Goal: Task Accomplishment & Management: Complete application form

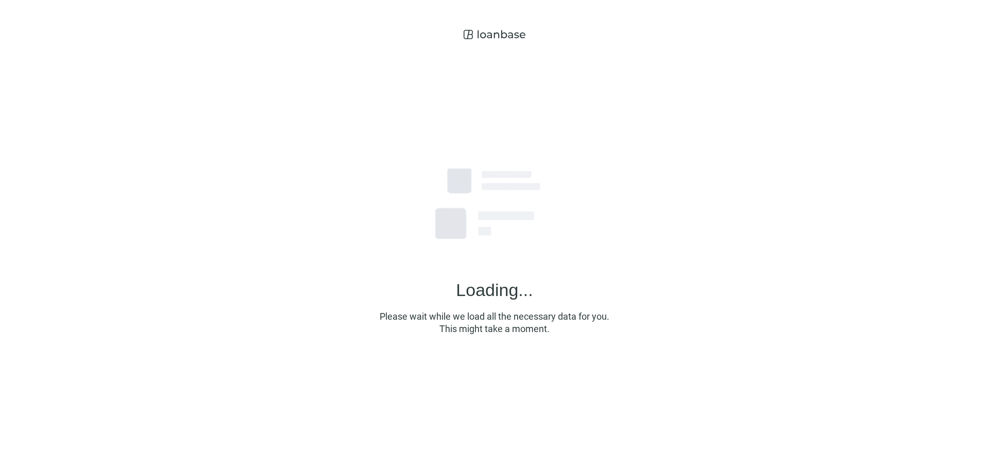
click at [619, 264] on img at bounding box center [495, 203] width 258 height 258
click at [552, 270] on img at bounding box center [495, 203] width 258 height 258
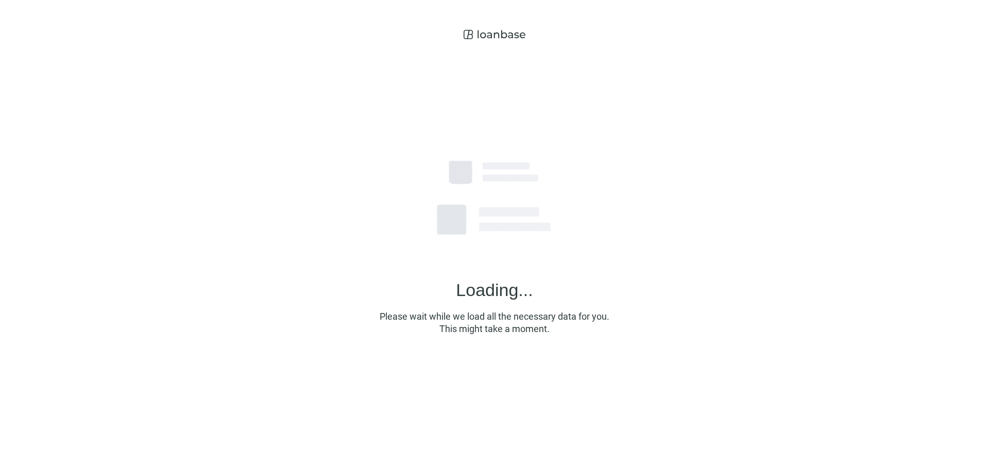
drag, startPoint x: 490, startPoint y: 34, endPoint x: 578, endPoint y: 88, distance: 102.7
click at [621, 45] on div "Loading... Please wait while we load all the necessary data for you. This might…" at bounding box center [494, 230] width 989 height 461
click at [599, 242] on img at bounding box center [495, 203] width 258 height 258
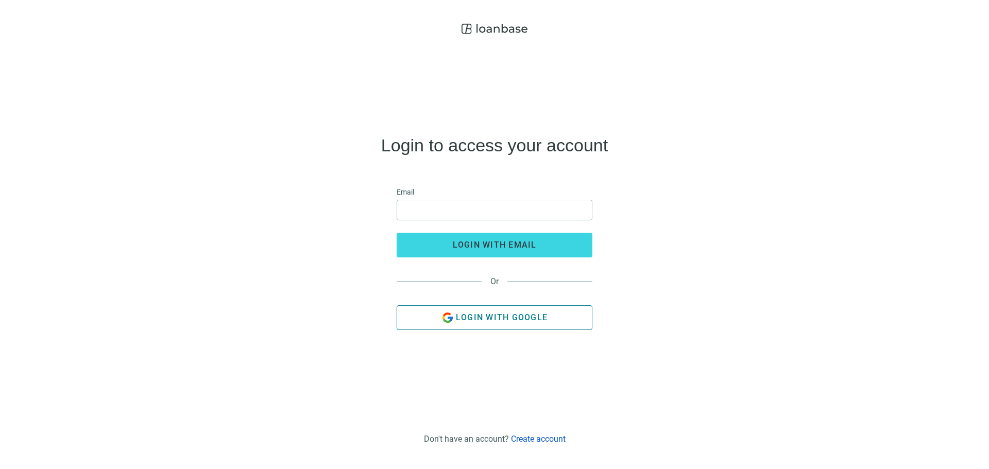
click at [531, 315] on span "Login with Google" at bounding box center [502, 318] width 92 height 10
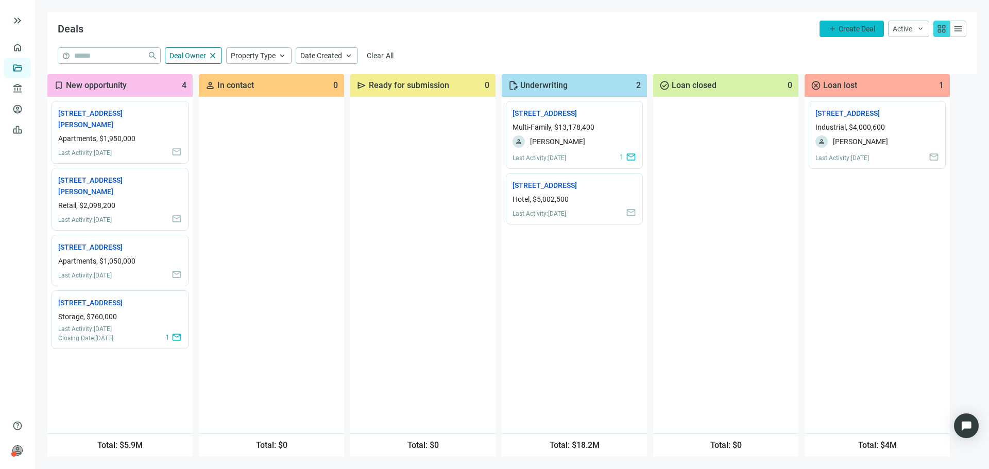
click at [850, 30] on span "Create Deal" at bounding box center [857, 29] width 37 height 8
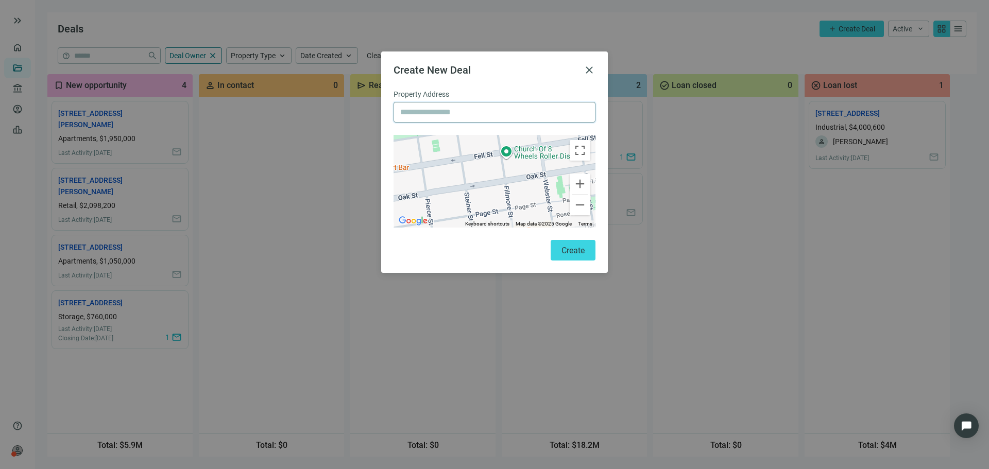
drag, startPoint x: 460, startPoint y: 103, endPoint x: 459, endPoint y: 109, distance: 6.8
click at [460, 106] on input "text" at bounding box center [494, 113] width 189 height 20
paste input "**********"
type input "**********"
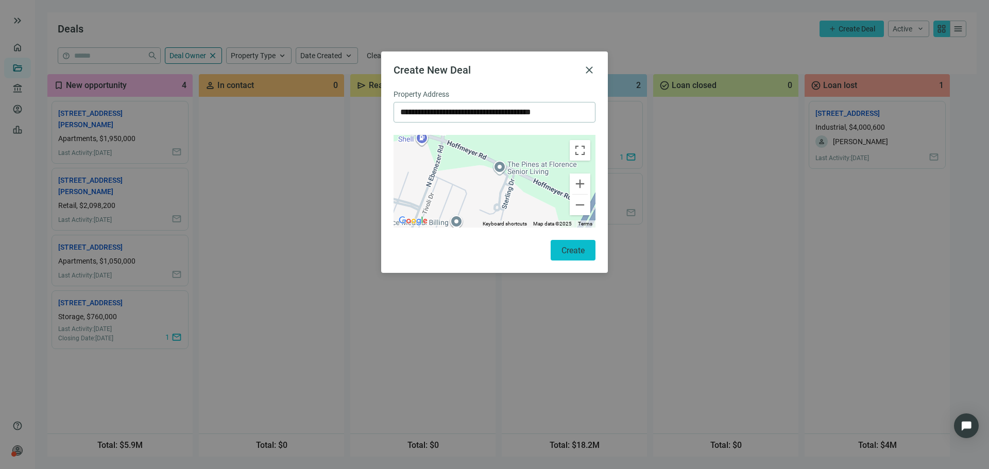
click at [566, 250] on span "Create" at bounding box center [573, 251] width 23 height 10
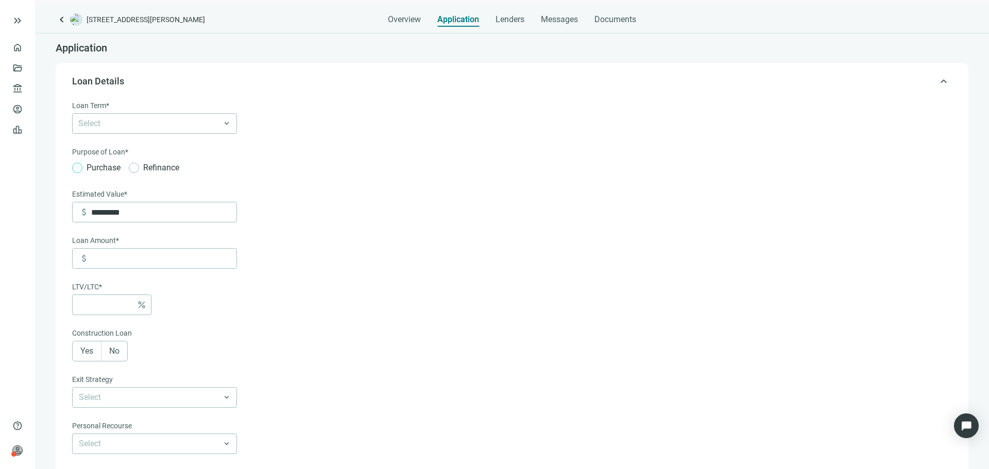
click at [89, 170] on span "Purchase" at bounding box center [103, 167] width 42 height 13
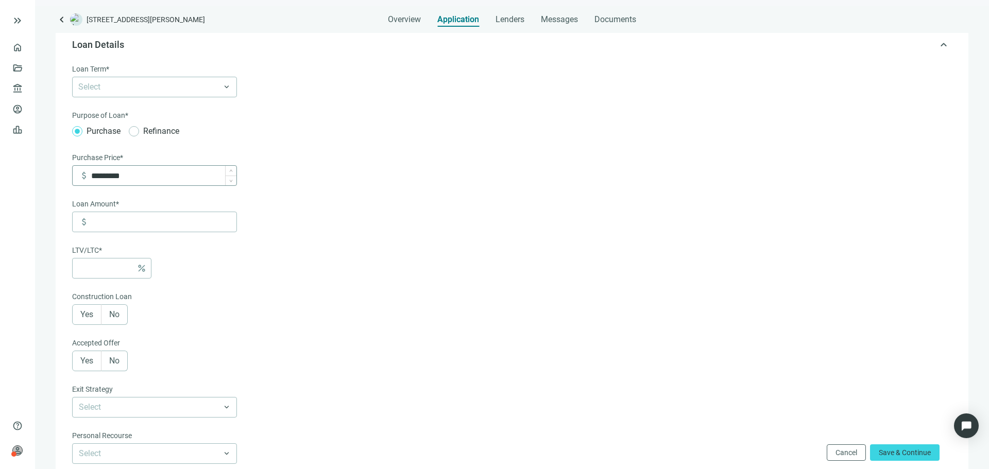
scroll to position [52, 0]
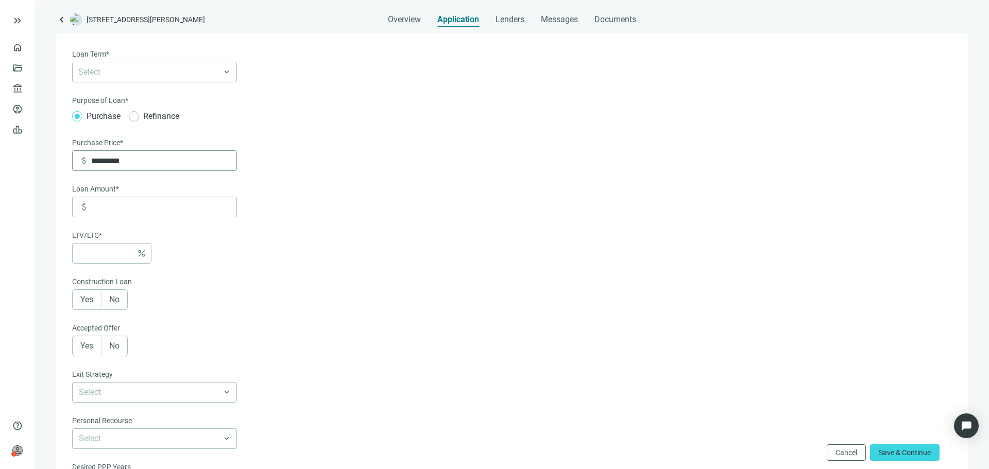
click at [90, 159] on div "attach_money" at bounding box center [85, 161] width 12 height 20
click at [106, 164] on input "*********" at bounding box center [163, 161] width 145 height 20
type input "*"
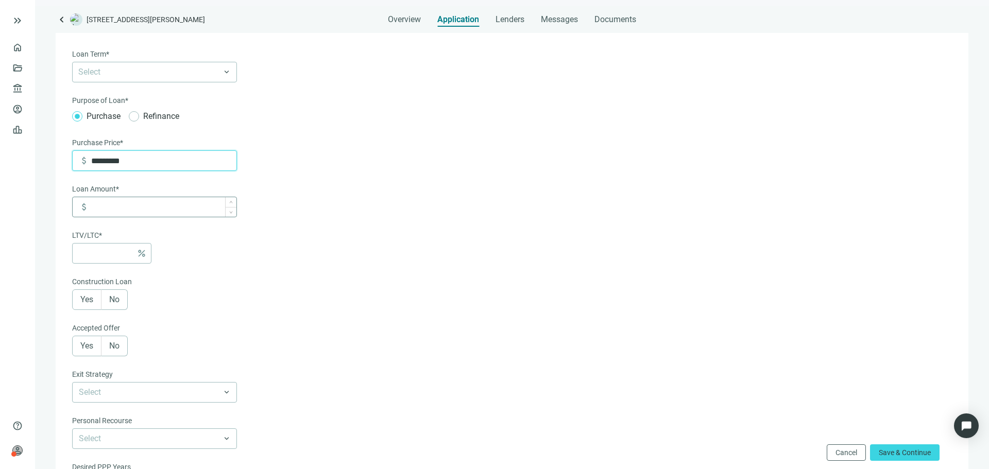
type input "*********"
drag, startPoint x: 173, startPoint y: 204, endPoint x: 173, endPoint y: 213, distance: 9.3
click at [173, 210] on div "Loan Amount* attach_money" at bounding box center [154, 200] width 165 height 34
click at [173, 213] on input at bounding box center [163, 207] width 145 height 20
type input "*"
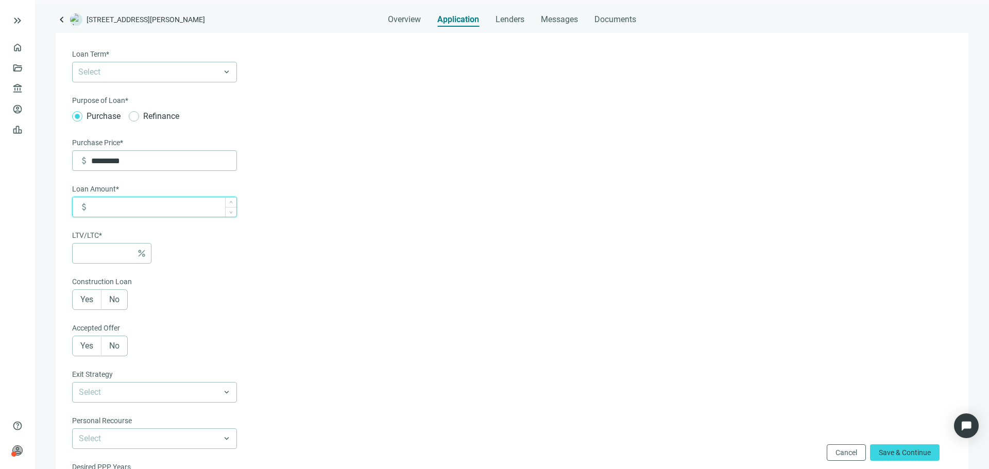
type input "*"
type input "*****"
type input "***"
type input "******"
type input "***"
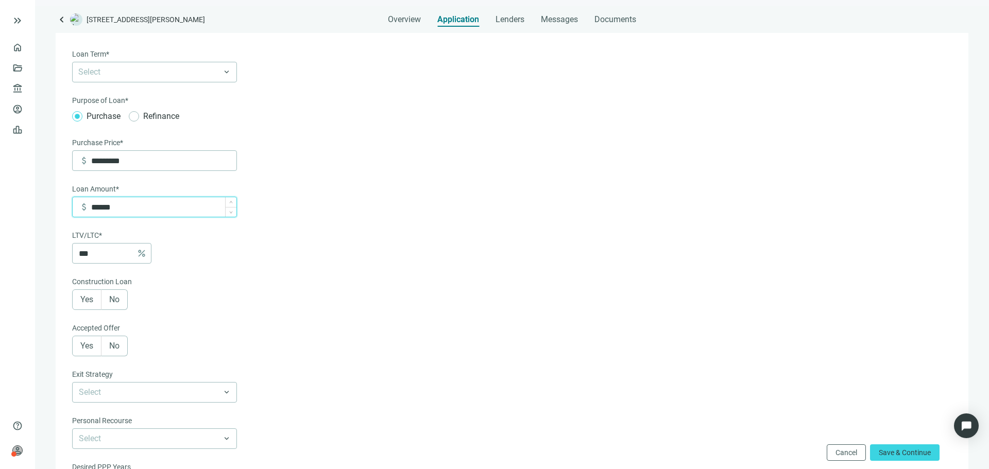
type input "*******"
type input "*"
type input "*********"
type input "**"
type input "*********"
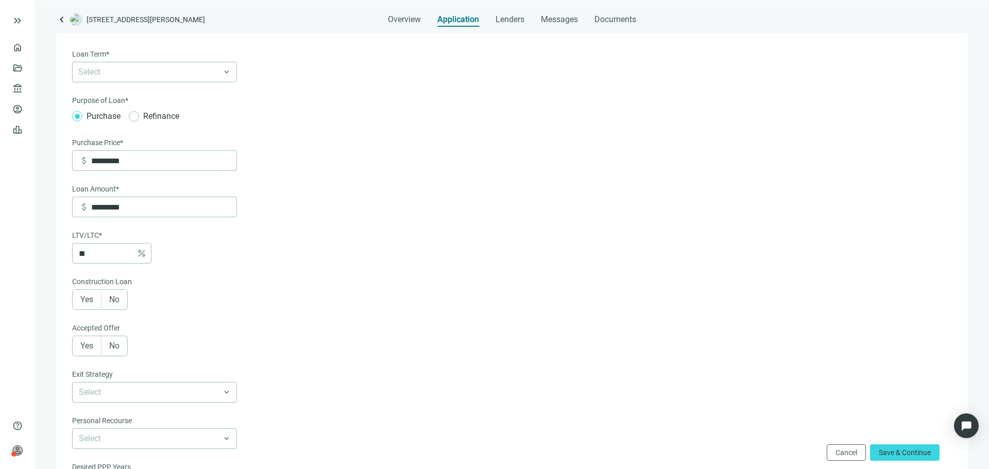
click at [384, 267] on form "Loan Term* Select keyboard_arrow_down Purpose of Loan* Purchase Refinance Purch…" at bounding box center [511, 332] width 878 height 569
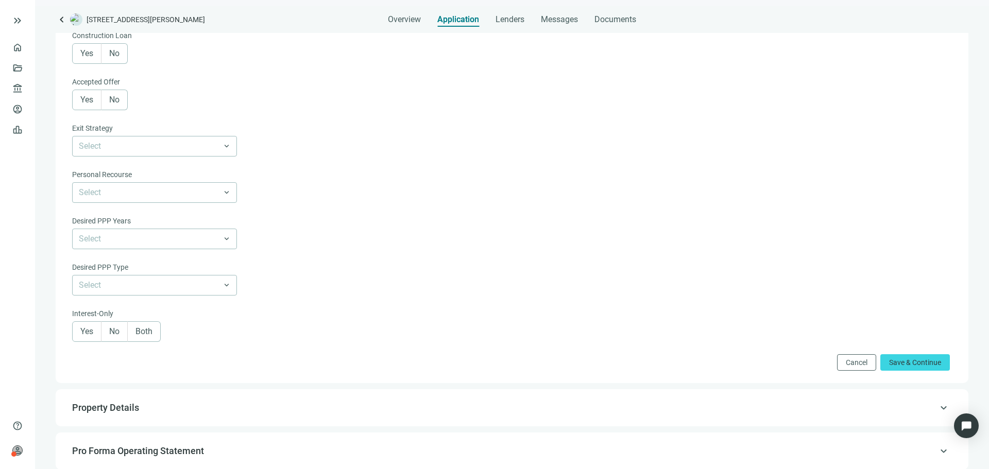
scroll to position [309, 0]
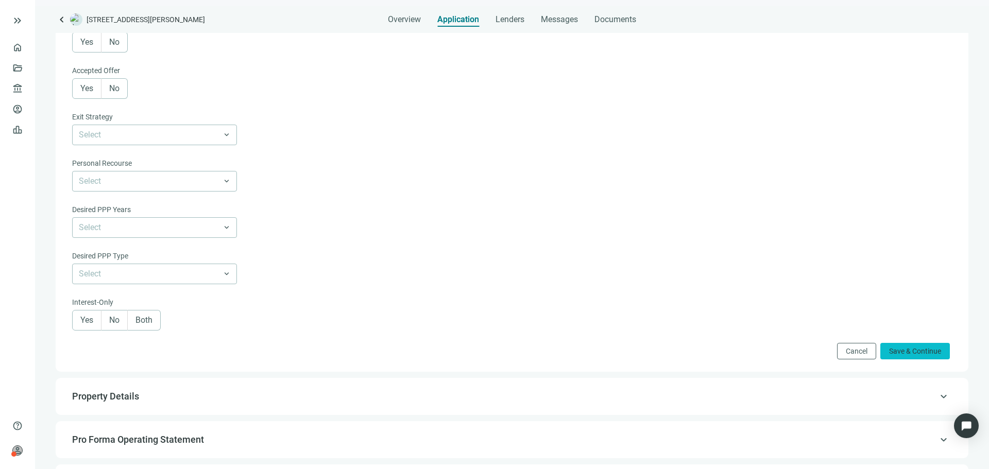
click at [902, 356] on span "Save & Continue" at bounding box center [915, 351] width 52 height 8
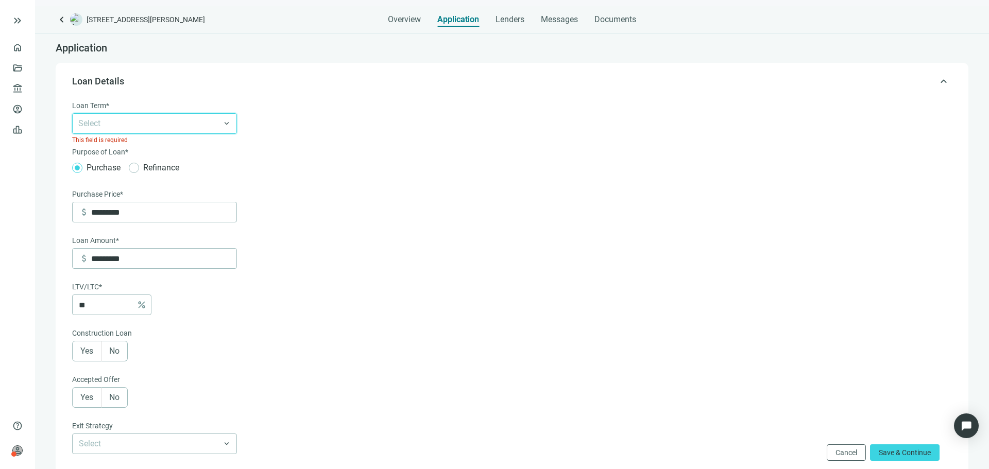
click at [160, 129] on div at bounding box center [149, 123] width 150 height 14
click at [179, 144] on div "6-36 Months" at bounding box center [154, 145] width 153 height 13
click at [452, 239] on form "Loan Term* 6-36 Months 6-36 Months 6-36 Months 3 Years 5 Years 7 Years 10 Years…" at bounding box center [511, 384] width 878 height 569
click at [906, 461] on button "Save & Continue" at bounding box center [905, 453] width 70 height 16
type input "*******"
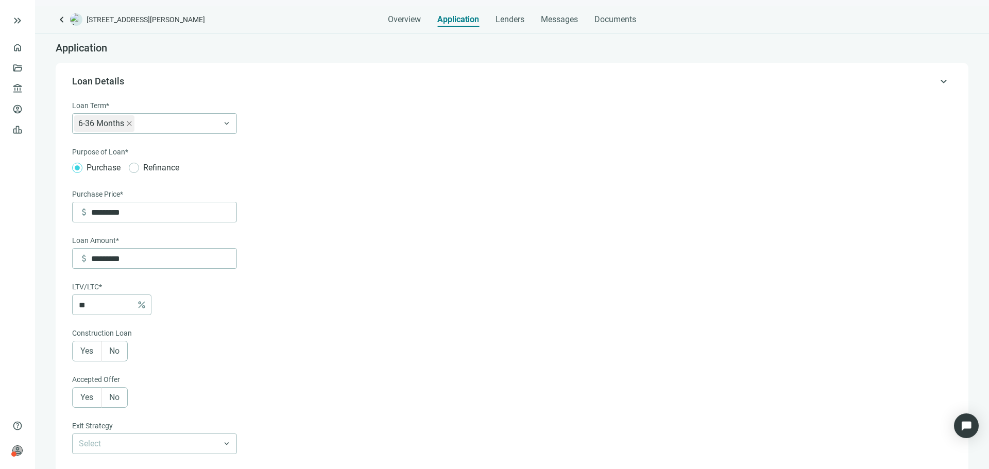
type input "******"
type input "****"
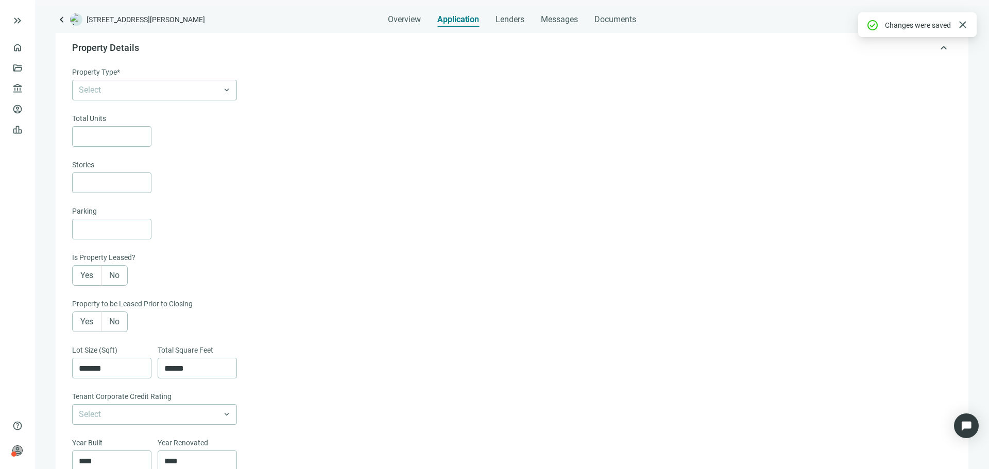
scroll to position [52, 0]
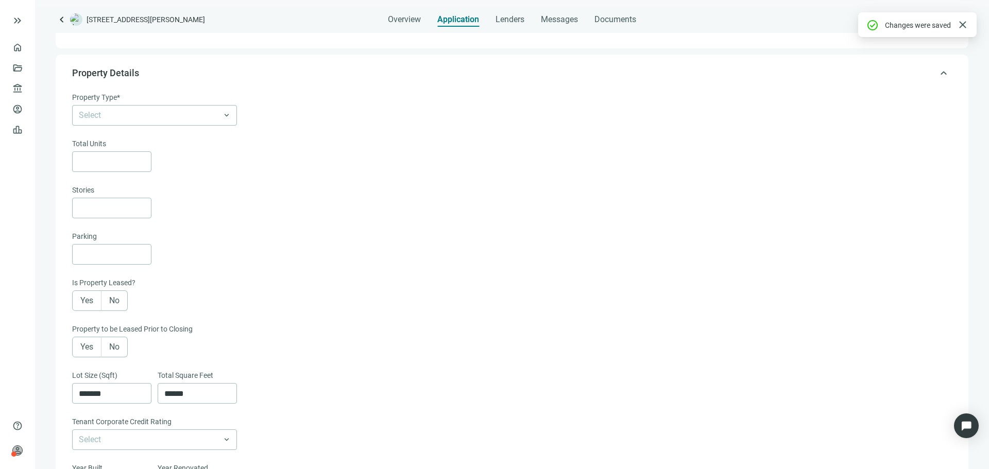
click at [204, 128] on form "Property Type* Select keyboard_arrow_down Total Units Stories Parking Is Proper…" at bounding box center [511, 460] width 878 height 737
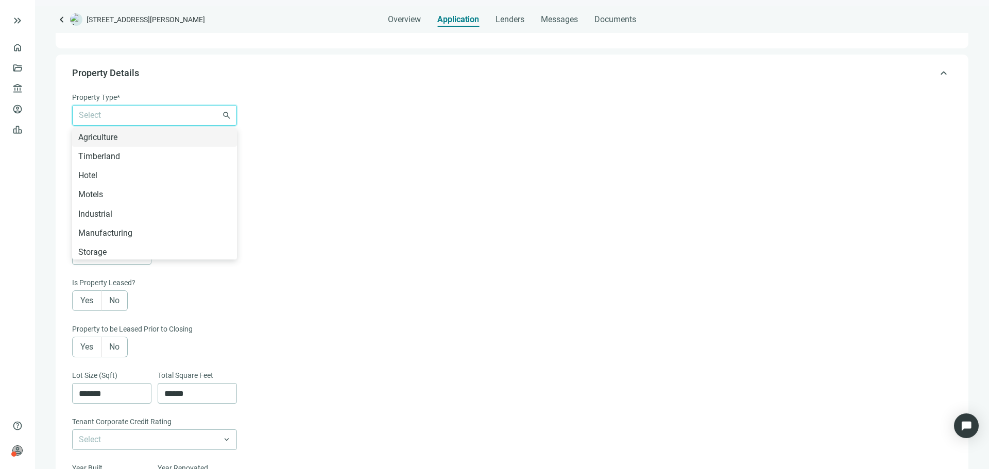
click at [208, 121] on input "search" at bounding box center [150, 116] width 142 height 20
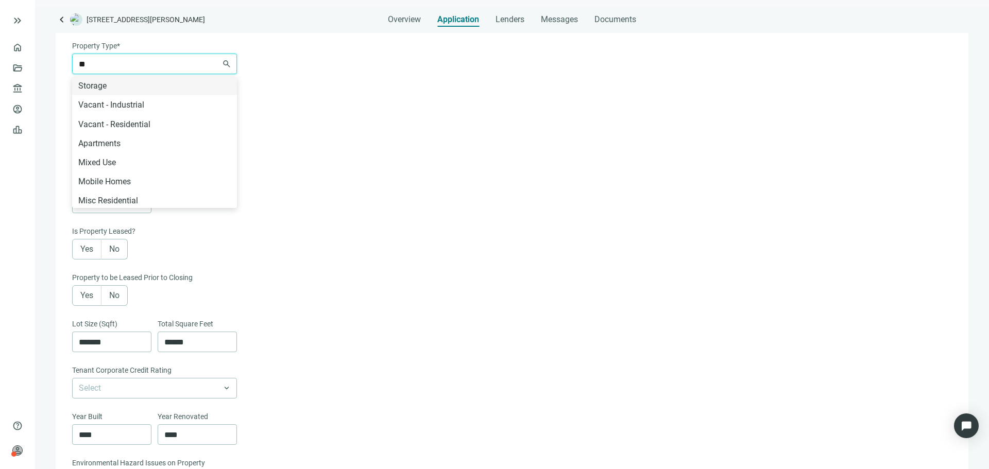
scroll to position [0, 0]
type input "*"
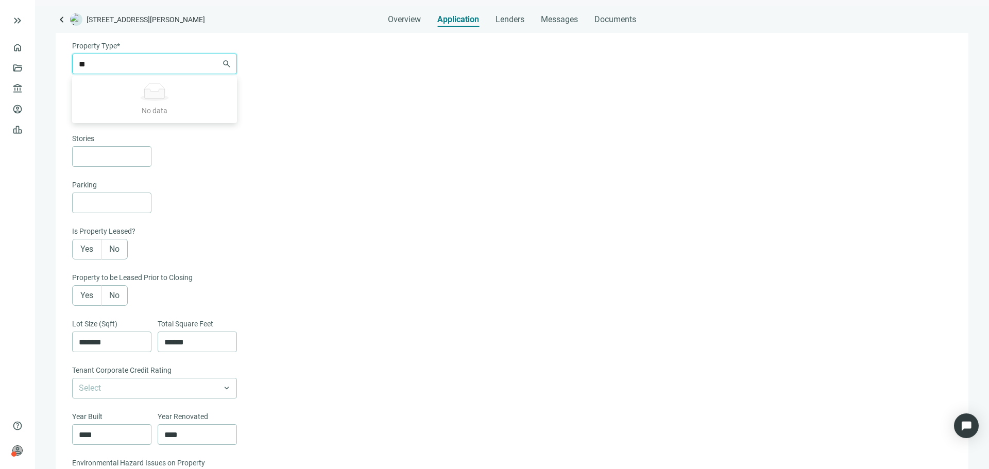
type input "*"
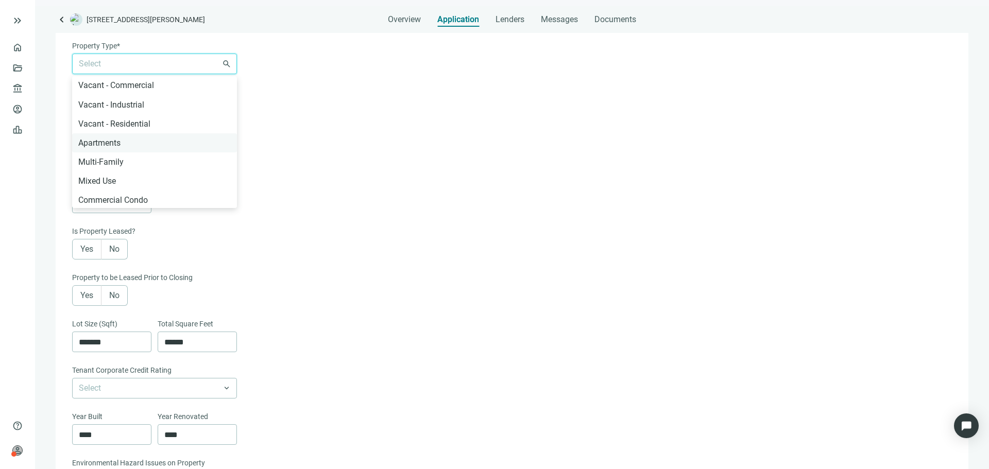
scroll to position [206, 0]
click at [160, 149] on div "Multi-Family" at bounding box center [154, 147] width 153 height 13
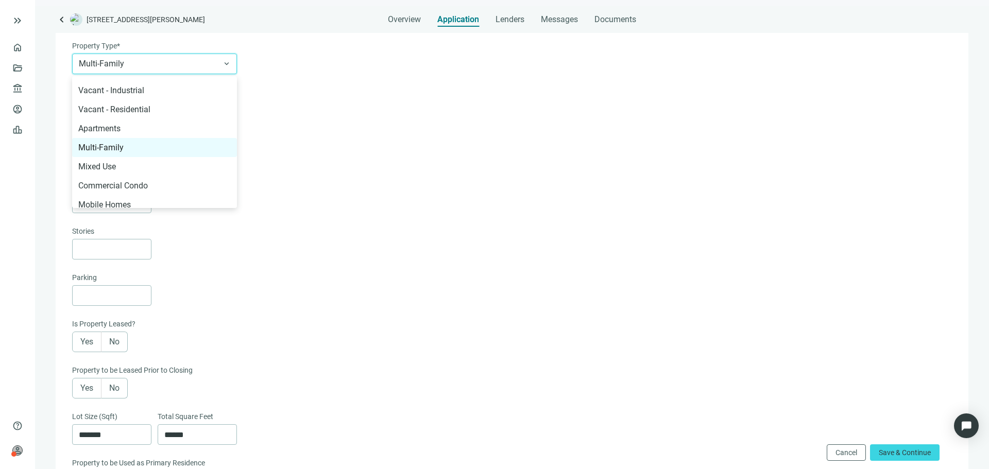
click at [348, 184] on div "Baths" at bounding box center [511, 185] width 878 height 13
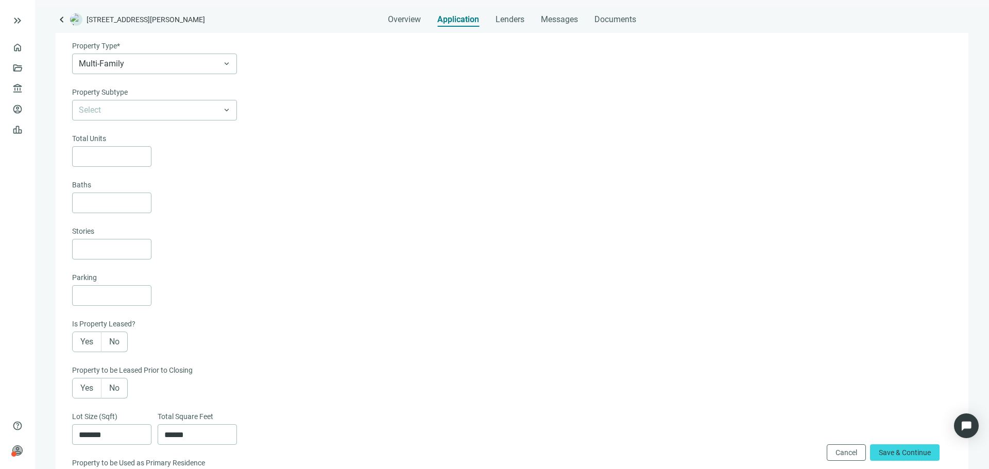
click at [895, 462] on div "Property to be Used as Primary Residence" at bounding box center [511, 464] width 878 height 13
click at [896, 449] on span "Save & Continue" at bounding box center [905, 453] width 52 height 8
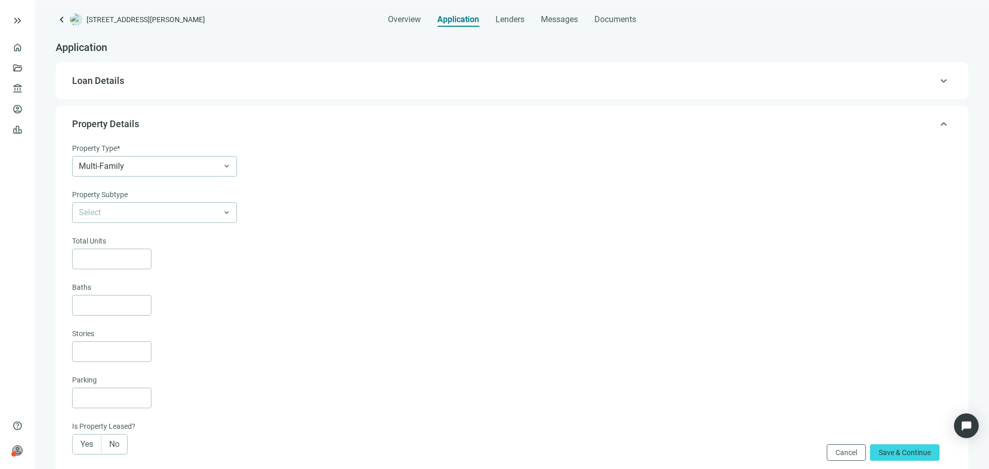
scroll to position [0, 0]
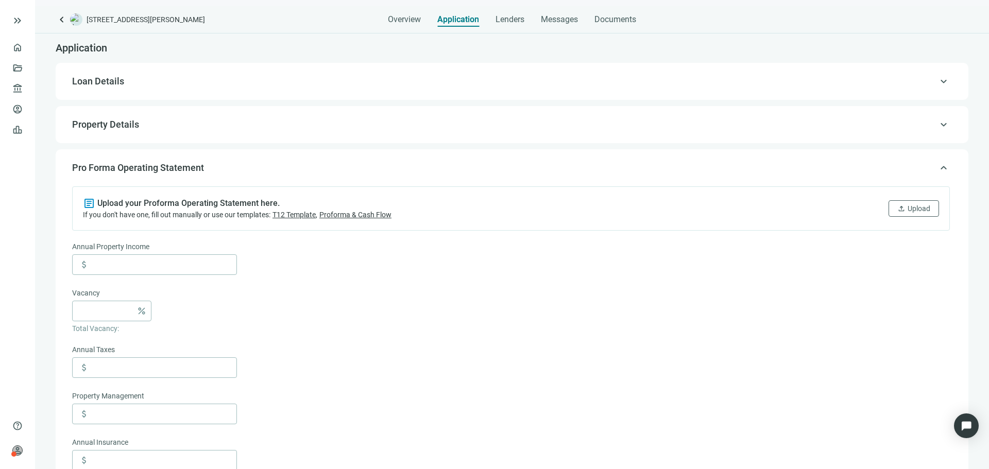
click at [938, 168] on span "keyboard_arrow_up" at bounding box center [944, 168] width 12 height 0
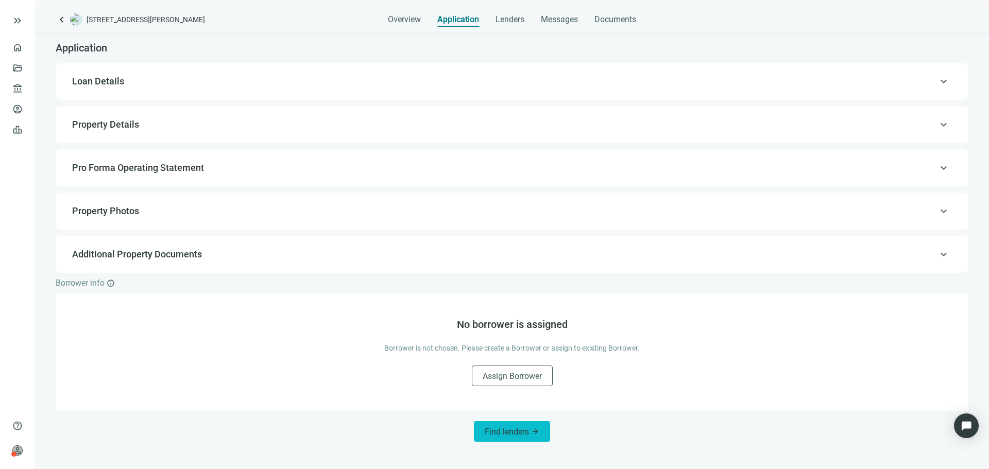
click at [510, 431] on span "Find lenders" at bounding box center [507, 432] width 44 height 10
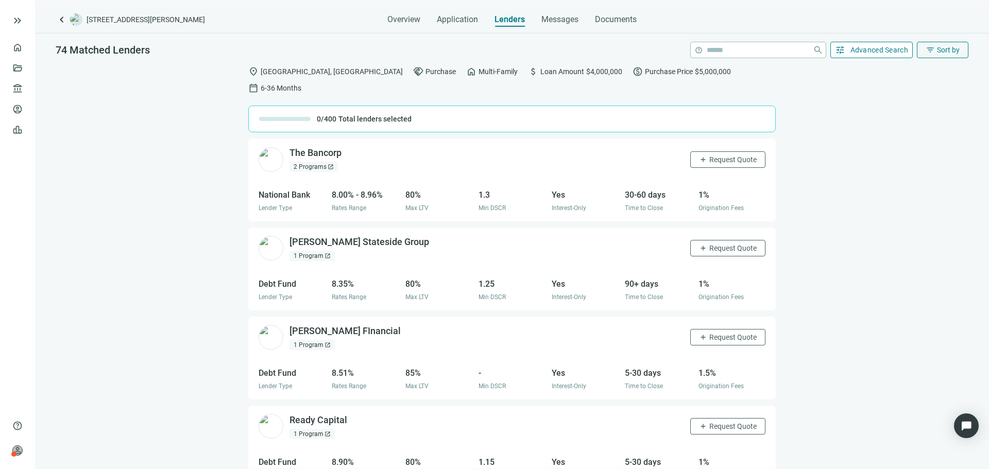
click at [877, 47] on span "Advanced Search" at bounding box center [880, 50] width 58 height 8
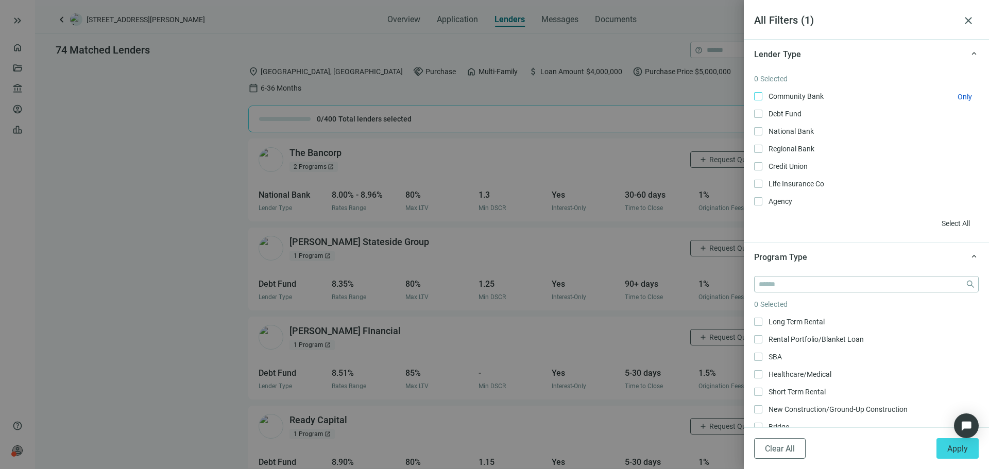
click at [758, 102] on label "Community Bank Only" at bounding box center [866, 96] width 225 height 11
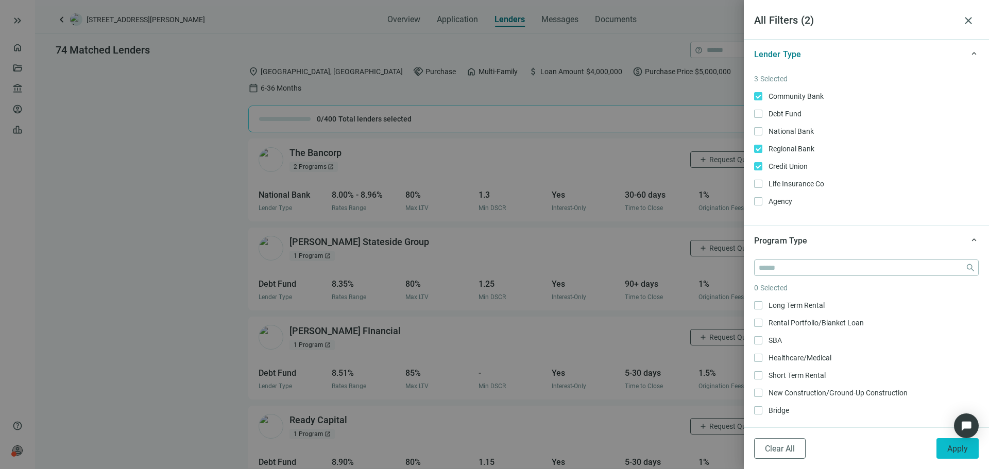
click at [968, 453] on span "Apply" at bounding box center [958, 449] width 21 height 10
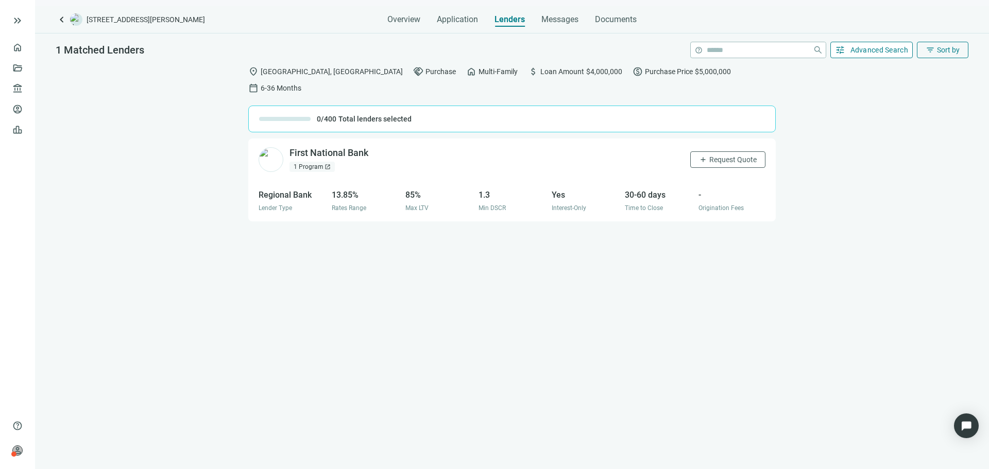
click at [855, 57] on button "tune Advanced Search" at bounding box center [872, 50] width 83 height 16
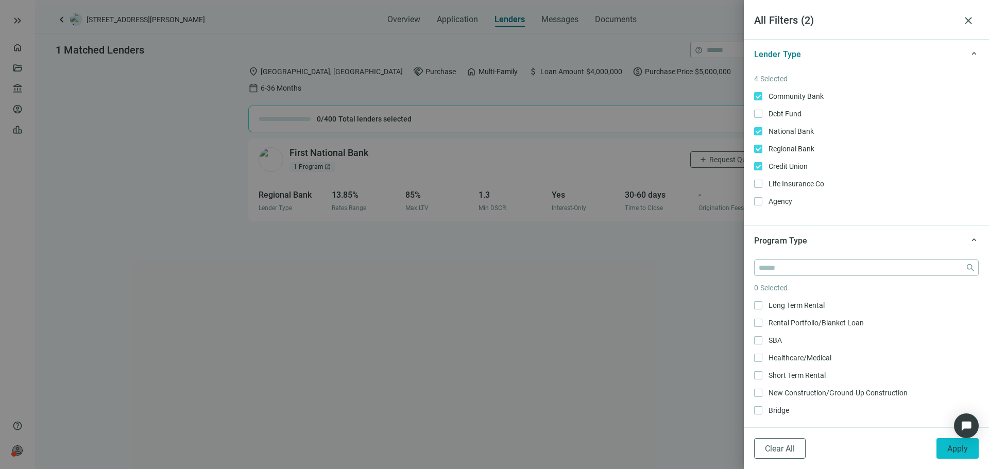
click at [950, 451] on span "Apply" at bounding box center [958, 449] width 21 height 10
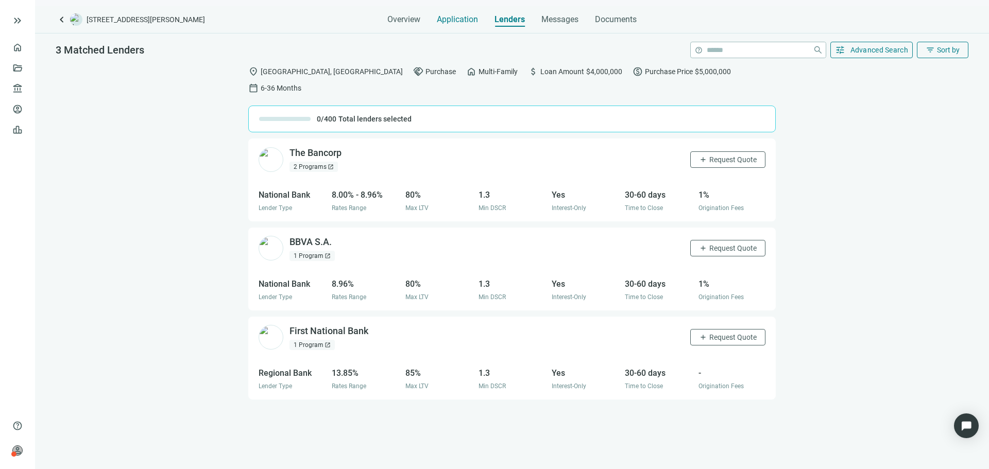
click at [446, 21] on span "Application" at bounding box center [457, 19] width 41 height 10
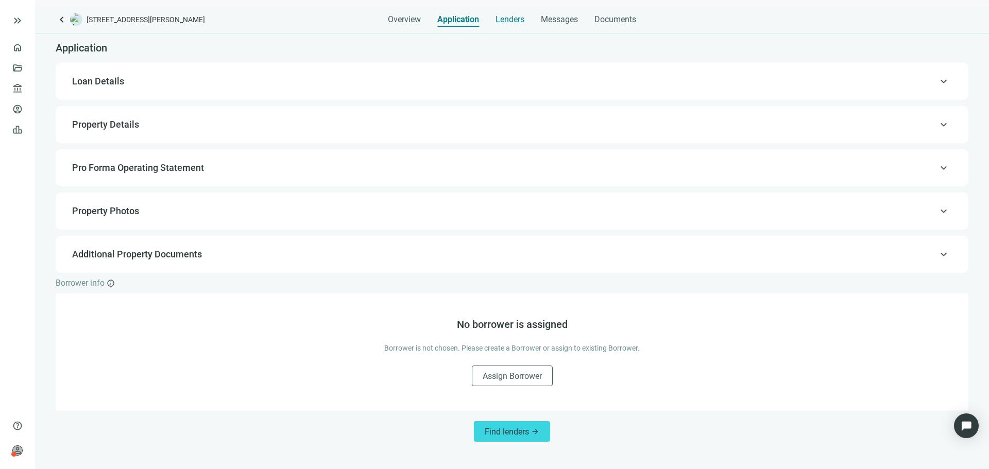
click at [505, 20] on span "Lenders" at bounding box center [510, 19] width 29 height 10
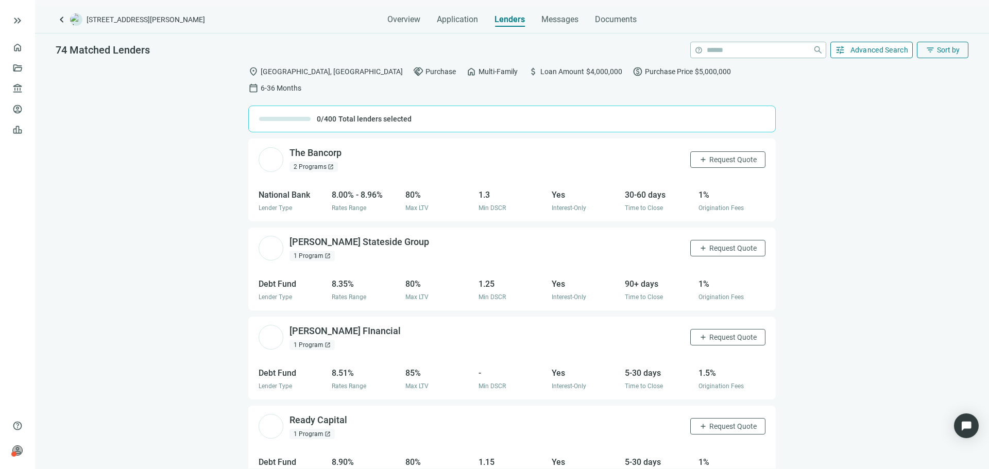
click at [894, 53] on span "Advanced Search" at bounding box center [880, 50] width 58 height 8
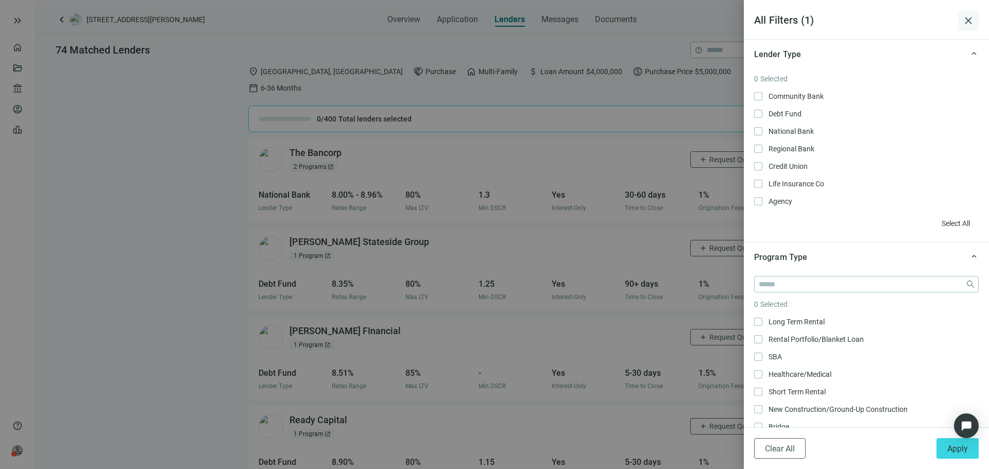
click at [970, 13] on button "close" at bounding box center [968, 20] width 21 height 21
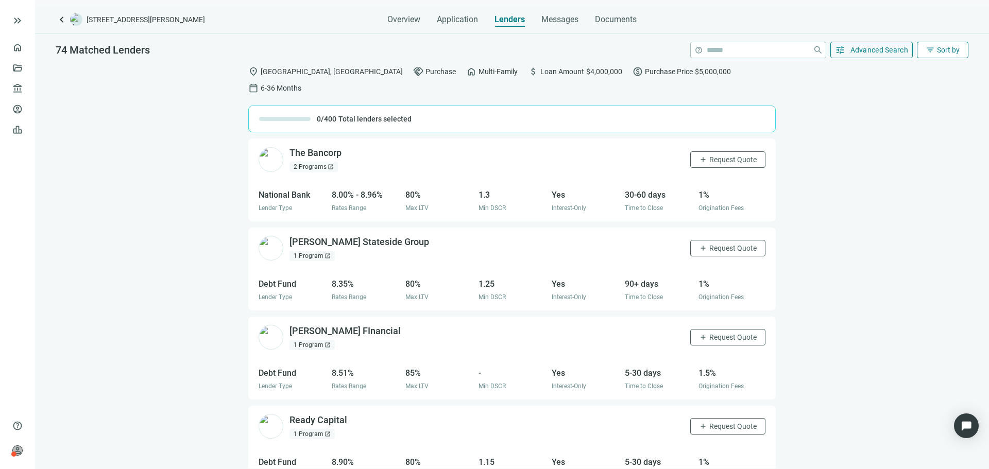
click at [934, 48] on span "filter_list" at bounding box center [930, 49] width 9 height 9
click at [859, 56] on button "tune Advanced Search" at bounding box center [872, 50] width 83 height 16
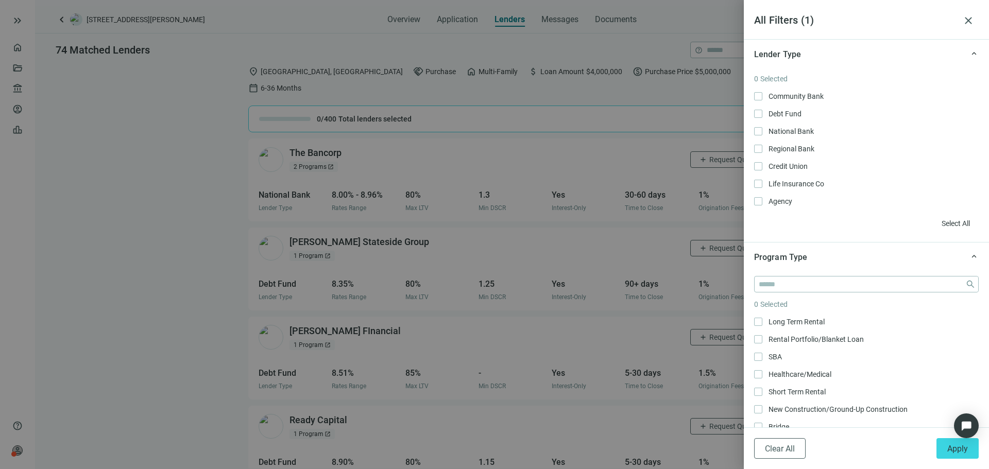
click at [128, 222] on div at bounding box center [494, 234] width 989 height 469
click at [205, 27] on div at bounding box center [494, 234] width 989 height 469
click at [971, 21] on span "close" at bounding box center [969, 20] width 12 height 12
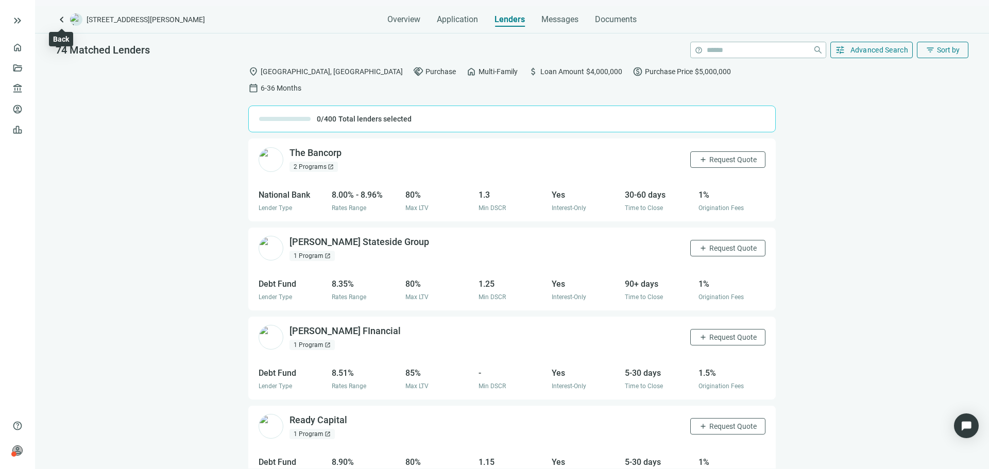
click at [61, 22] on span "keyboard_arrow_left" at bounding box center [62, 19] width 12 height 12
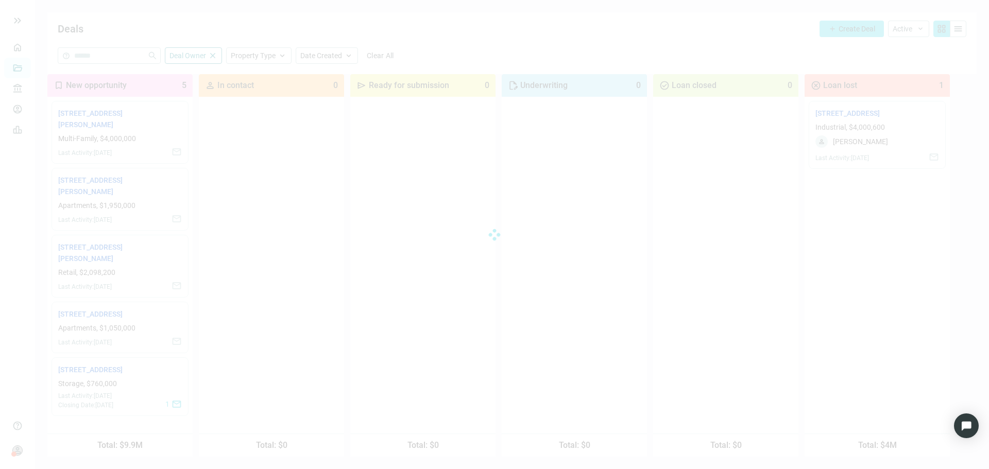
click at [97, 122] on div at bounding box center [494, 234] width 989 height 469
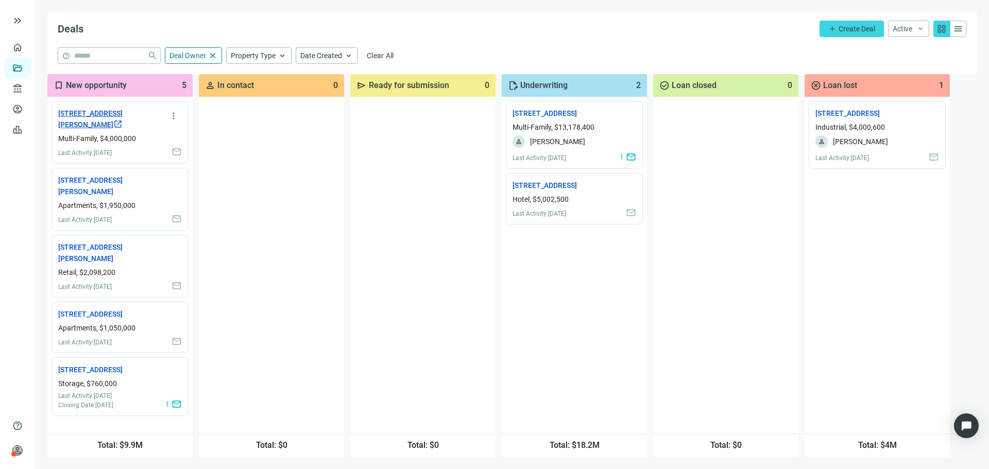
click at [93, 128] on link "3006 Hoffmeyer Rd, Florence, SC 29501 open_in_new" at bounding box center [104, 119] width 93 height 23
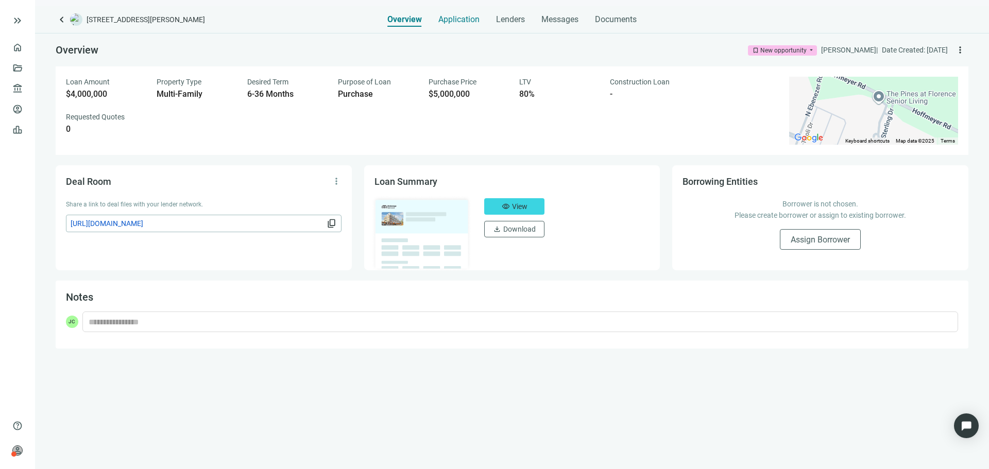
click at [477, 18] on span "Application" at bounding box center [458, 19] width 41 height 10
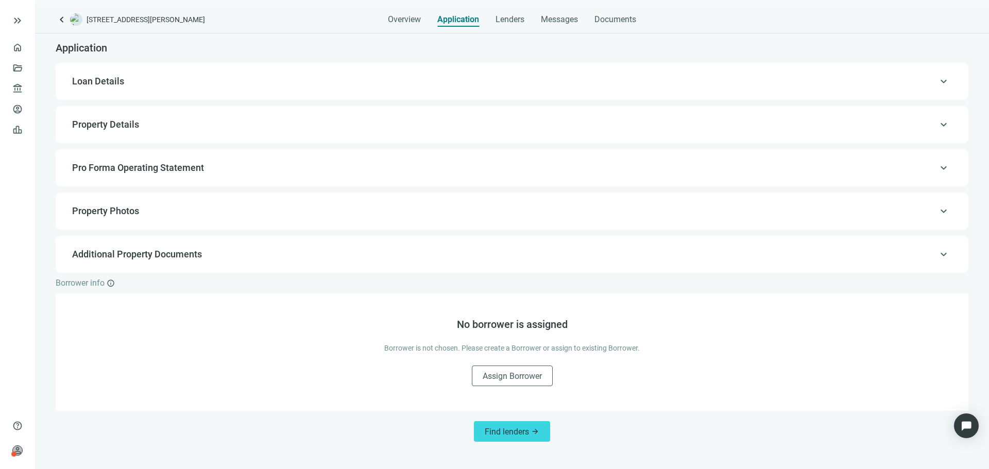
click at [125, 128] on span "Property Details" at bounding box center [105, 124] width 67 height 11
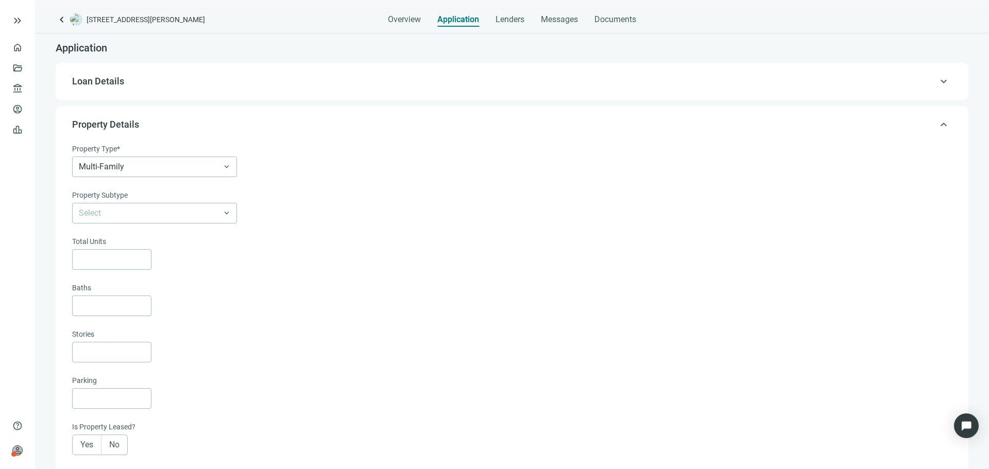
click at [127, 126] on span "Property Details" at bounding box center [105, 124] width 67 height 11
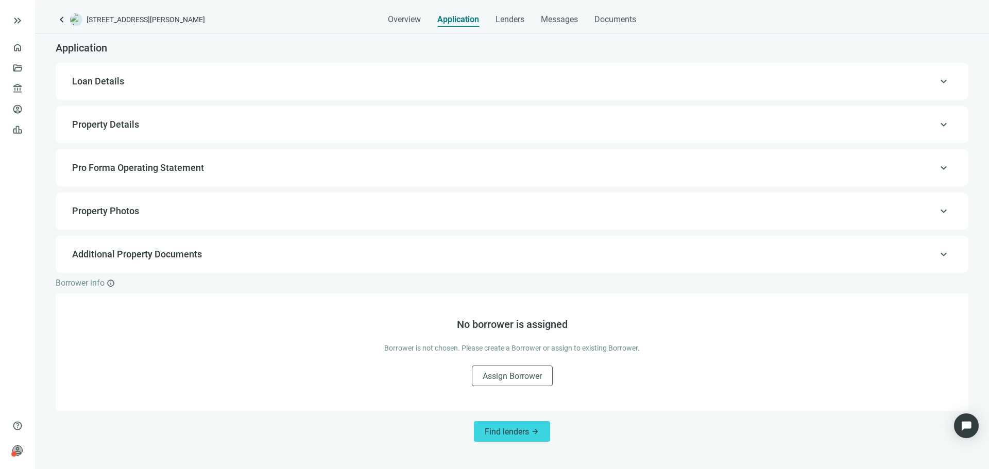
click at [123, 73] on div "keyboard_arrow_up Loan Details" at bounding box center [512, 81] width 892 height 25
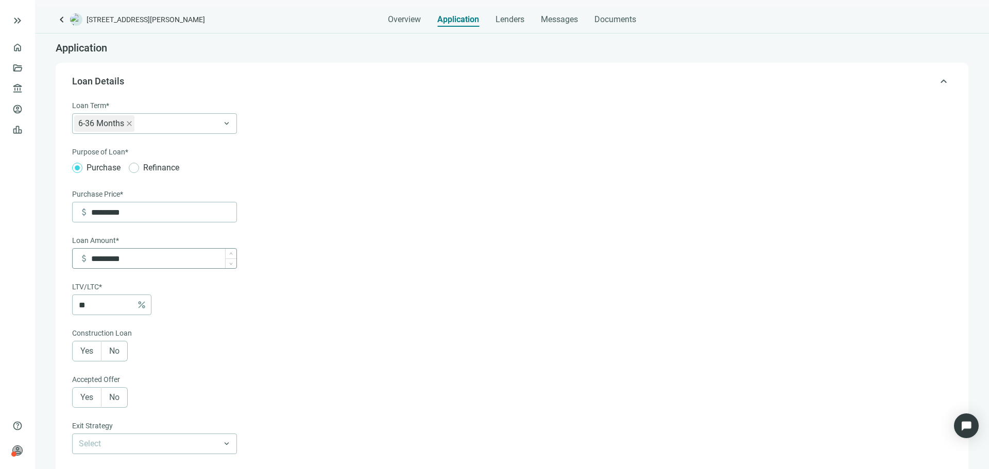
scroll to position [30, 0]
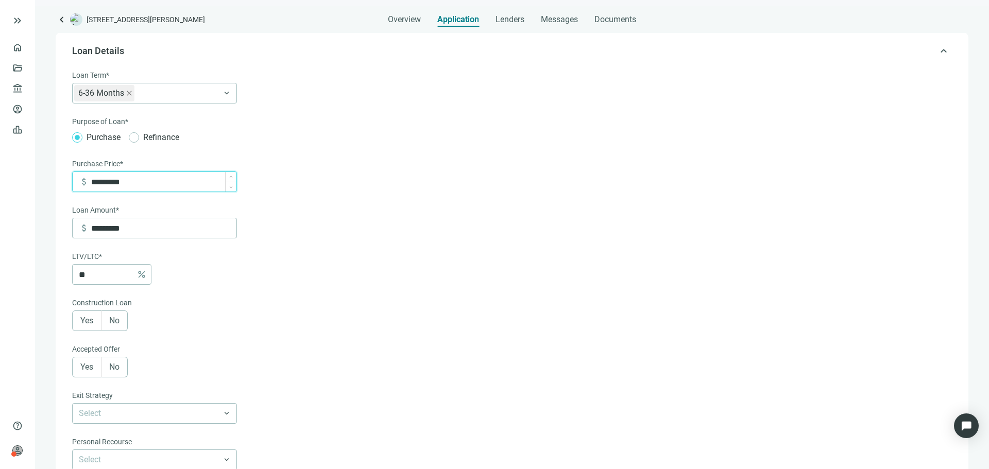
click at [96, 184] on input "*********" at bounding box center [163, 182] width 145 height 20
type input "*********"
click at [450, 293] on form "Loan Term* 6-36 Months keyboard_arrow_down Purpose of Loan* Purchase Refinance …" at bounding box center [511, 354] width 878 height 569
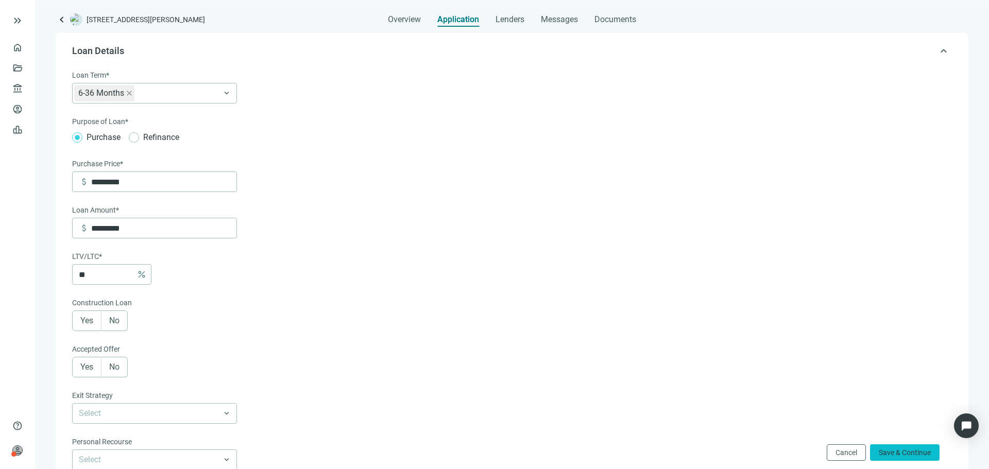
click at [891, 450] on span "Save & Continue" at bounding box center [905, 453] width 52 height 8
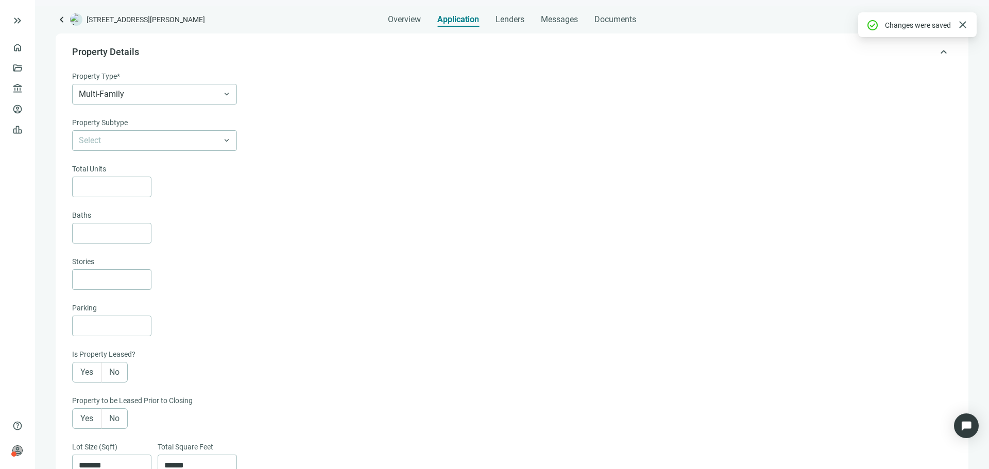
scroll to position [74, 0]
click at [507, 25] on div "Lenders" at bounding box center [510, 16] width 29 height 21
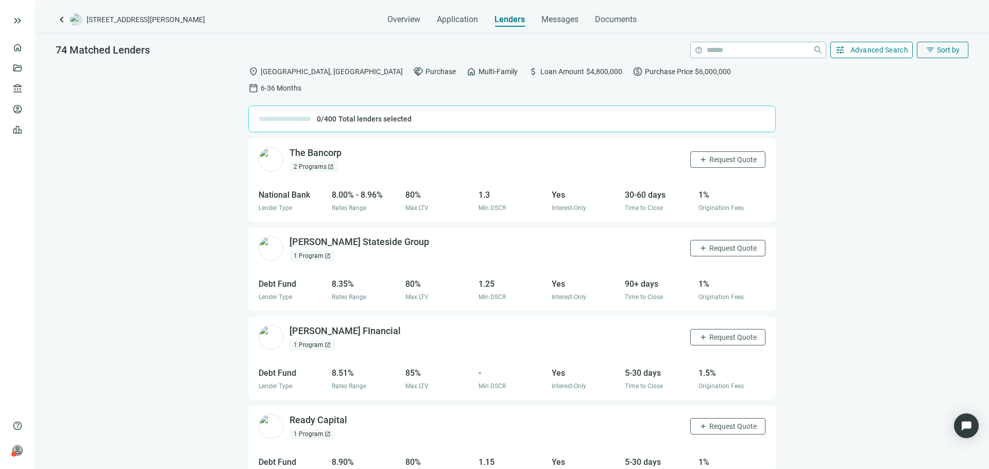
click at [891, 49] on span "Advanced Search" at bounding box center [880, 50] width 58 height 8
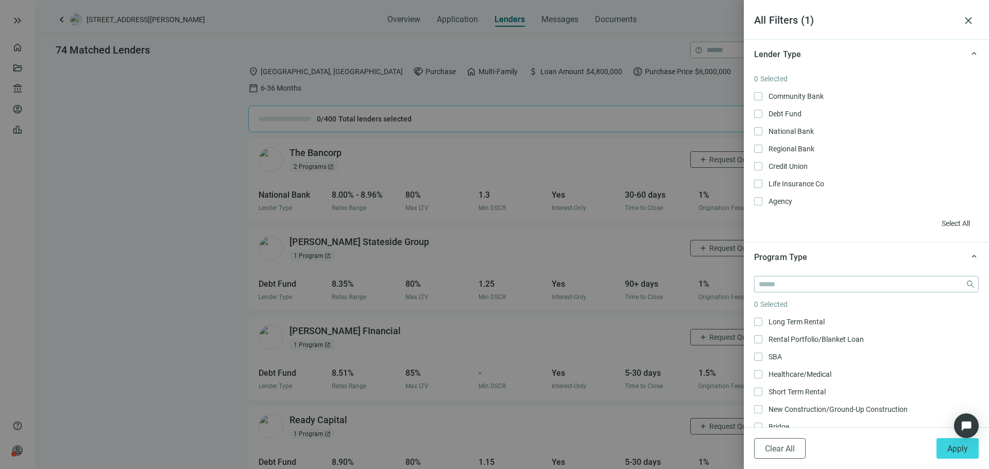
click at [785, 89] on div "0 Selected Community Bank Only Debt Fund Only National Bank Only Regional Bank …" at bounding box center [866, 152] width 225 height 159
click at [784, 94] on span "Community Bank Only" at bounding box center [795, 96] width 65 height 11
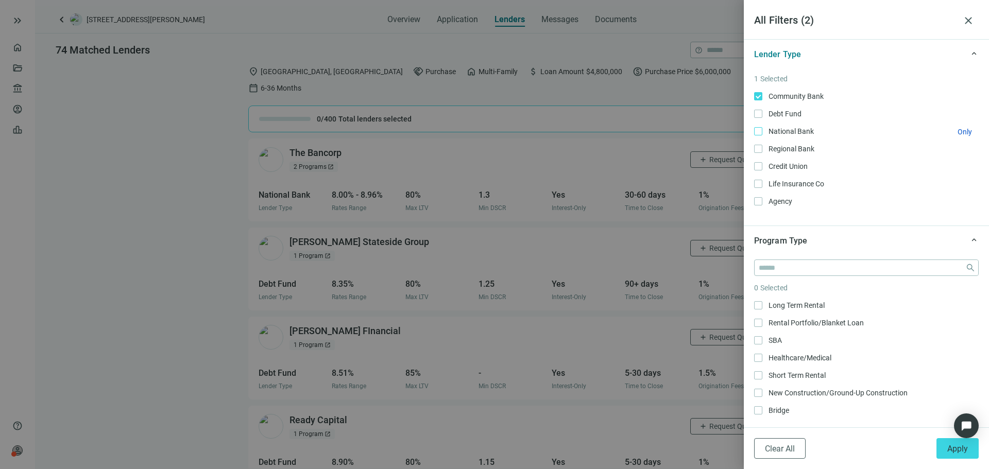
click at [789, 133] on span "National Bank Only" at bounding box center [791, 131] width 56 height 11
click at [788, 145] on span "Regional Bank Only" at bounding box center [791, 148] width 56 height 11
click at [788, 167] on span "Credit Union Only" at bounding box center [787, 166] width 49 height 11
click at [966, 458] on button "Apply" at bounding box center [958, 448] width 42 height 21
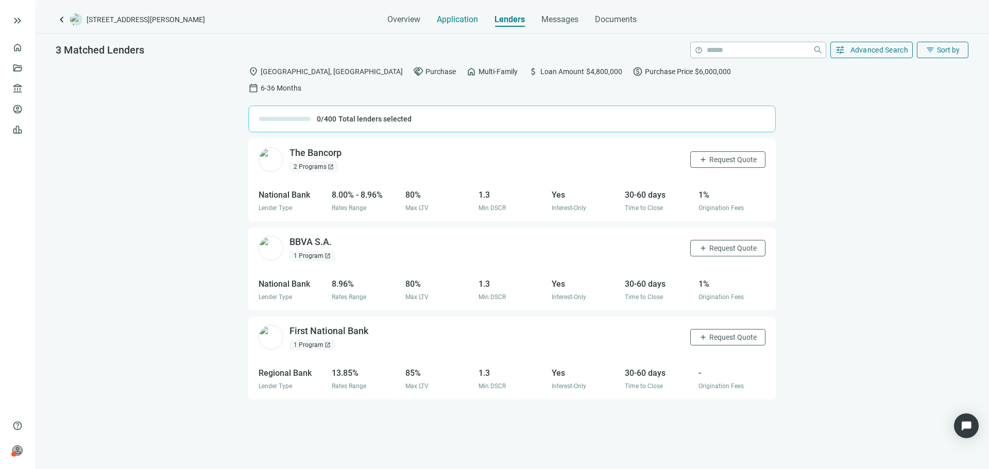
click at [463, 20] on span "Application" at bounding box center [457, 19] width 41 height 10
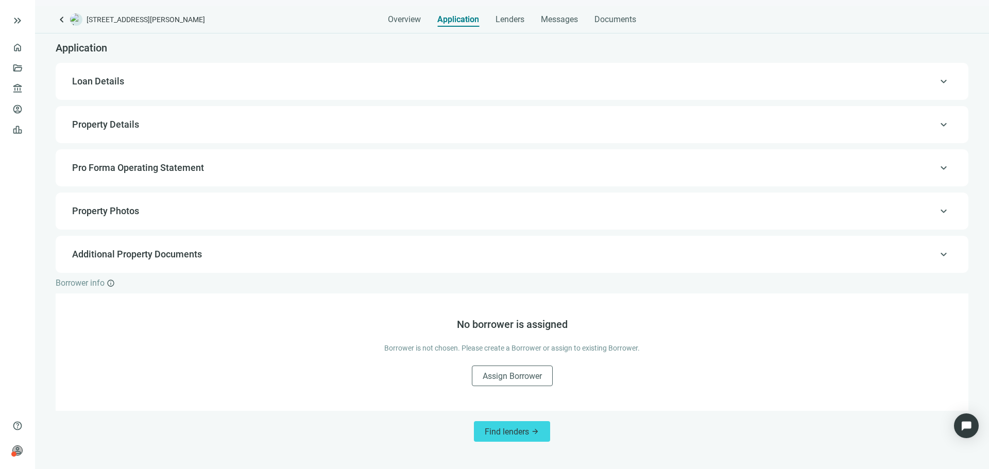
click at [144, 81] on span "Loan Details" at bounding box center [511, 81] width 878 height 12
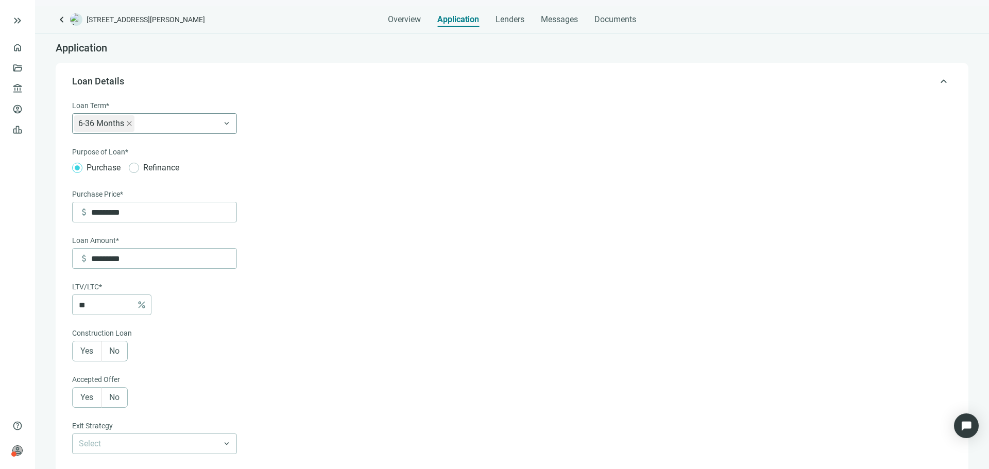
click at [190, 125] on div "6-36 Months" at bounding box center [154, 123] width 165 height 21
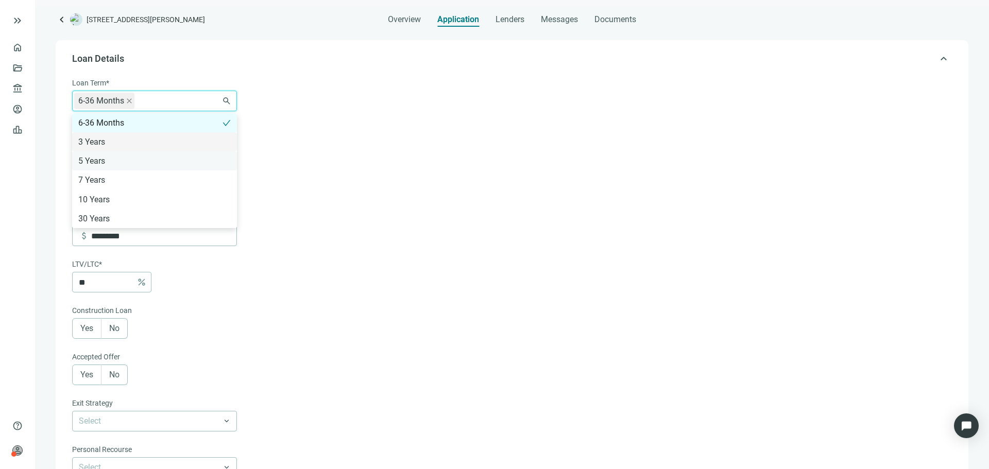
drag, startPoint x: 156, startPoint y: 143, endPoint x: 149, endPoint y: 155, distance: 13.6
click at [156, 143] on div "3 Years" at bounding box center [154, 142] width 153 height 13
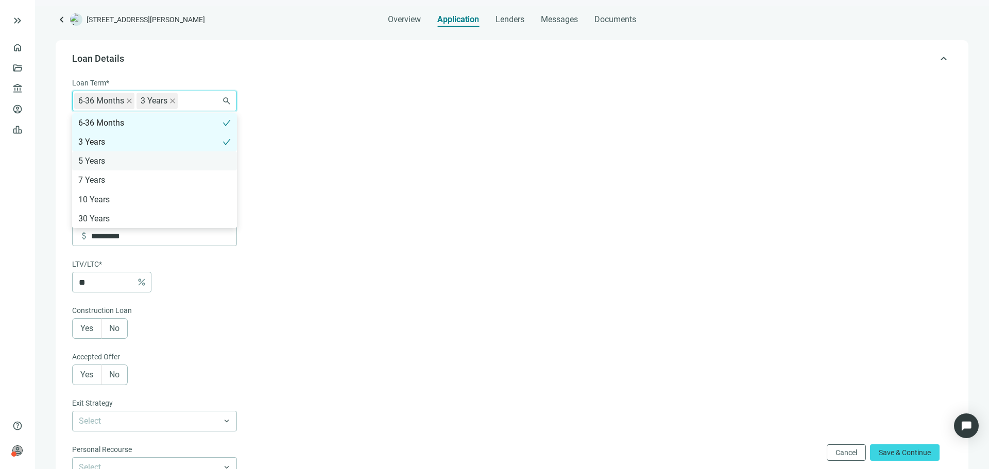
click at [148, 158] on div "5 Years" at bounding box center [154, 161] width 153 height 13
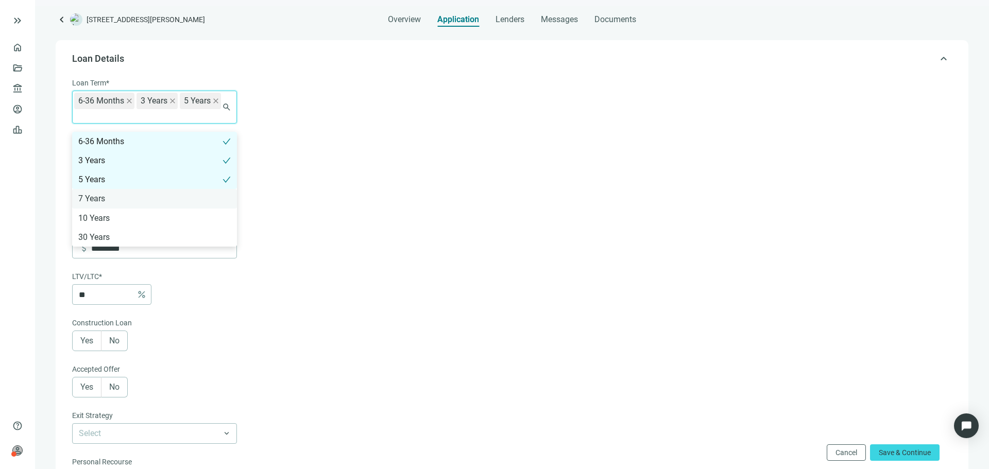
click at [143, 201] on div "7 Years" at bounding box center [154, 198] width 153 height 13
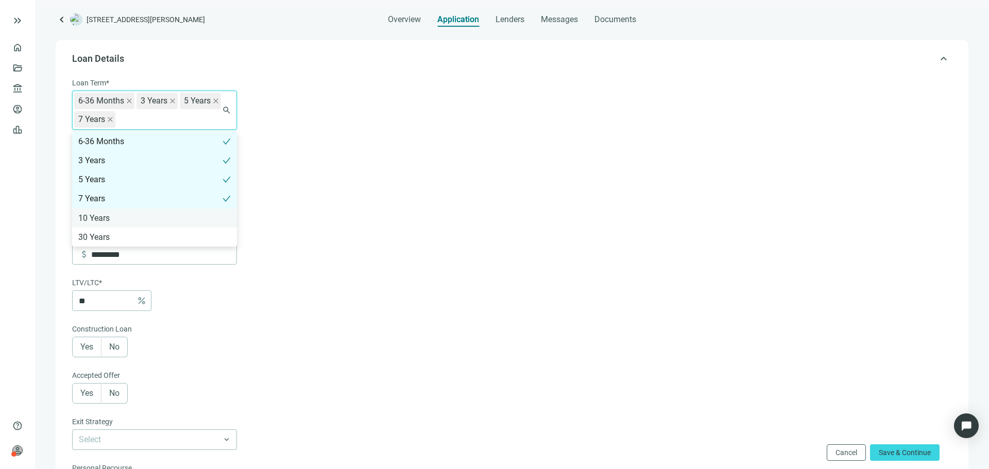
click at [142, 215] on div "10 Years" at bounding box center [154, 218] width 153 height 13
click at [496, 274] on form "Loan Term* 6-36 Months 3 Years 5 Years 7 Years 10 Years 6-36 Months 3 Years 5 Y…" at bounding box center [511, 370] width 878 height 587
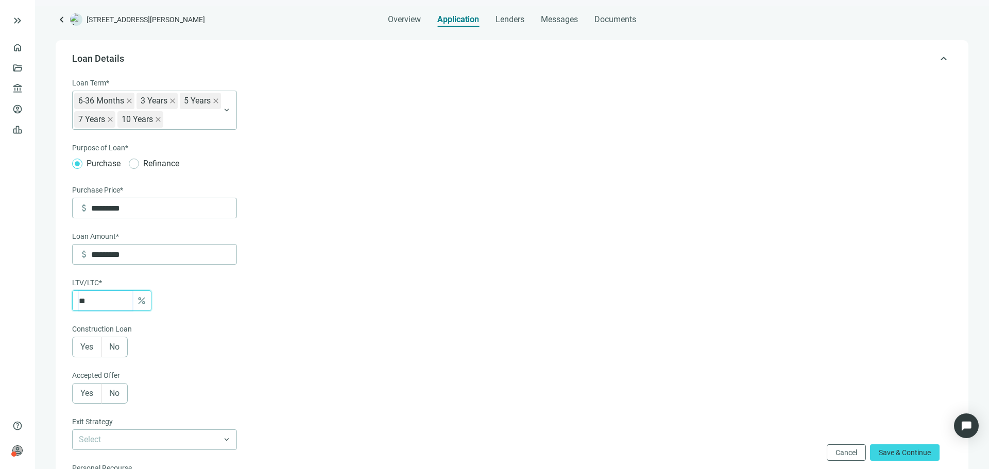
click at [88, 300] on input "**" at bounding box center [106, 301] width 54 height 20
type input "*******"
type input "*"
type input "*********"
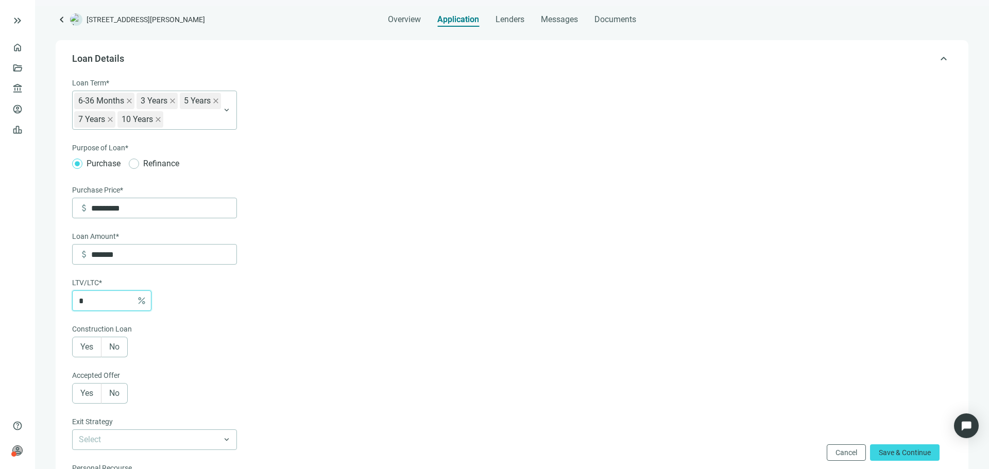
type input "**"
click at [85, 311] on input "**" at bounding box center [106, 301] width 54 height 20
type input "*********"
type input "**"
click at [246, 333] on form "Loan Term* 6-36 Months 3 Years 5 Years 7 Years 10 Years 6-36 Months 3 Years 5 Y…" at bounding box center [511, 370] width 878 height 587
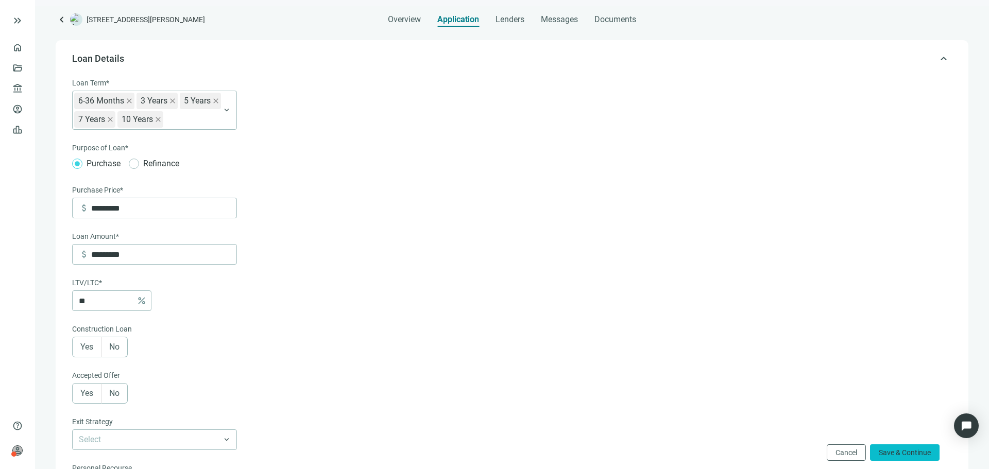
click at [918, 448] on button "Save & Continue" at bounding box center [905, 453] width 70 height 16
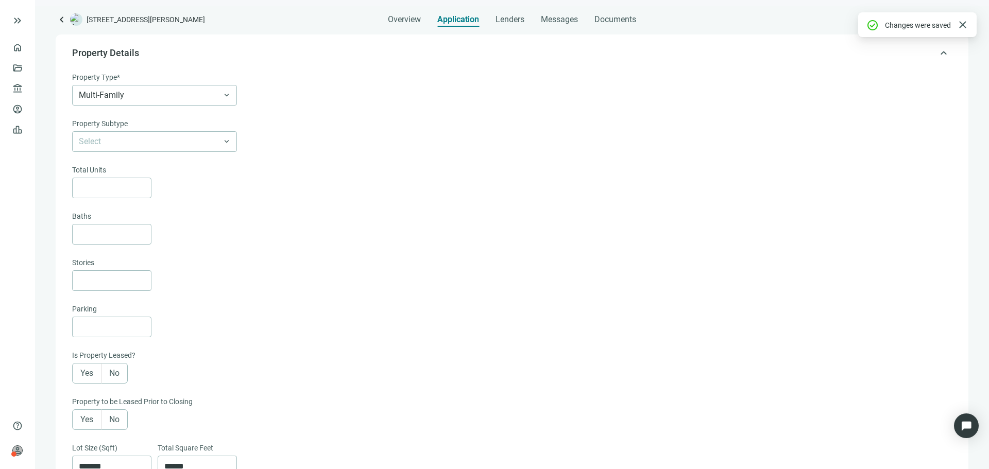
scroll to position [74, 0]
click at [517, 20] on span "Lenders" at bounding box center [510, 19] width 29 height 10
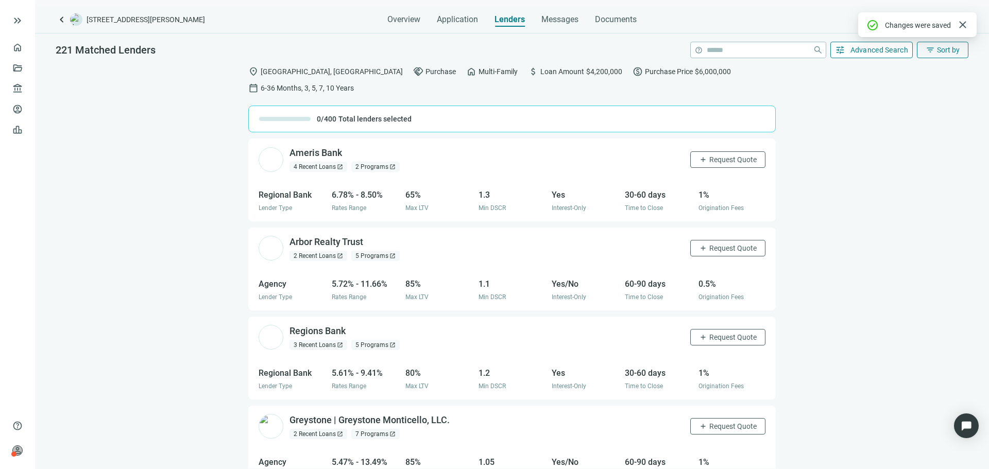
click at [883, 51] on span "Advanced Search" at bounding box center [880, 50] width 58 height 8
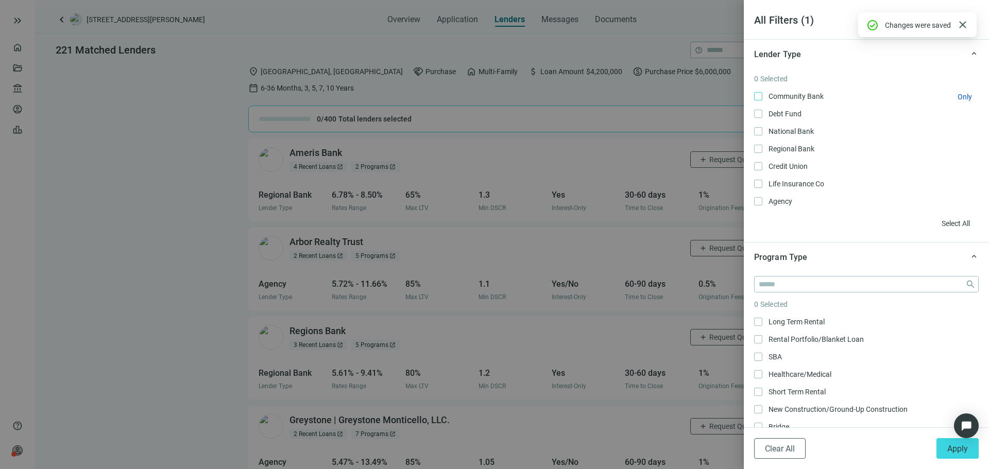
click at [789, 95] on span "Community Bank Only" at bounding box center [795, 96] width 65 height 11
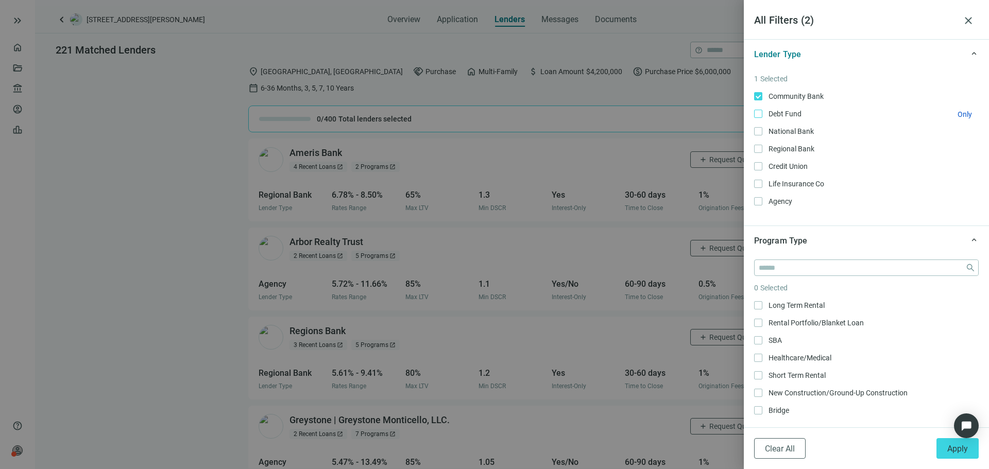
click at [792, 109] on span "Debt Fund Only" at bounding box center [784, 113] width 43 height 11
click at [798, 148] on span "Regional Bank Only" at bounding box center [791, 148] width 56 height 11
click at [793, 166] on span "Credit Union Only" at bounding box center [787, 166] width 49 height 11
click at [790, 123] on div "Community Bank Only Debt Fund Only National Bank Only Regional Bank Only Credit…" at bounding box center [866, 149] width 225 height 116
click at [787, 107] on div "Community Bank Only Debt Fund Only National Bank Only Regional Bank Only Credit…" at bounding box center [866, 149] width 225 height 116
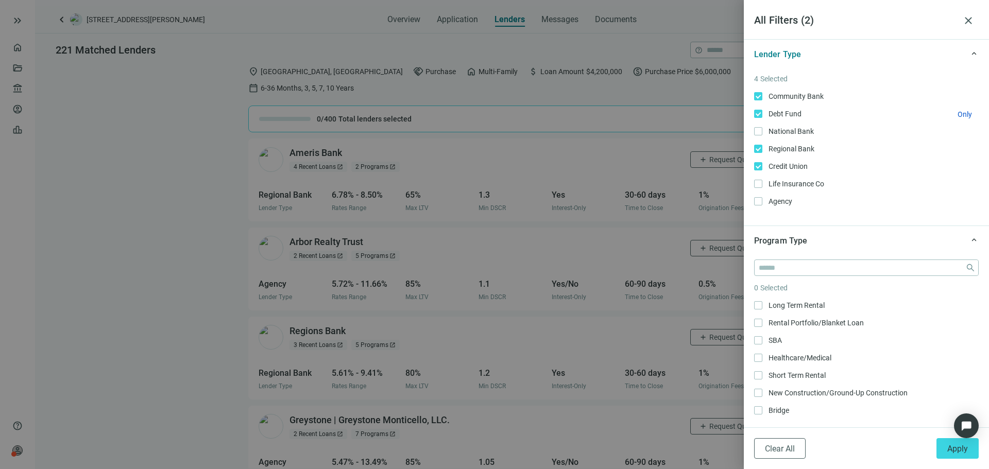
click at [787, 114] on span "Debt Fund Only" at bounding box center [784, 113] width 43 height 11
click at [794, 133] on span "National Bank Only" at bounding box center [791, 131] width 56 height 11
click at [950, 450] on span "Apply" at bounding box center [958, 449] width 21 height 10
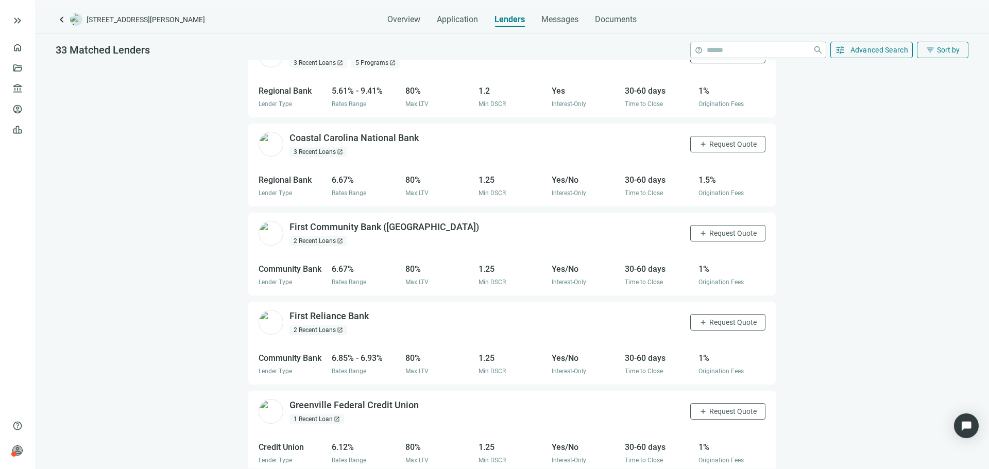
scroll to position [206, 0]
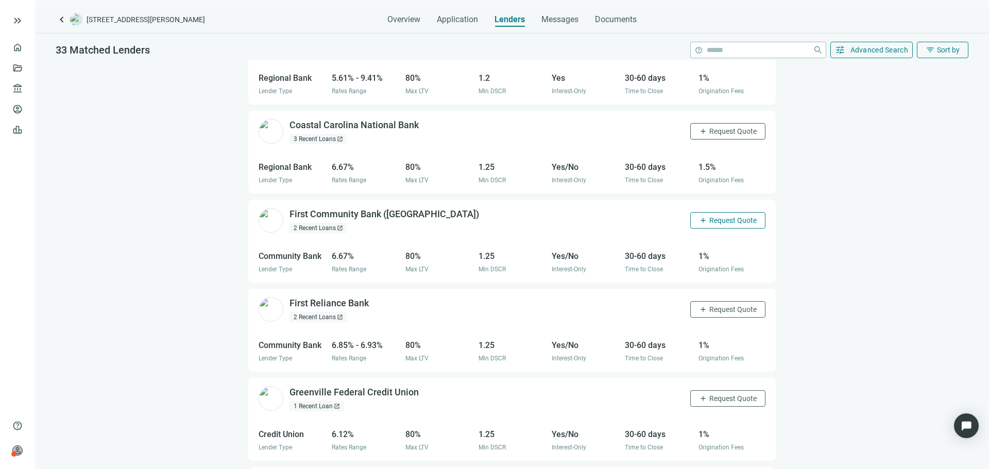
click at [711, 216] on span "Request Quote" at bounding box center [733, 220] width 47 height 8
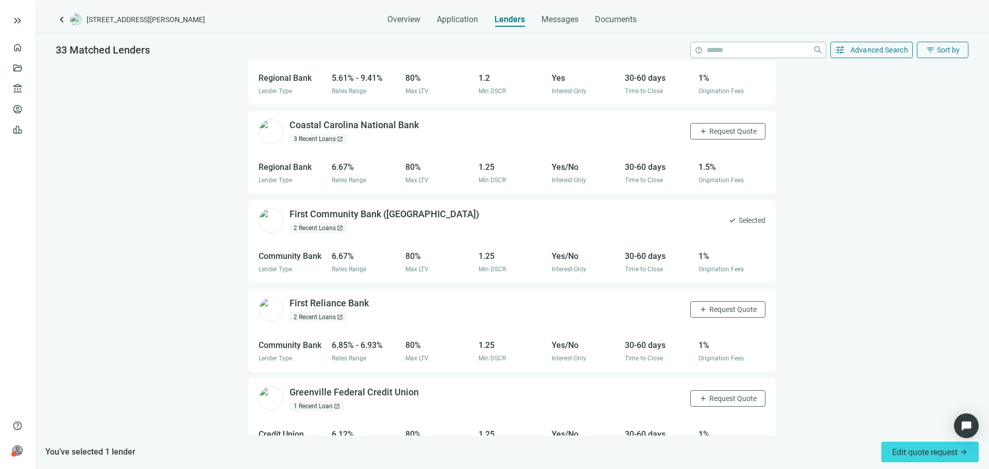
scroll to position [258, 0]
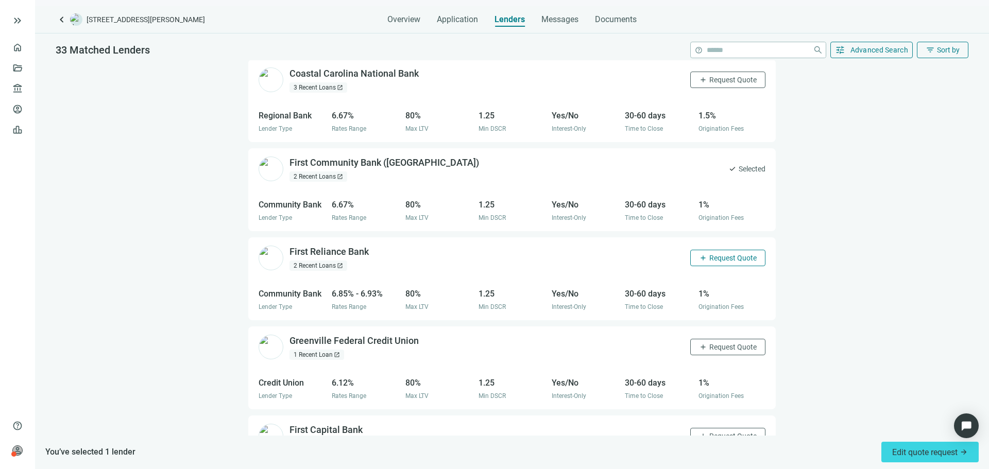
click at [725, 254] on span "Request Quote" at bounding box center [733, 258] width 47 height 8
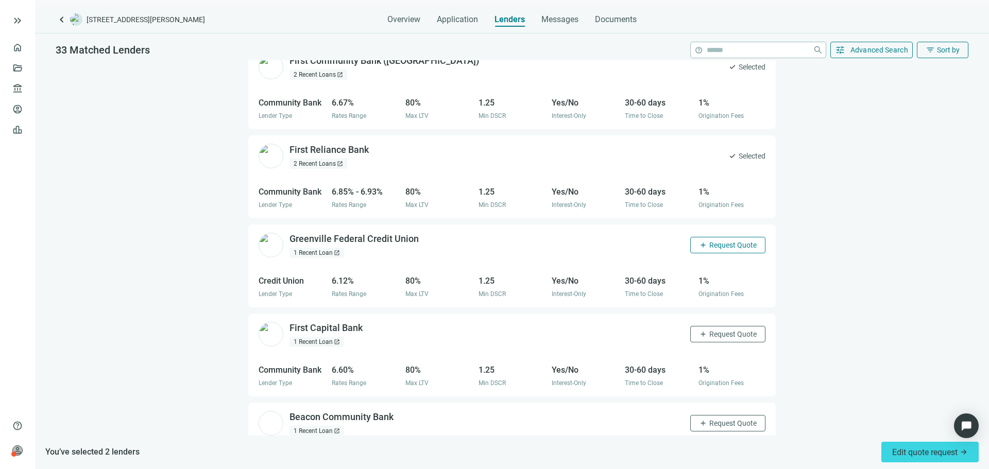
scroll to position [361, 0]
click at [728, 240] on span "Request Quote" at bounding box center [733, 244] width 47 height 8
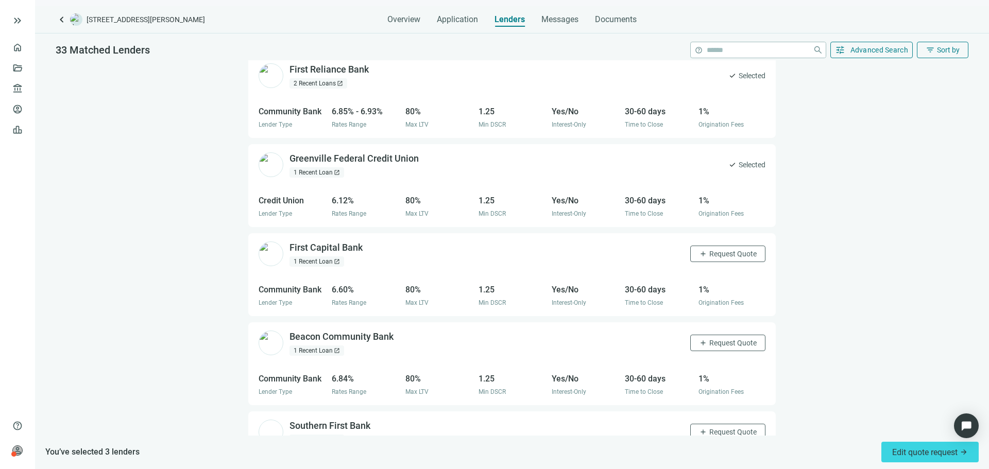
scroll to position [515, 0]
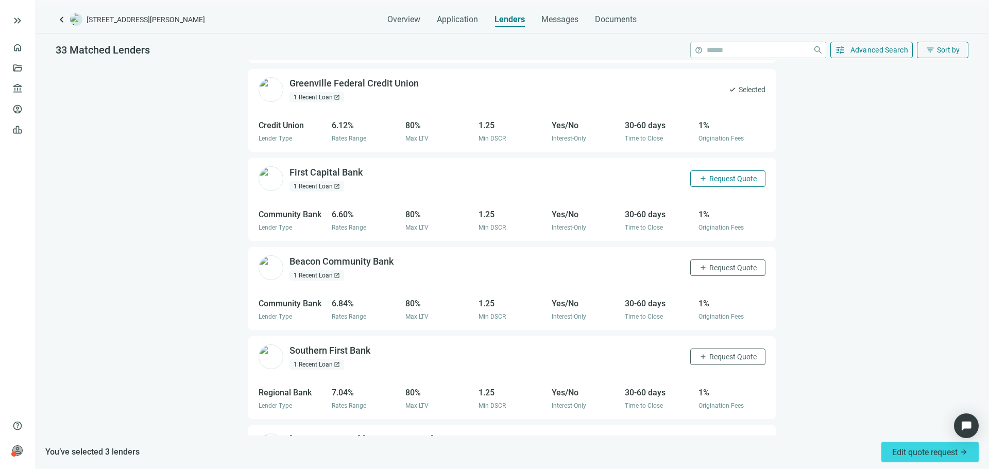
click at [717, 175] on span "Request Quote" at bounding box center [733, 179] width 47 height 8
click at [727, 264] on span "Request Quote" at bounding box center [733, 268] width 47 height 8
click at [732, 353] on span "Request Quote" at bounding box center [733, 357] width 47 height 8
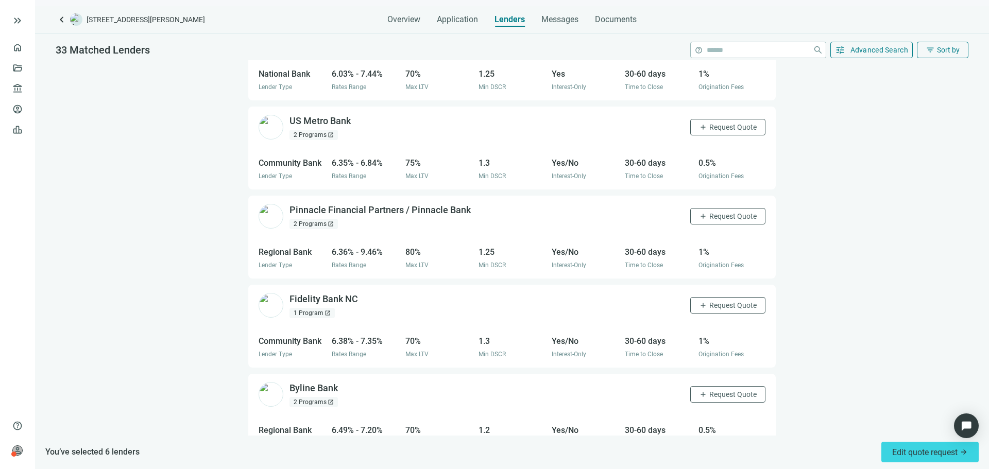
scroll to position [1293, 0]
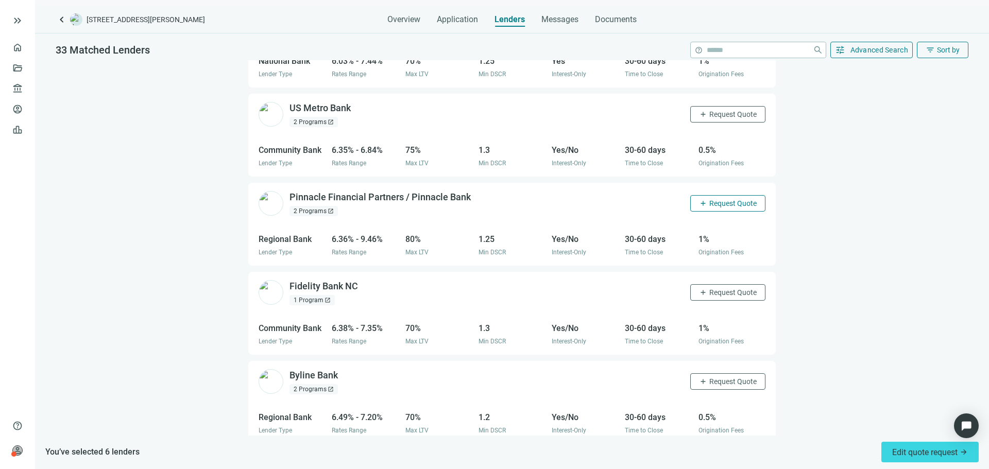
click at [712, 199] on span "Request Quote" at bounding box center [733, 203] width 47 height 8
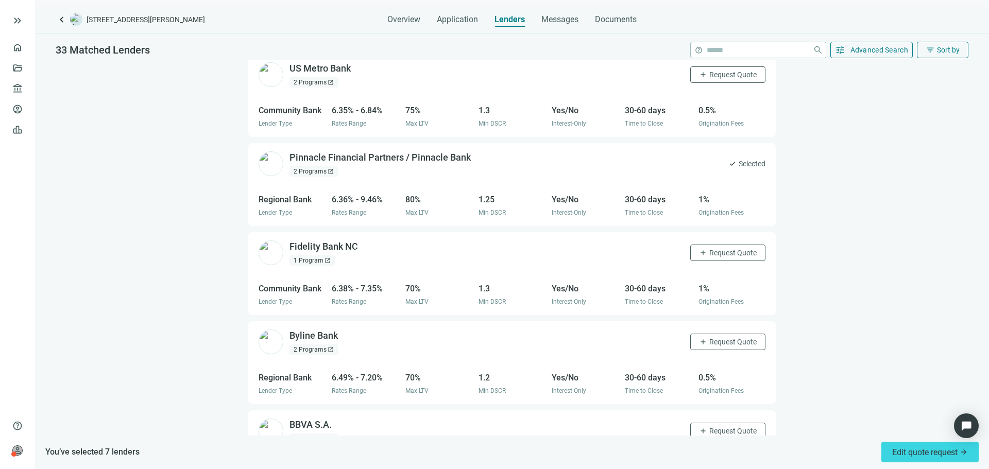
scroll to position [1447, 0]
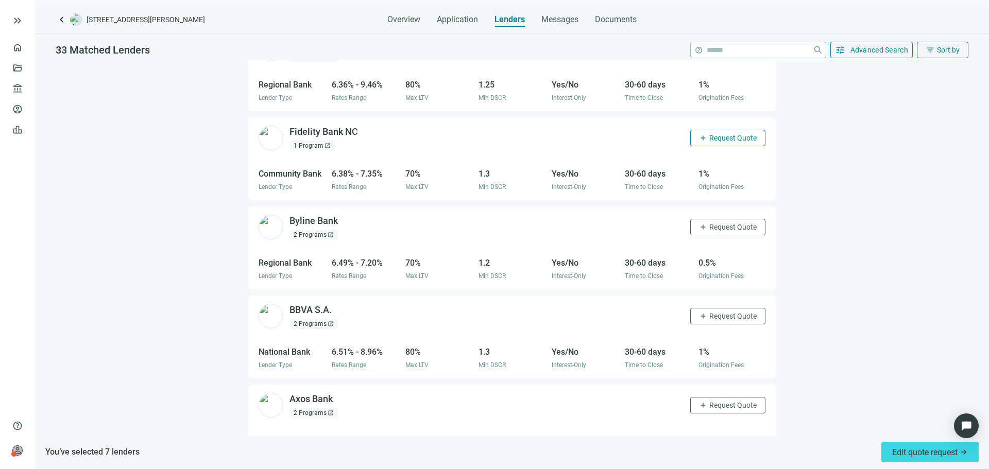
click at [721, 130] on button "add Request Quote" at bounding box center [727, 138] width 75 height 16
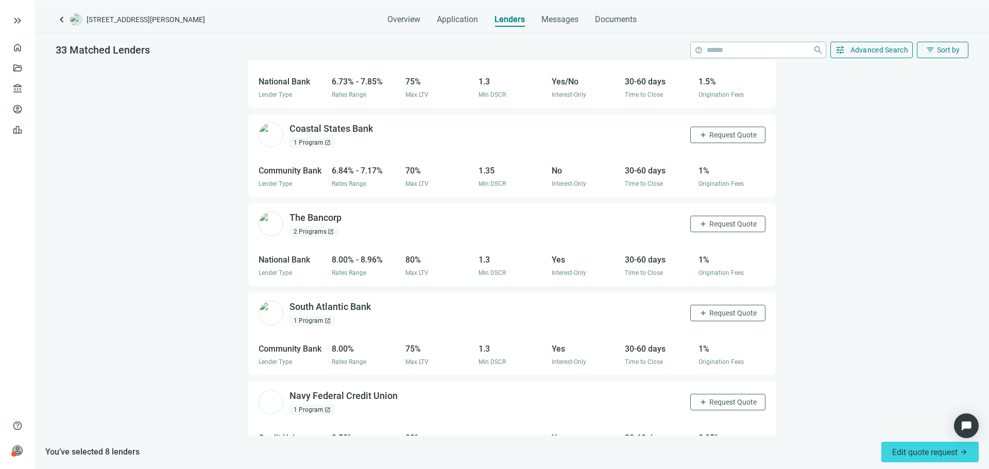
scroll to position [1808, 0]
click at [732, 308] on span "Request Quote" at bounding box center [733, 312] width 47 height 8
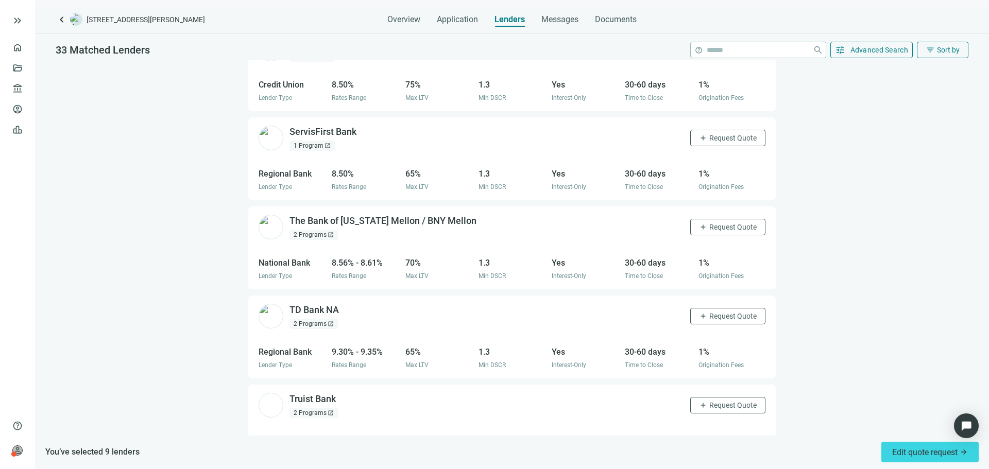
scroll to position [2272, 0]
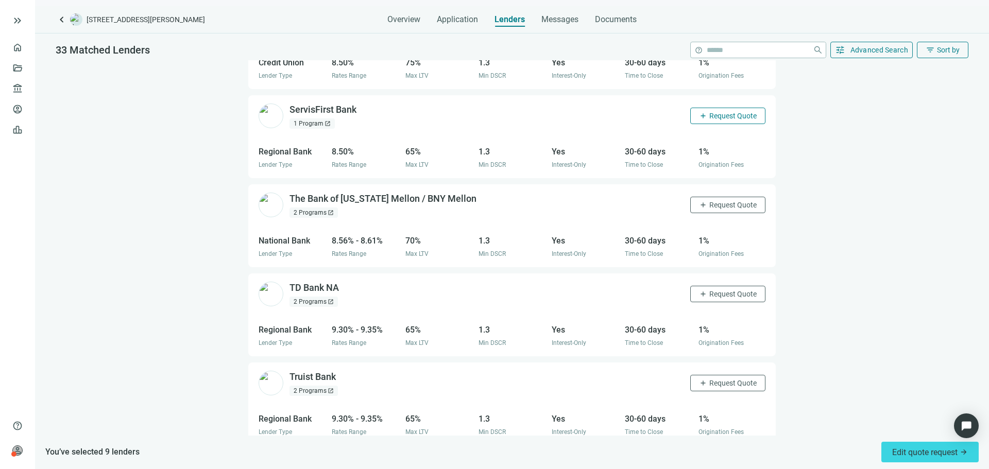
click at [724, 108] on button "add Request Quote" at bounding box center [727, 116] width 75 height 16
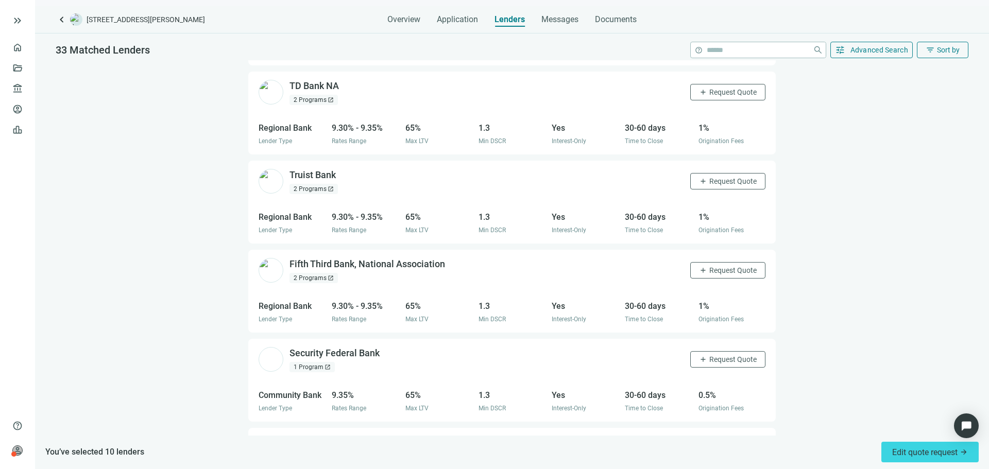
scroll to position [2509, 0]
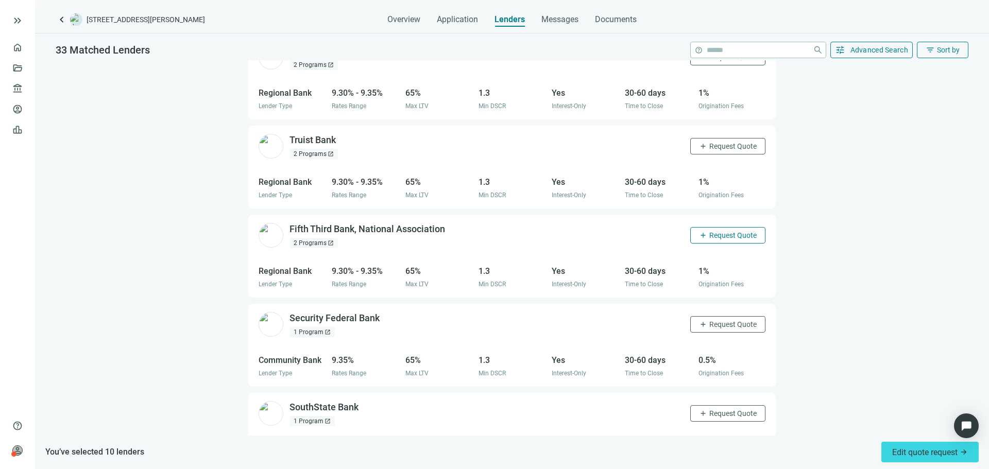
click at [727, 227] on button "add Request Quote" at bounding box center [727, 235] width 75 height 16
click at [736, 316] on button "add Request Quote" at bounding box center [727, 324] width 75 height 16
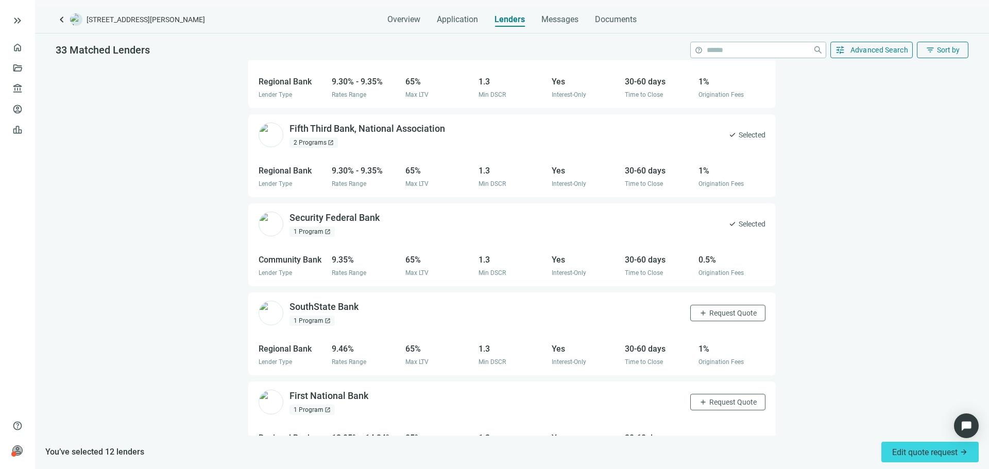
scroll to position [2621, 0]
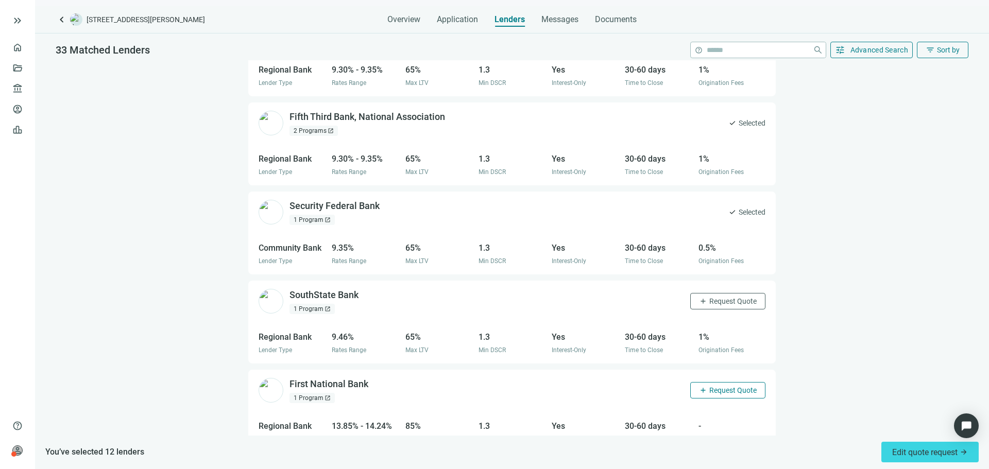
click at [727, 386] on span "Request Quote" at bounding box center [733, 390] width 47 height 8
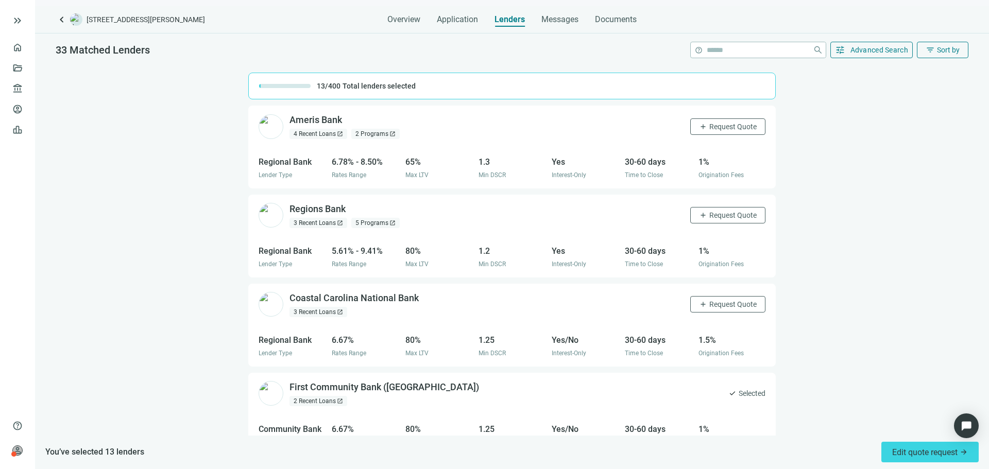
scroll to position [52, 0]
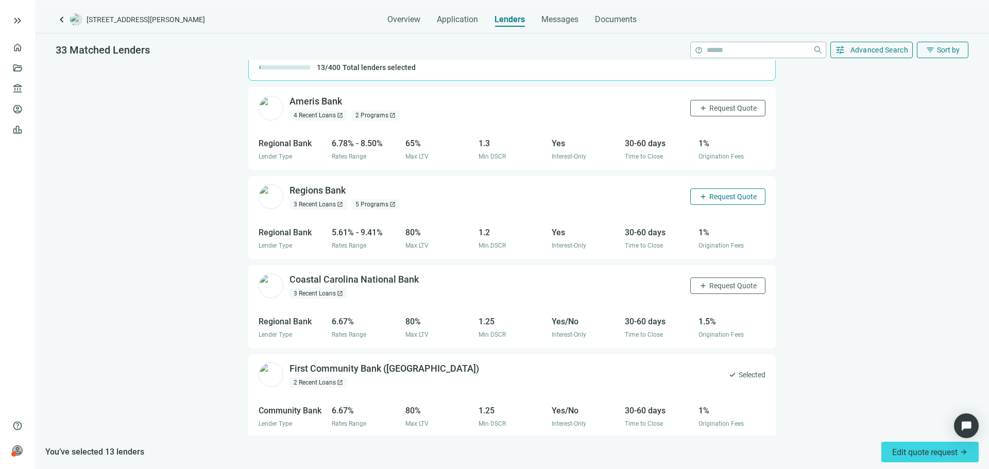
click at [721, 193] on span "Request Quote" at bounding box center [733, 197] width 47 height 8
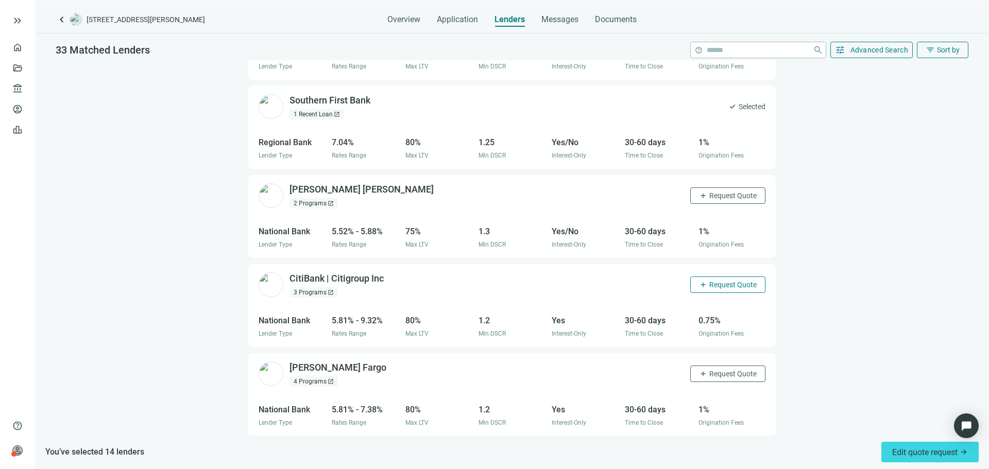
scroll to position [773, 0]
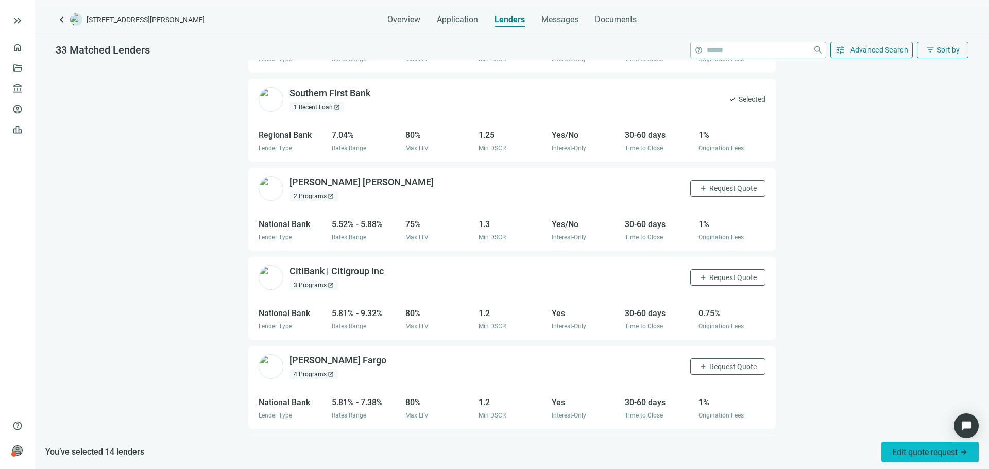
click at [900, 448] on span "Edit quote request arrow_forward" at bounding box center [930, 453] width 76 height 10
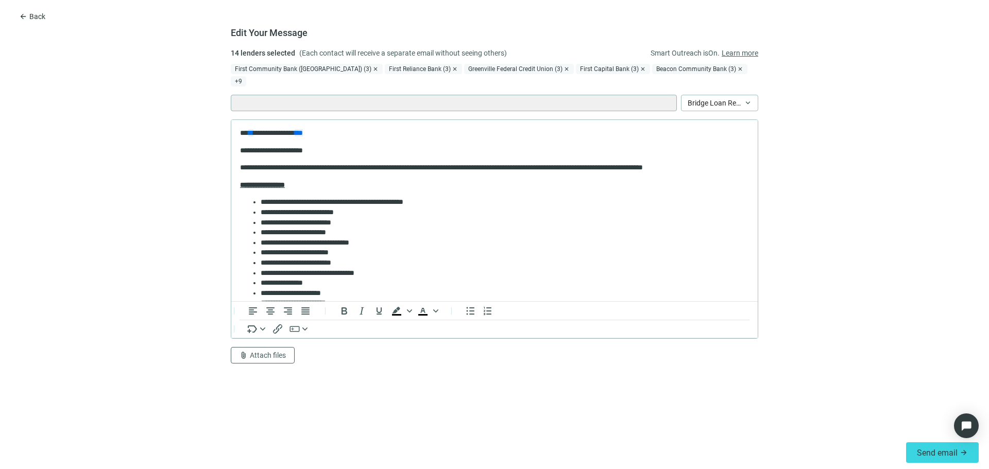
scroll to position [0, 0]
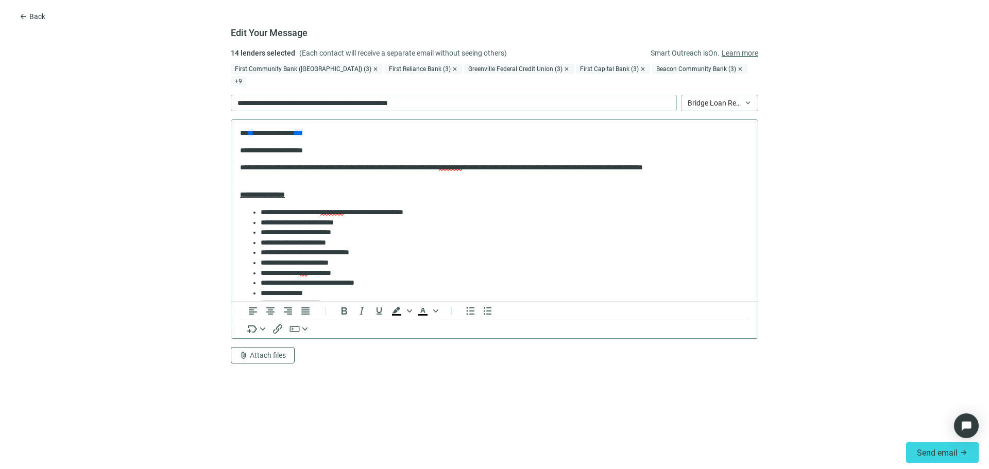
click at [240, 148] on html "**********" at bounding box center [494, 313] width 527 height 387
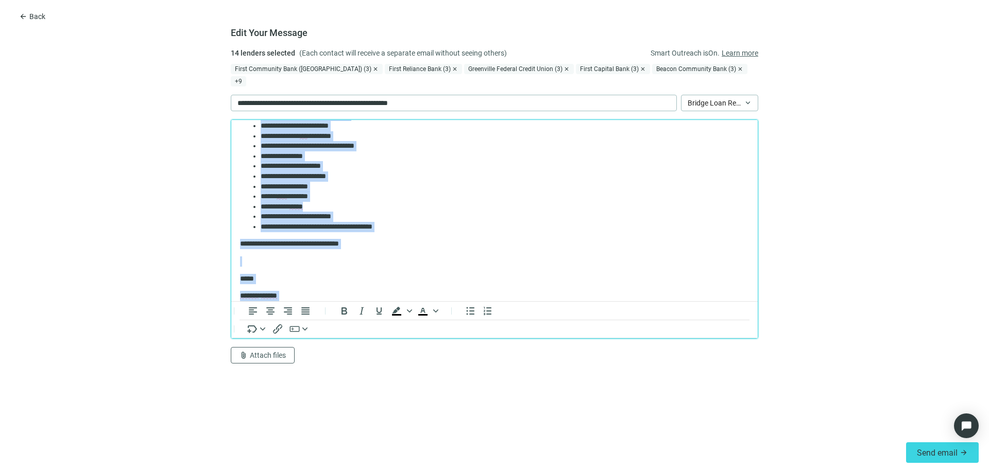
scroll to position [206, 0]
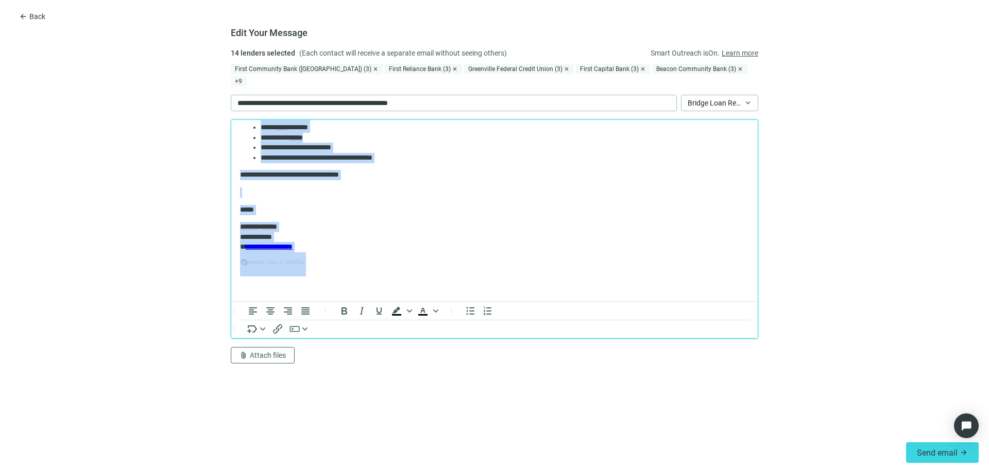
drag, startPoint x: 243, startPoint y: 151, endPoint x: 493, endPoint y: 429, distance: 373.6
click at [493, 301] on html "**********" at bounding box center [494, 107] width 527 height 387
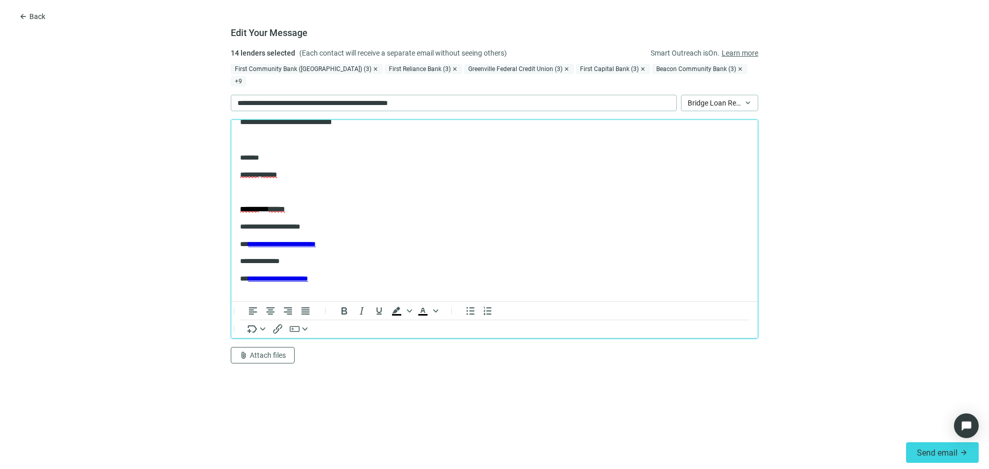
scroll to position [0, 0]
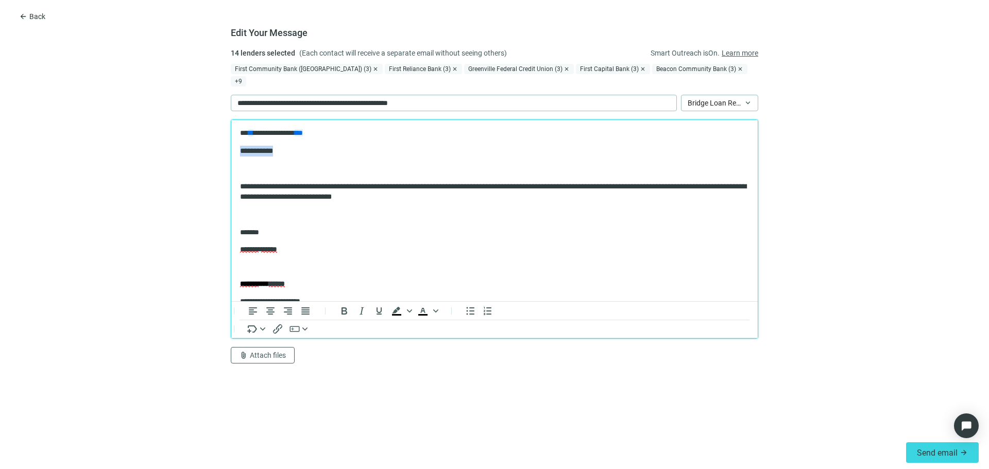
drag, startPoint x: 291, startPoint y: 156, endPoint x: 238, endPoint y: 147, distance: 53.7
click at [238, 147] on html "**********" at bounding box center [494, 252] width 527 height 264
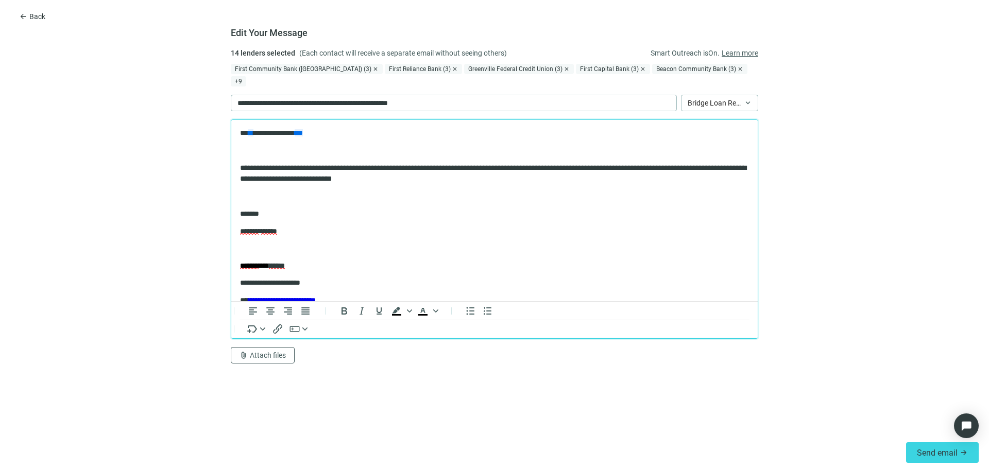
click at [505, 189] on body "**********" at bounding box center [495, 242] width 510 height 229
click at [263, 97] on p "**********" at bounding box center [332, 102] width 188 height 11
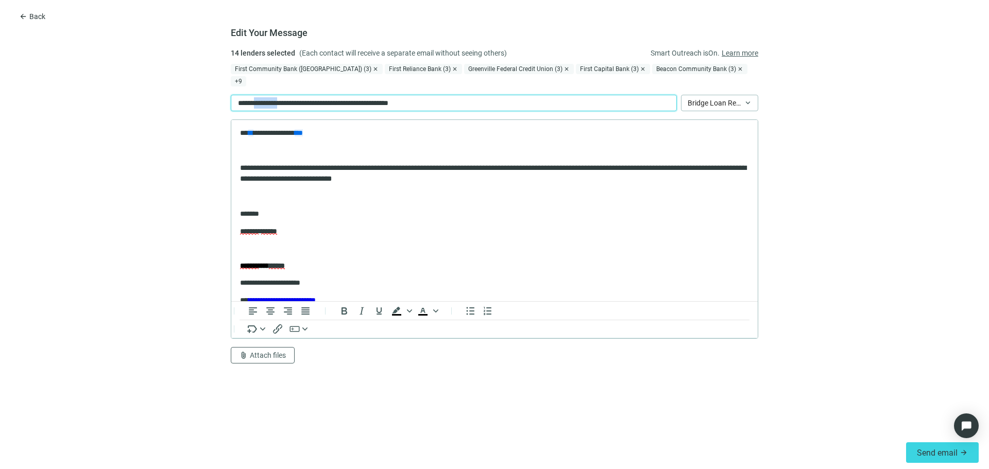
click at [263, 97] on p "**********" at bounding box center [332, 102] width 188 height 11
click at [273, 66] on div "First Community Bank (AR) (3)" at bounding box center [307, 69] width 152 height 10
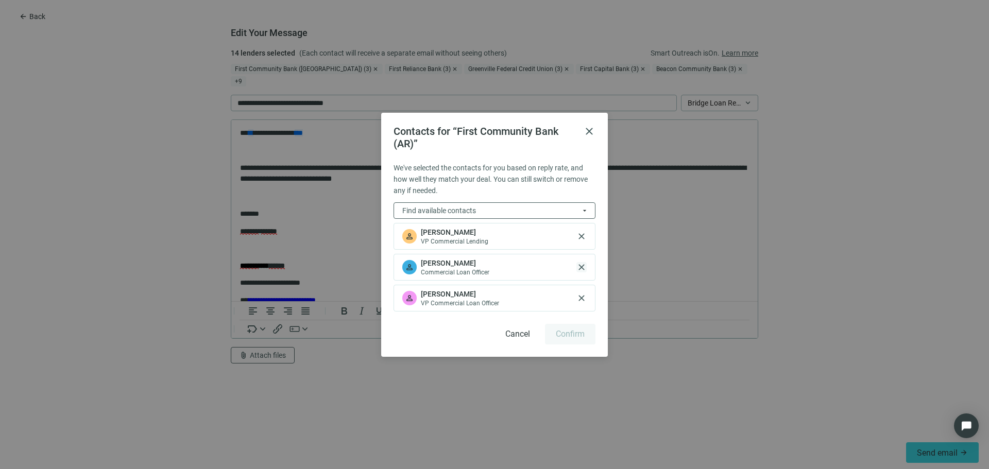
click at [579, 267] on span "close" at bounding box center [582, 267] width 10 height 10
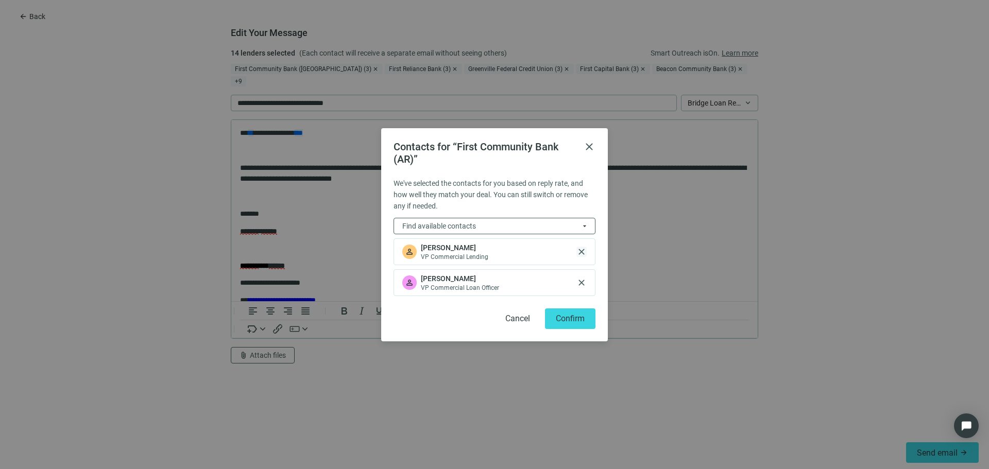
click at [582, 250] on span "close" at bounding box center [582, 252] width 10 height 10
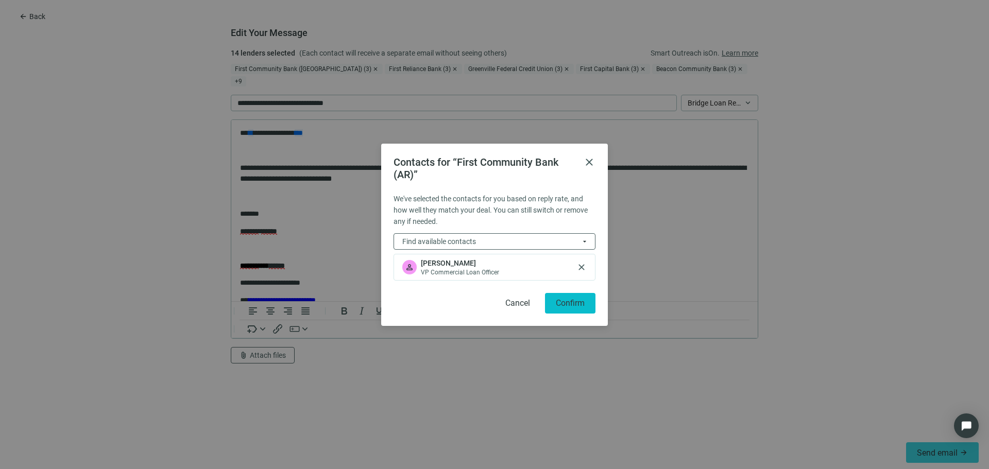
click at [587, 303] on button "Confirm" at bounding box center [570, 303] width 50 height 21
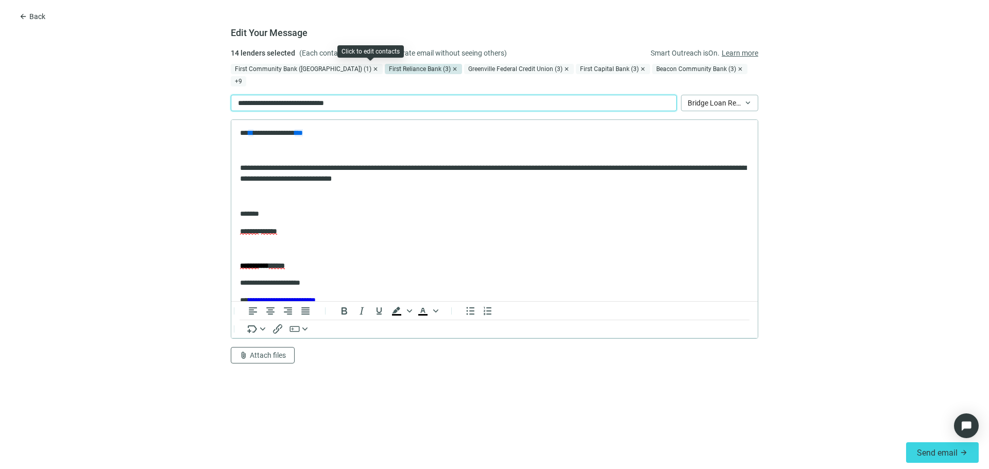
click at [385, 68] on div "First Reliance Bank (3)" at bounding box center [423, 69] width 77 height 10
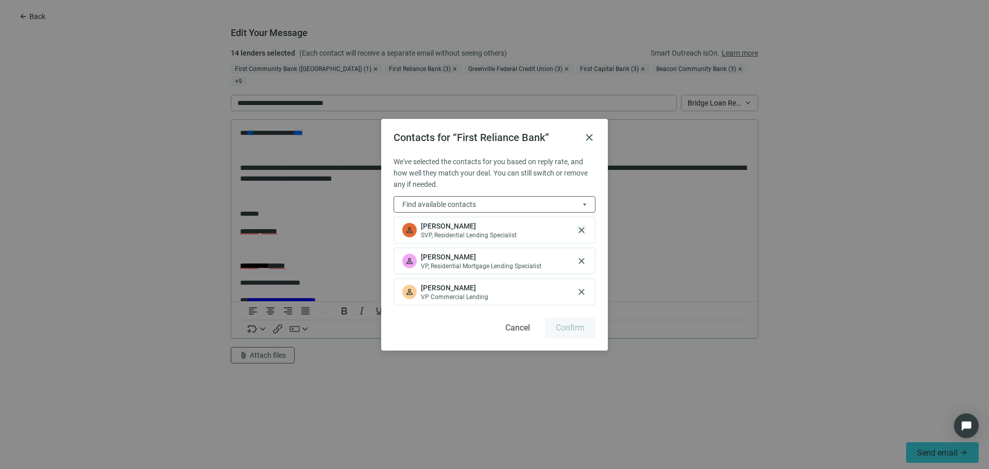
click at [582, 235] on span "close" at bounding box center [582, 230] width 10 height 10
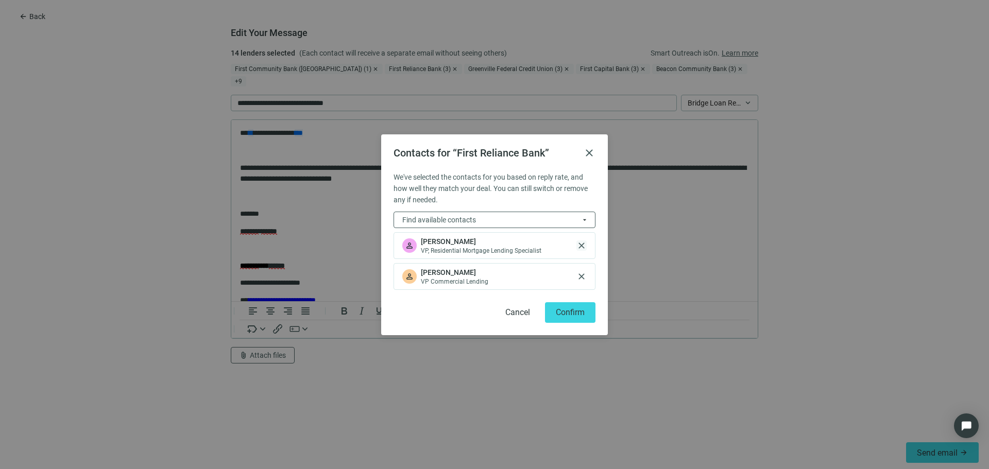
click at [583, 245] on span "close" at bounding box center [582, 246] width 10 height 10
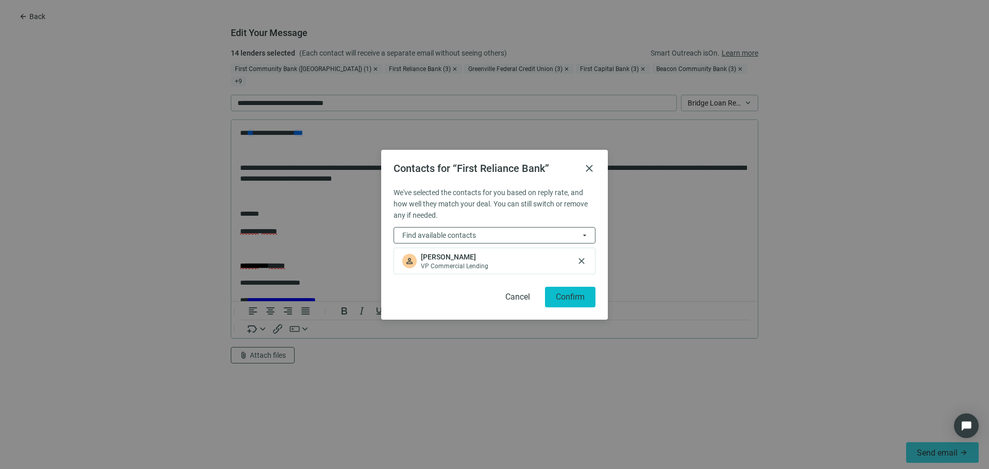
click at [578, 307] on button "Confirm" at bounding box center [570, 297] width 50 height 21
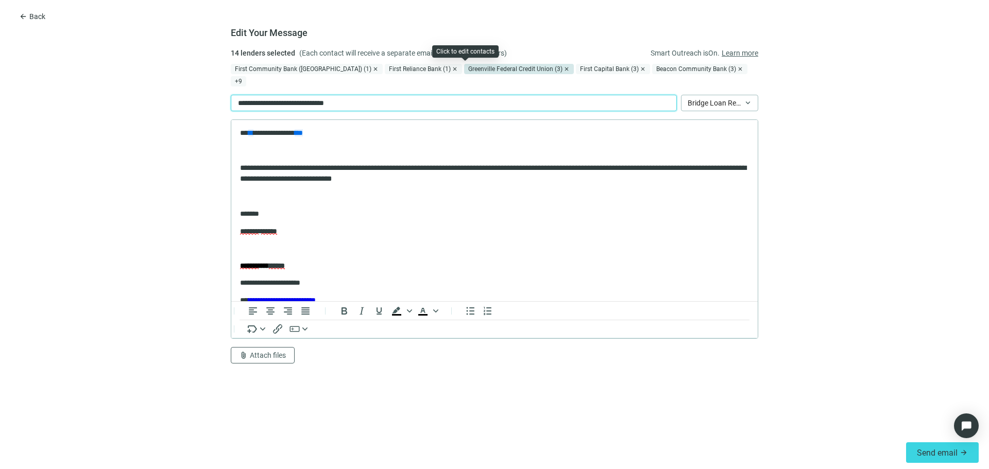
click at [464, 66] on div "Greenville Federal Credit Union (3)" at bounding box center [519, 69] width 110 height 10
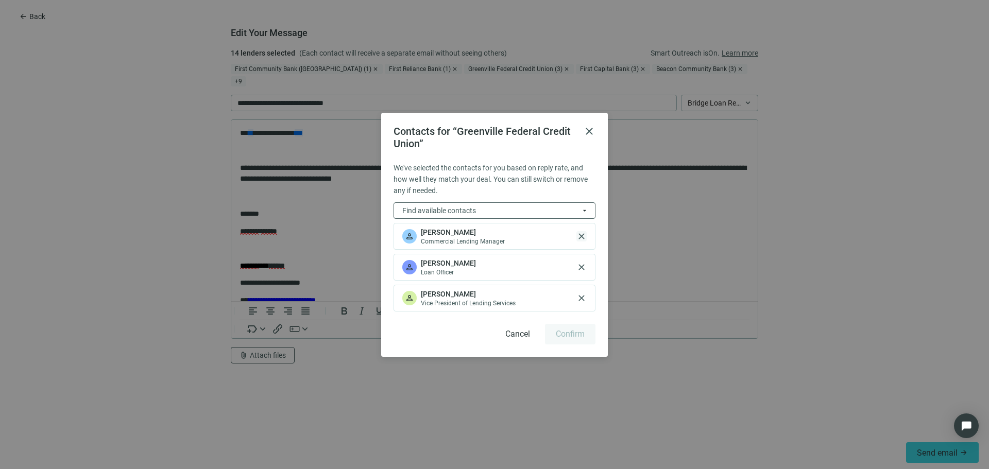
click at [585, 240] on span "close" at bounding box center [582, 236] width 10 height 10
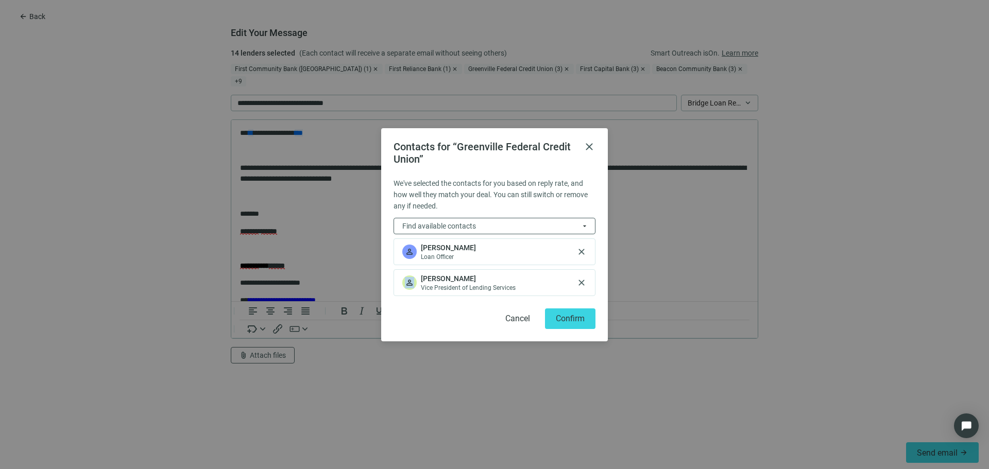
click at [585, 240] on div "person Robert Wright Loan Officer close" at bounding box center [495, 252] width 202 height 27
click at [582, 251] on span "close" at bounding box center [582, 252] width 10 height 10
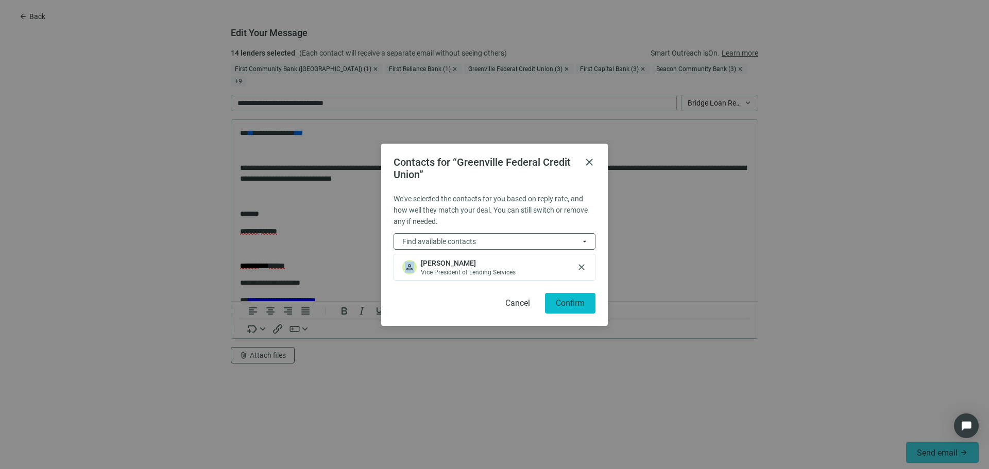
click at [584, 302] on span "Confirm" at bounding box center [570, 303] width 29 height 10
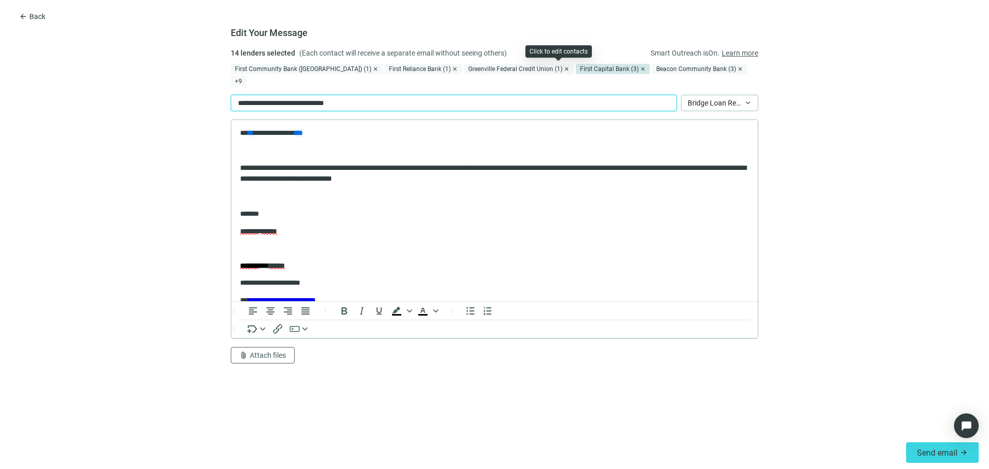
click at [576, 68] on div "First Capital Bank (3)" at bounding box center [613, 69] width 74 height 10
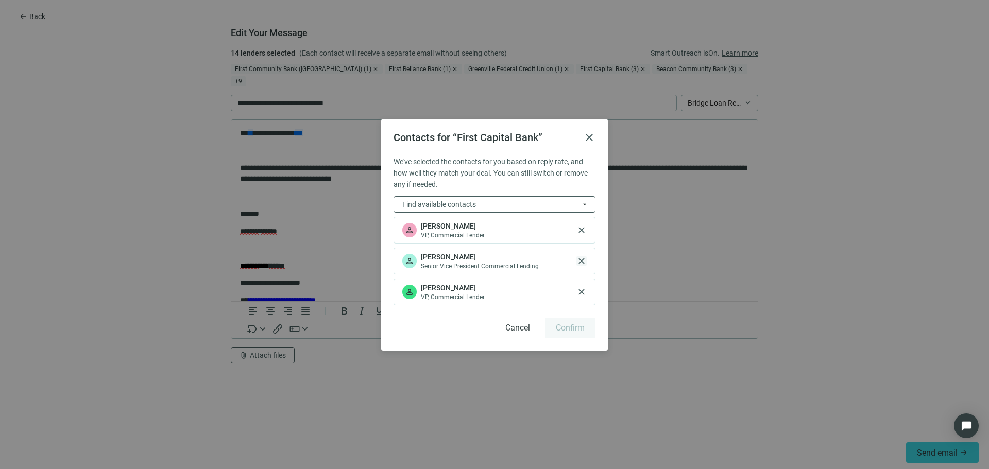
click at [584, 261] on span "close" at bounding box center [582, 261] width 10 height 10
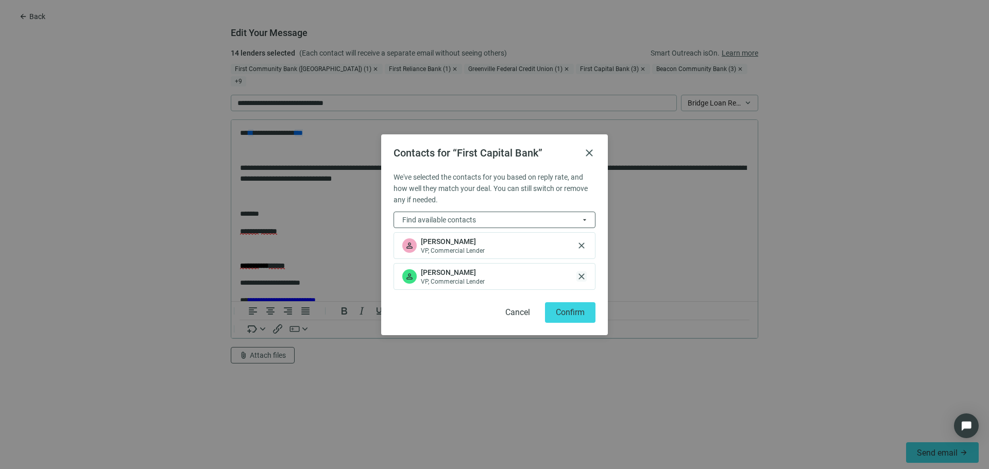
click at [580, 274] on span "close" at bounding box center [582, 277] width 10 height 10
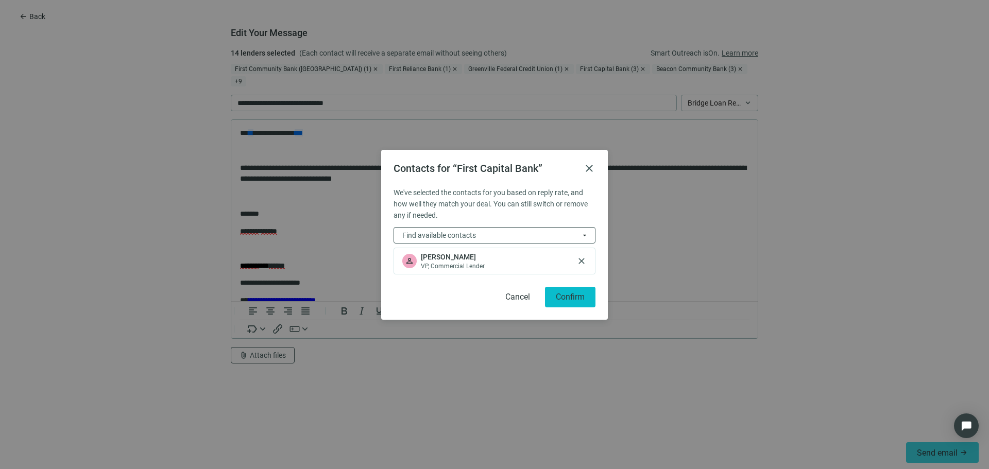
click at [584, 295] on span "Confirm" at bounding box center [570, 297] width 29 height 10
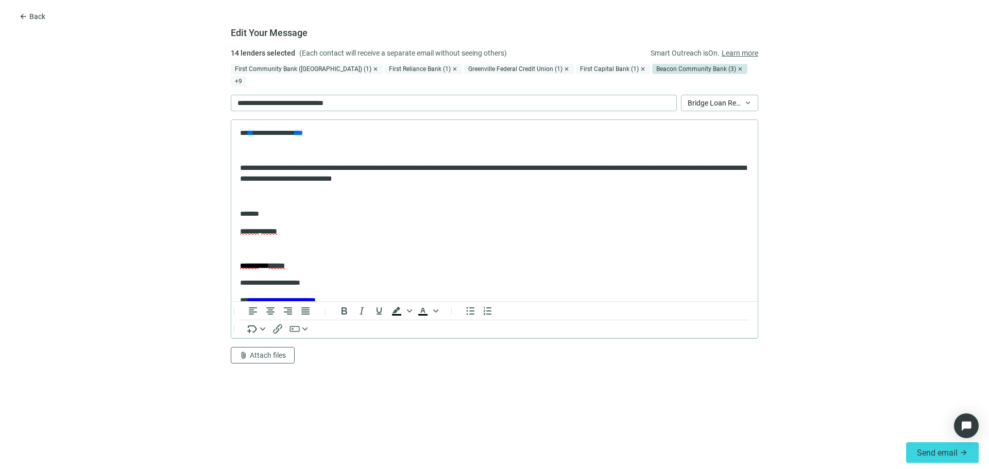
click at [652, 68] on div "Beacon Community Bank (3)" at bounding box center [699, 69] width 95 height 10
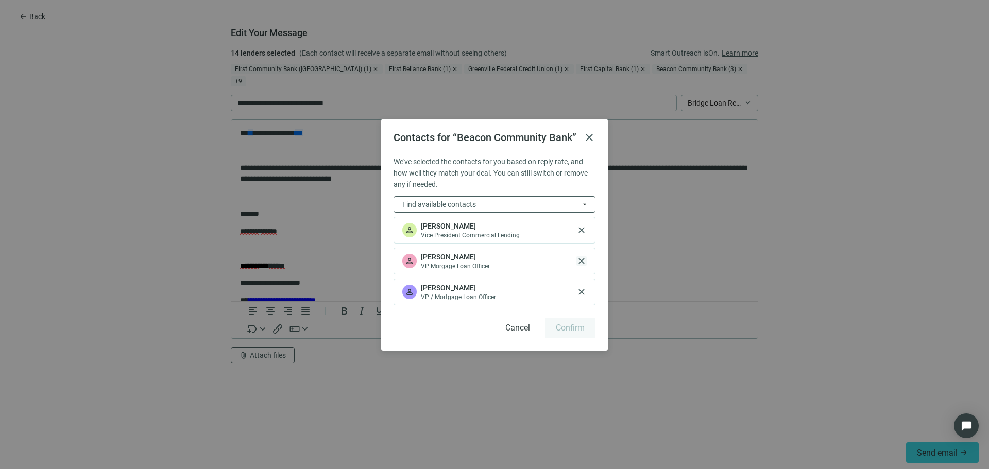
click at [580, 265] on span "close" at bounding box center [582, 261] width 10 height 10
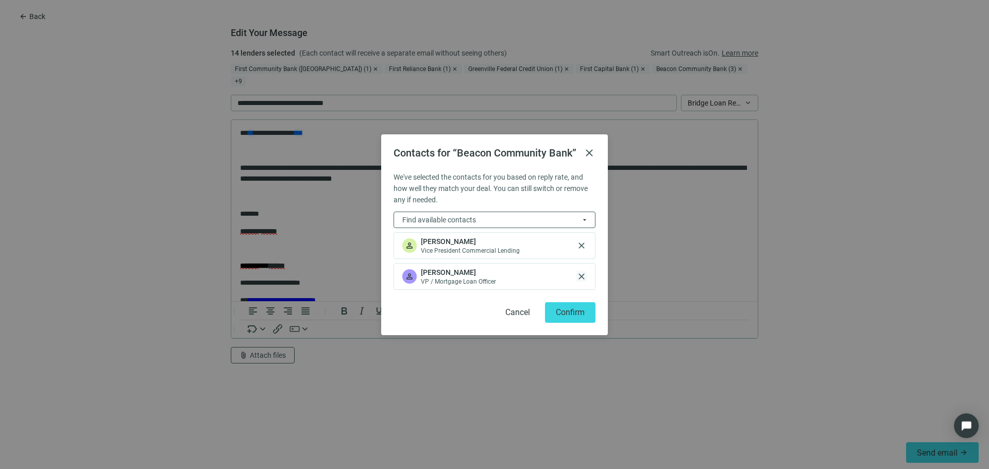
click at [580, 282] on span "close" at bounding box center [582, 277] width 10 height 10
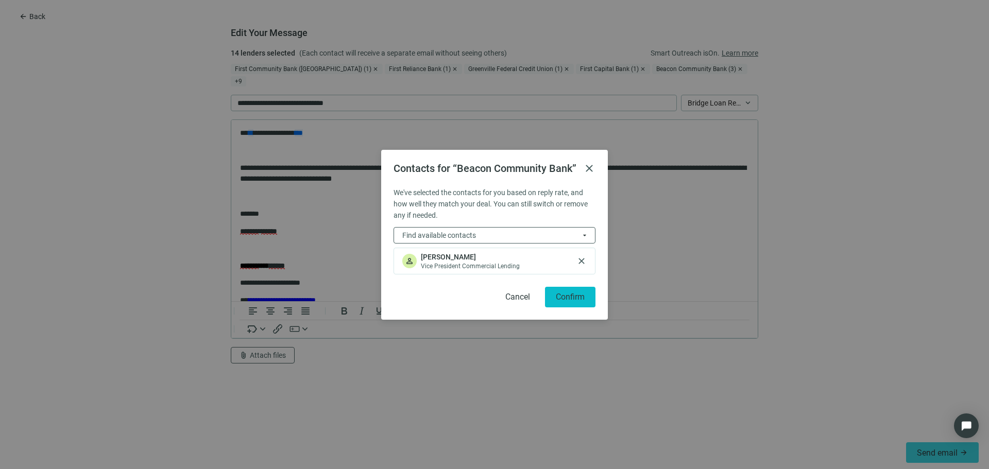
click at [579, 297] on span "Confirm" at bounding box center [570, 297] width 29 height 10
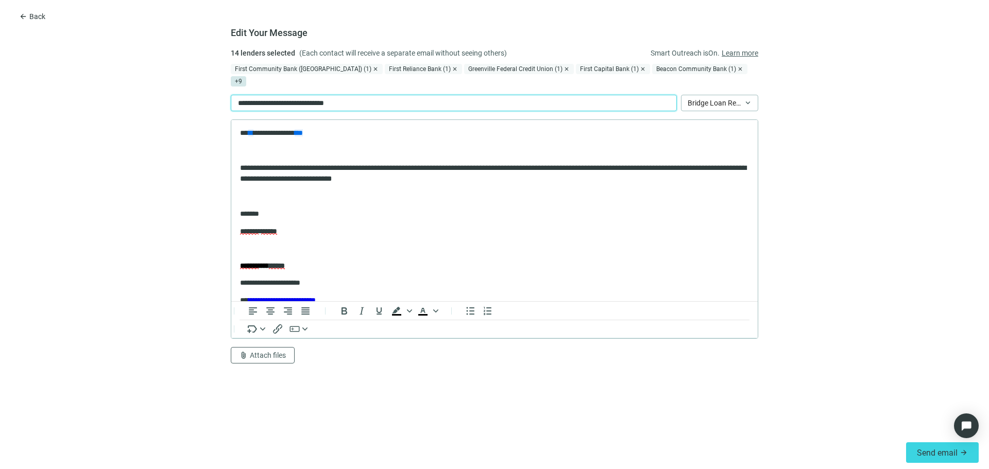
click at [246, 76] on span "+ 9" at bounding box center [238, 81] width 15 height 10
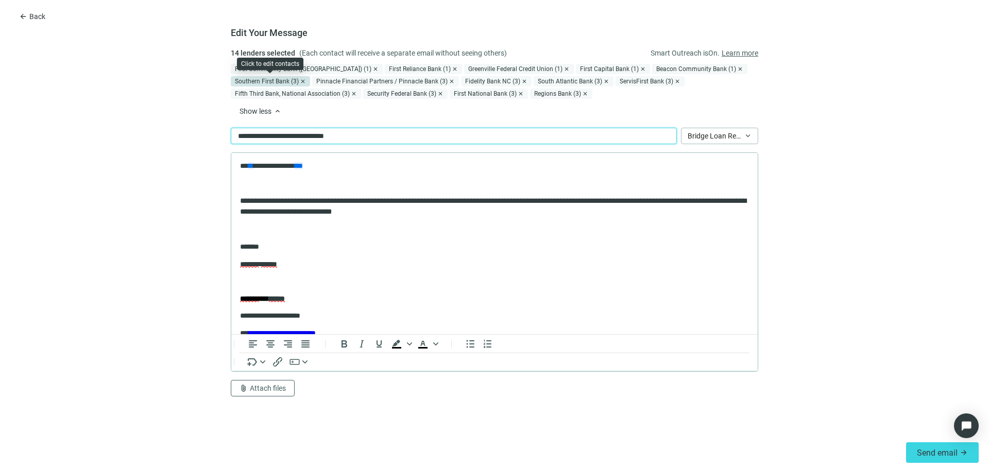
click at [265, 81] on div "Southern First Bank (3)" at bounding box center [270, 81] width 79 height 10
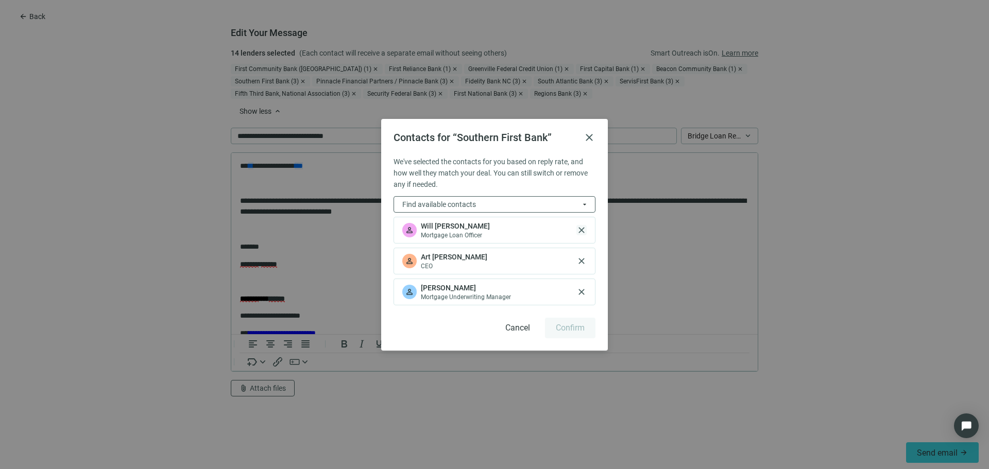
click at [583, 226] on span "close" at bounding box center [582, 230] width 10 height 10
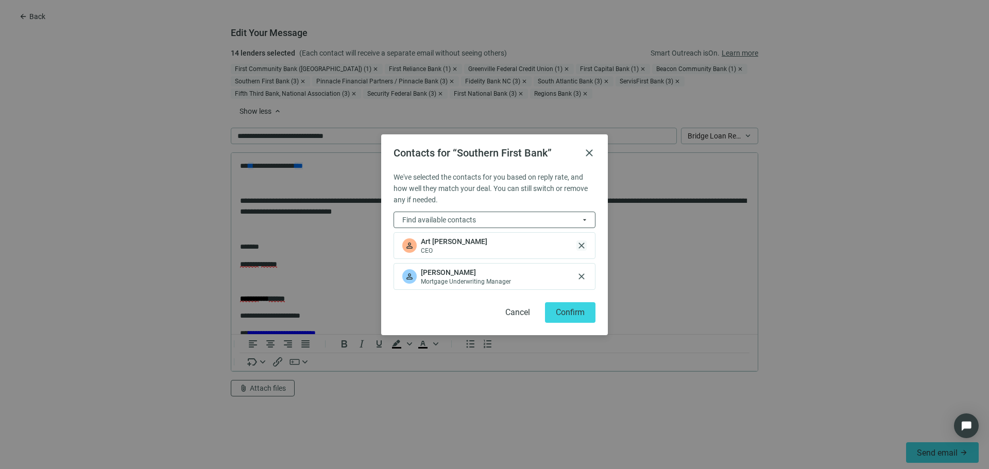
click at [582, 245] on span "close" at bounding box center [582, 246] width 10 height 10
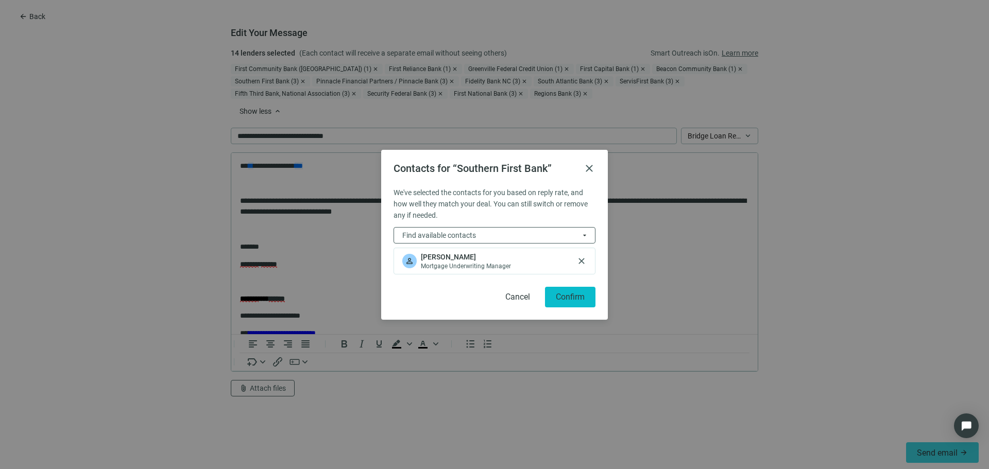
click at [577, 295] on span "Confirm" at bounding box center [570, 297] width 29 height 10
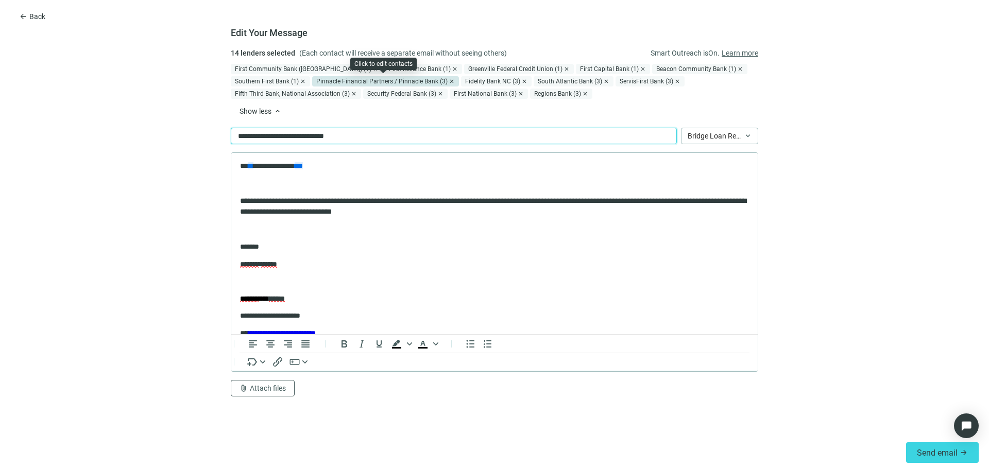
click at [340, 79] on div "Pinnacle Financial Partners / Pinnacle Bank (3)" at bounding box center [385, 81] width 147 height 10
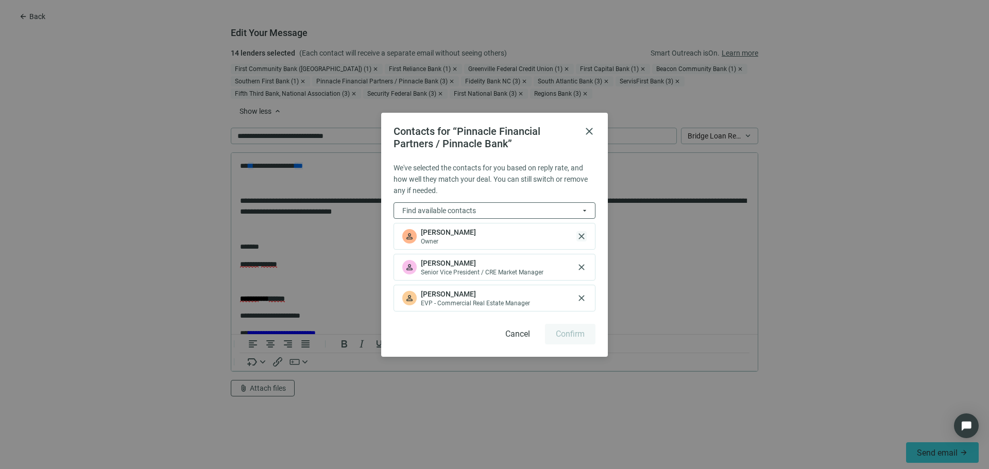
click at [582, 239] on span "close" at bounding box center [582, 236] width 10 height 10
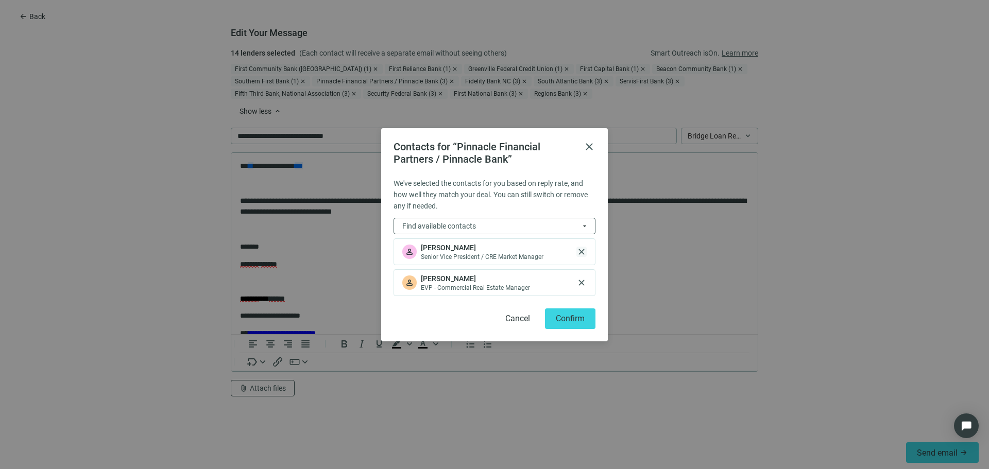
click at [582, 251] on span "close" at bounding box center [582, 252] width 10 height 10
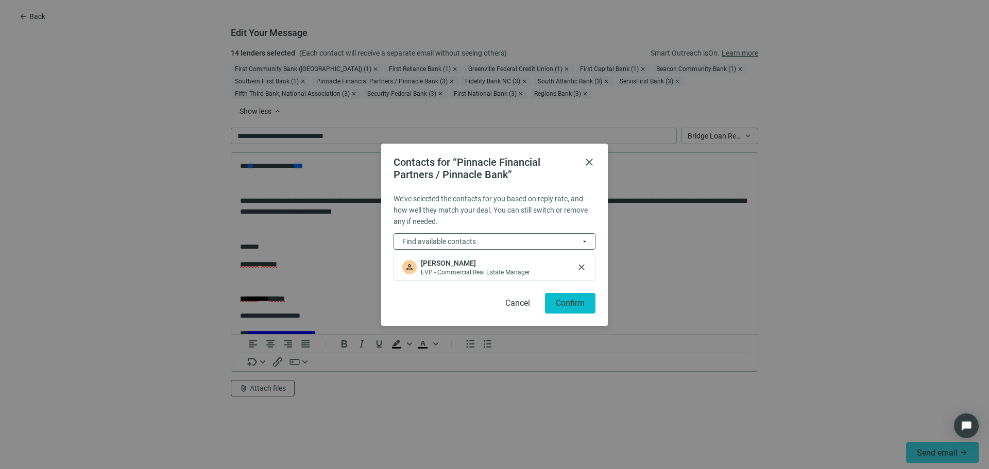
click at [585, 301] on button "Confirm" at bounding box center [570, 303] width 50 height 21
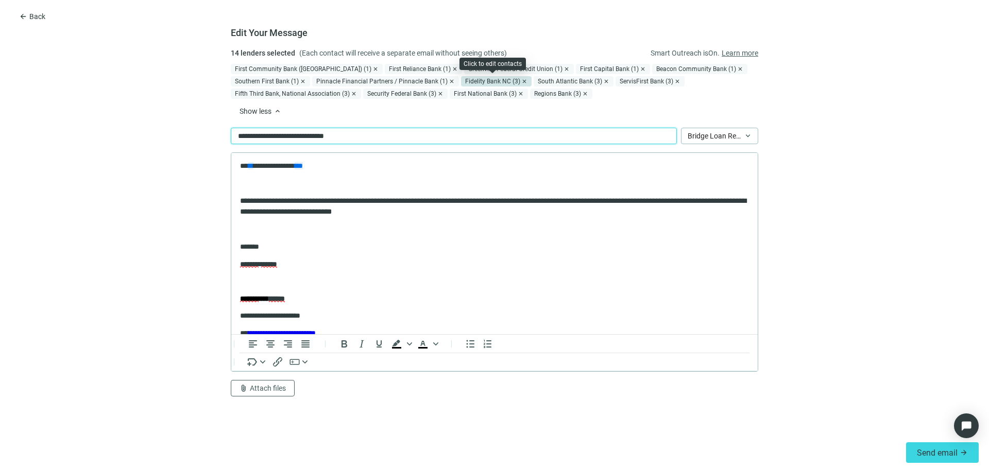
click at [502, 80] on div "Fidelity Bank NC (3)" at bounding box center [496, 81] width 71 height 10
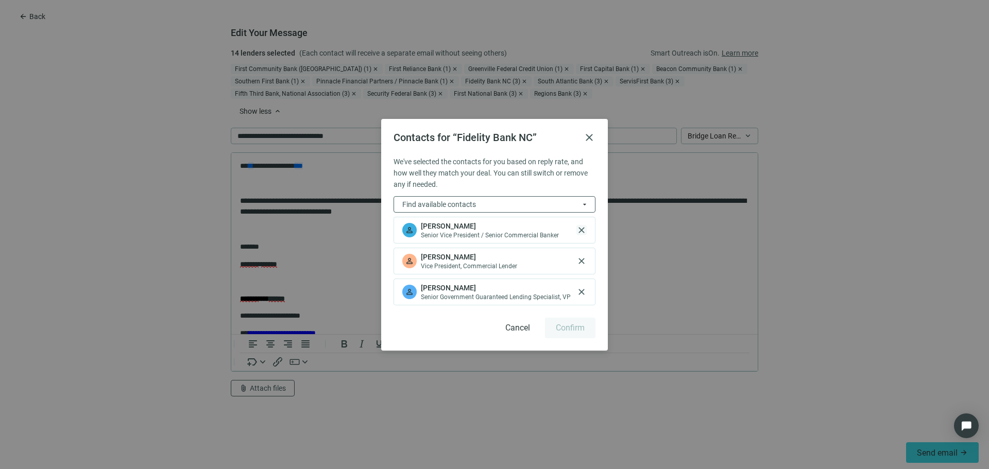
click at [583, 231] on span "close" at bounding box center [582, 230] width 10 height 10
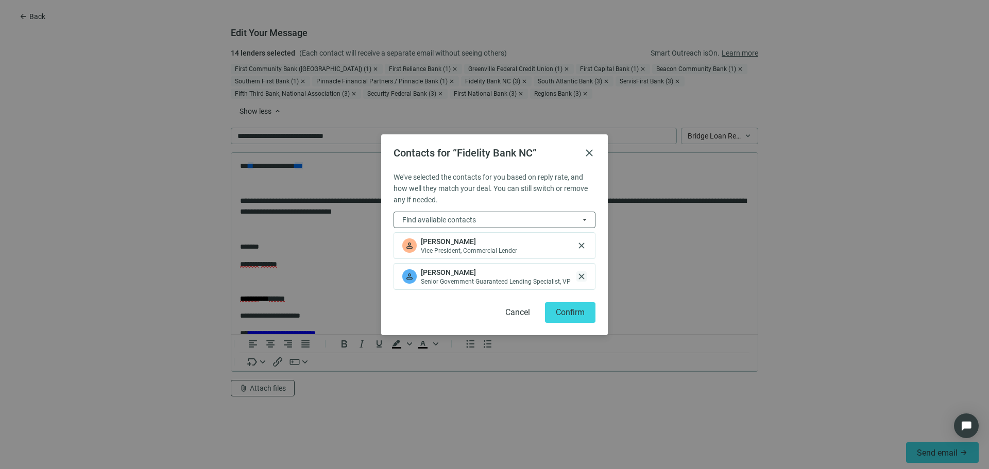
click at [582, 273] on span "close" at bounding box center [582, 277] width 10 height 10
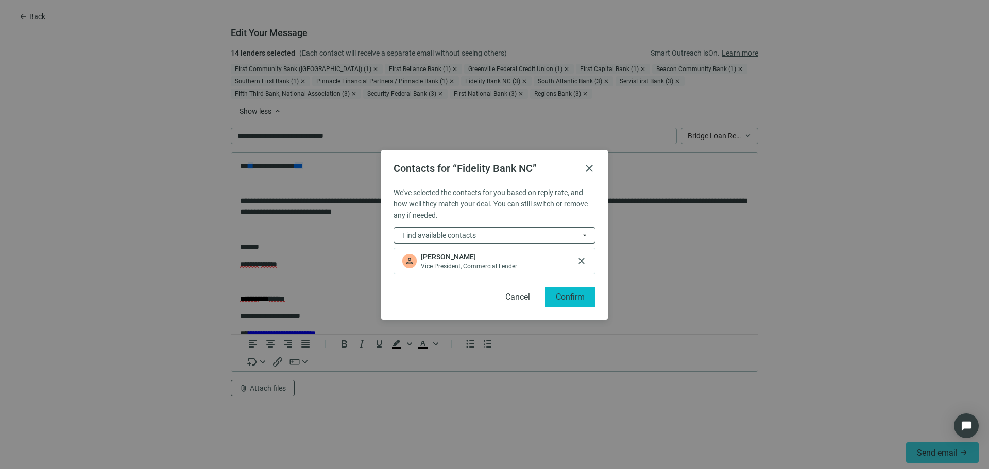
click at [575, 301] on span "Confirm" at bounding box center [570, 297] width 29 height 10
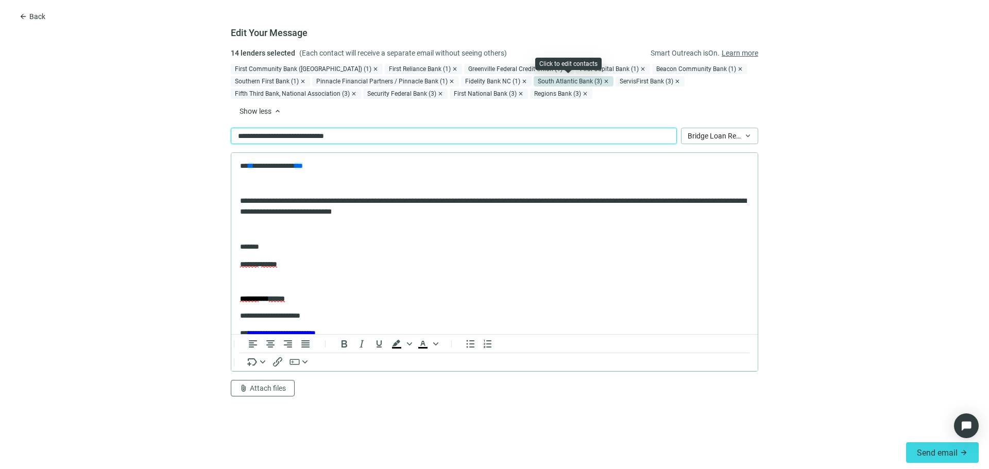
click at [578, 81] on div "South Atlantic Bank (3)" at bounding box center [574, 81] width 80 height 10
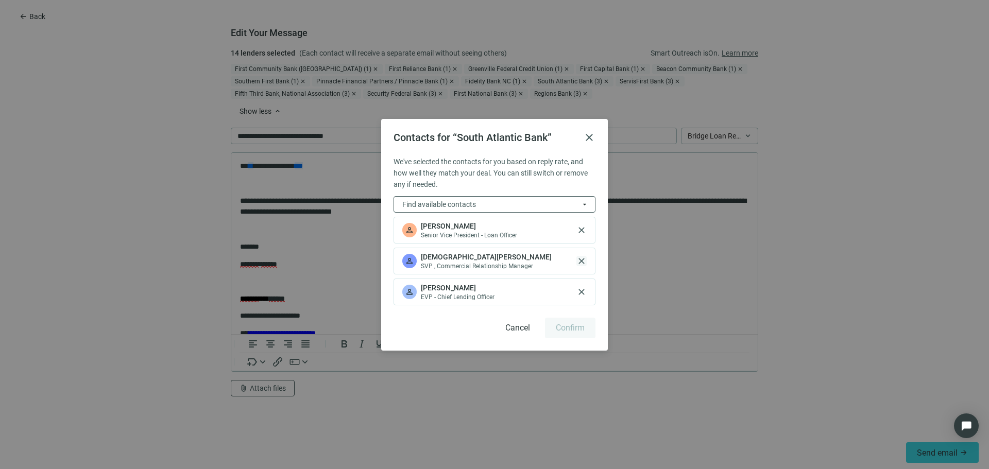
click at [584, 263] on span "close" at bounding box center [582, 261] width 10 height 10
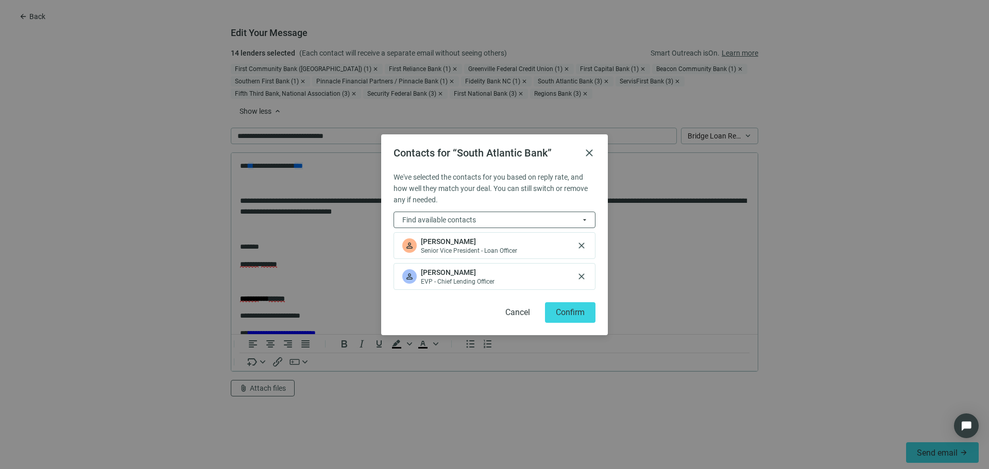
click at [582, 269] on div "person Mary Rogers EVP - Chief Lending Officer close" at bounding box center [495, 276] width 202 height 27
click at [582, 275] on span "close" at bounding box center [582, 277] width 10 height 10
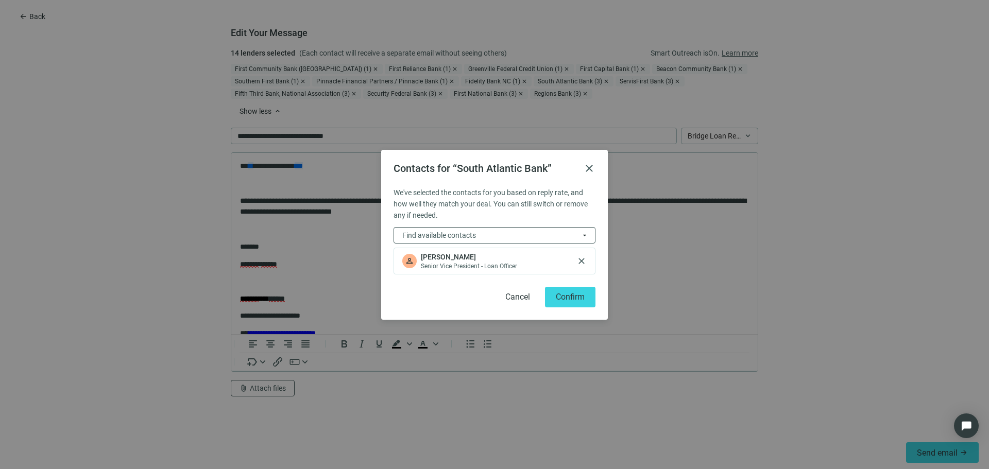
click at [575, 309] on div "Contacts for “South Atlantic Bank” close We've selected the contacts for you ba…" at bounding box center [494, 235] width 227 height 170
click at [576, 295] on span "Confirm" at bounding box center [570, 297] width 29 height 10
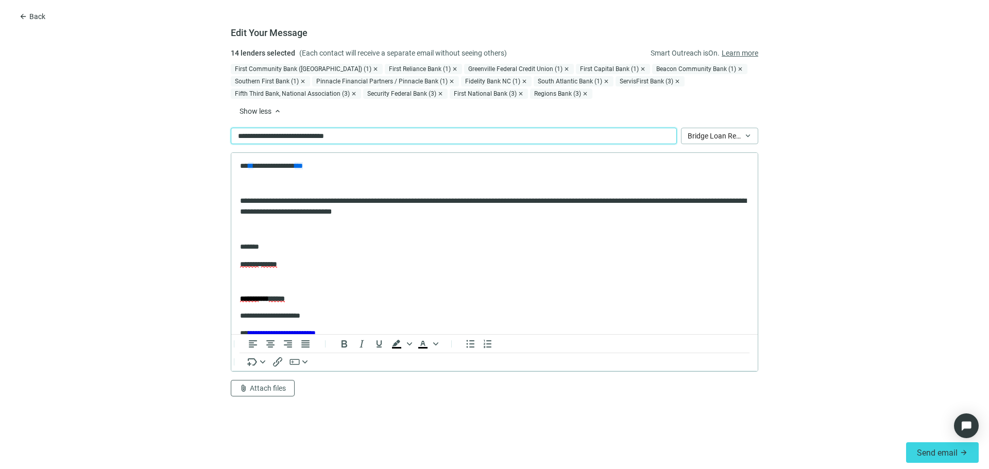
click at [617, 79] on div "ServisFirst Bank (3)" at bounding box center [650, 81] width 69 height 10
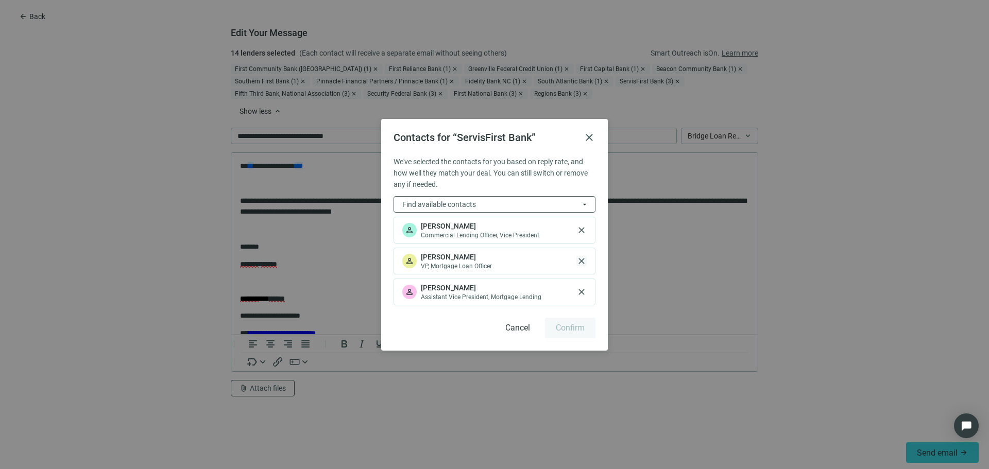
click at [581, 261] on span "close" at bounding box center [582, 261] width 10 height 10
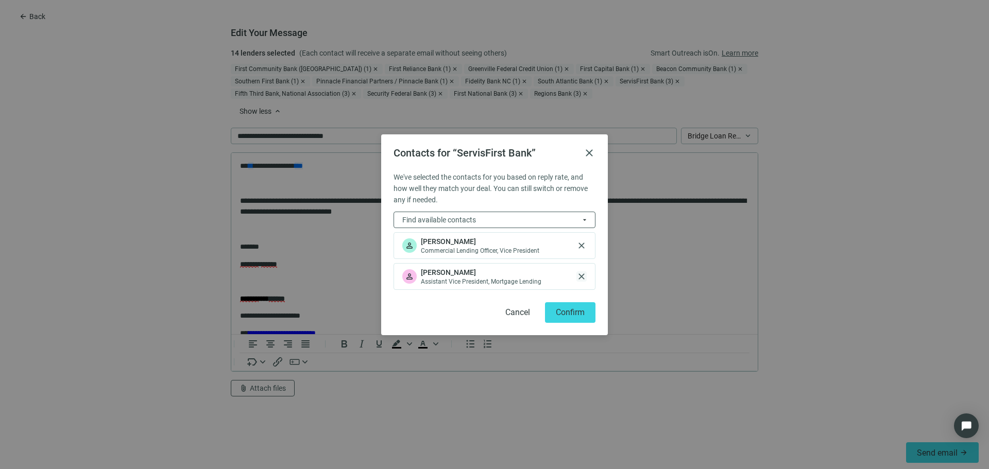
click at [581, 276] on span "close" at bounding box center [582, 277] width 10 height 10
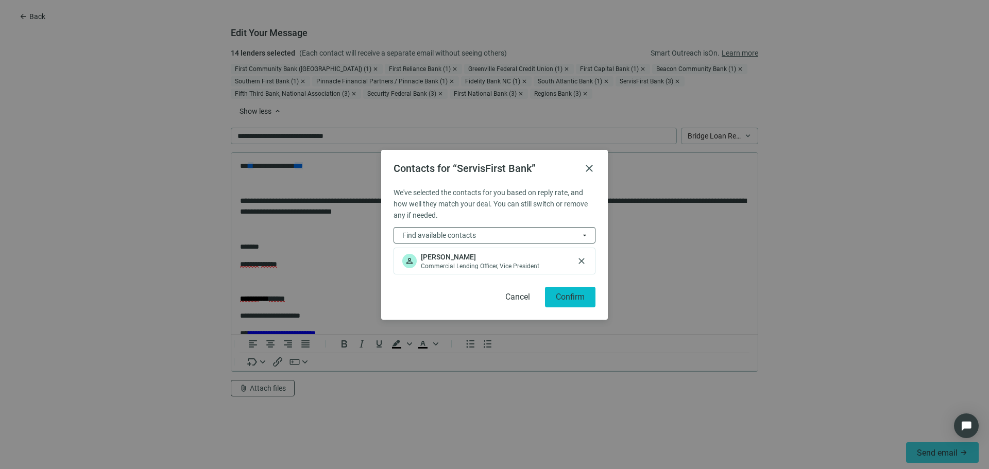
click at [572, 301] on span "Confirm" at bounding box center [570, 297] width 29 height 10
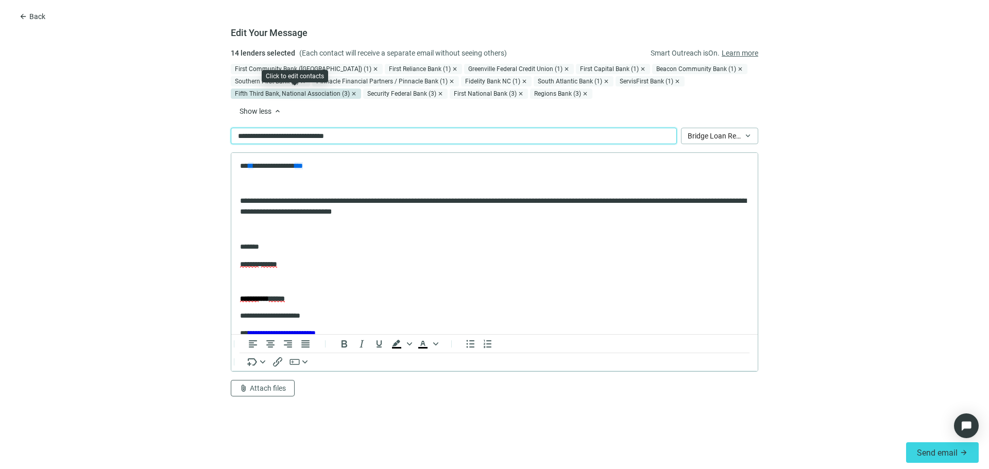
click at [255, 90] on div "Fifth Third Bank, National Association (3)" at bounding box center [296, 94] width 130 height 10
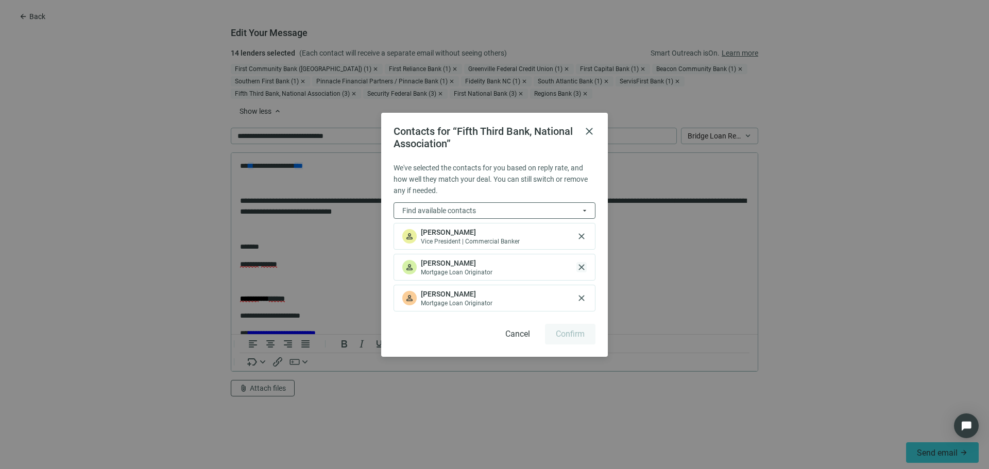
click at [582, 271] on span "close" at bounding box center [582, 267] width 10 height 10
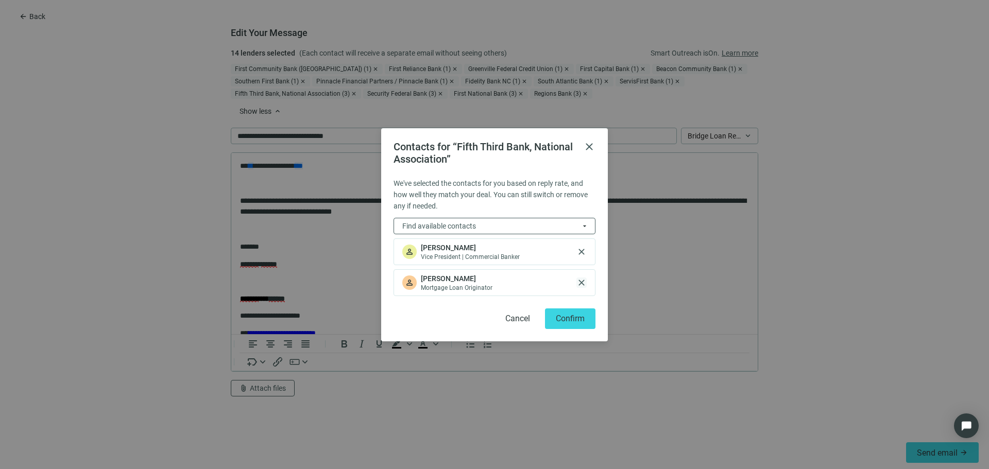
click at [580, 284] on span "close" at bounding box center [582, 283] width 10 height 10
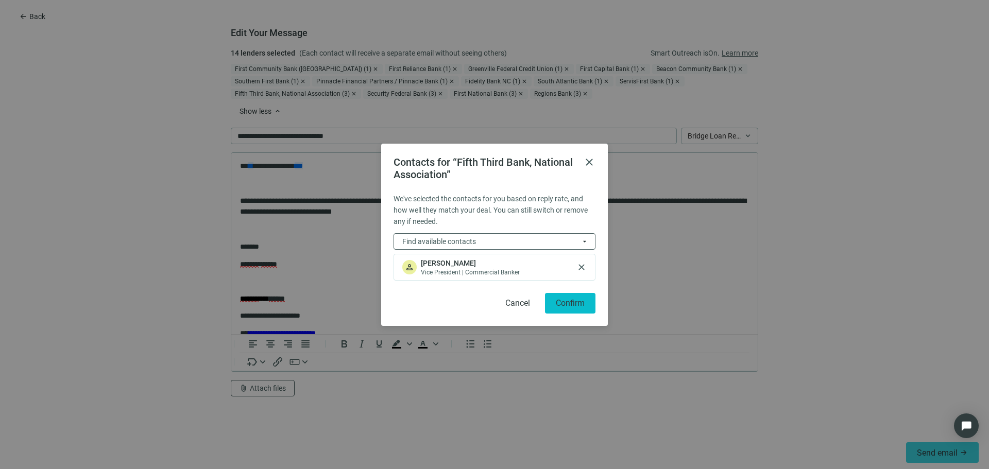
click at [580, 296] on button "Confirm" at bounding box center [570, 303] width 50 height 21
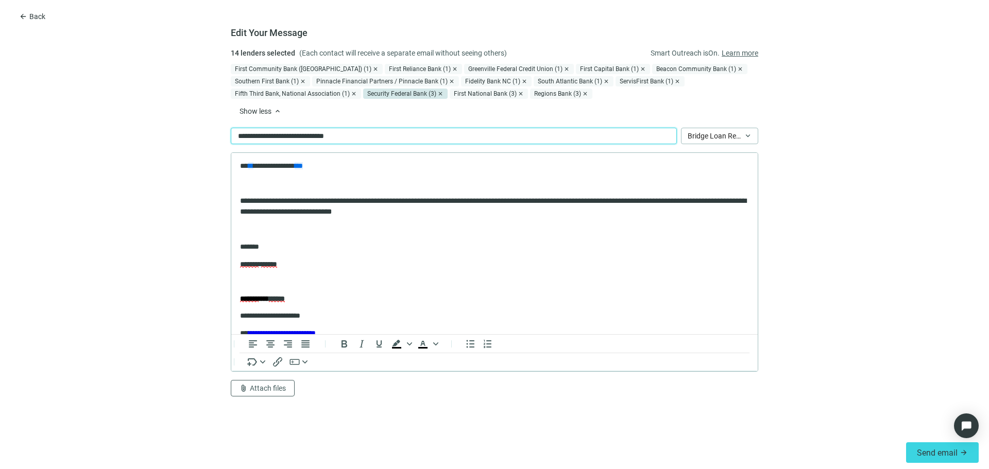
click at [398, 93] on div "Security Federal Bank (3)" at bounding box center [405, 94] width 85 height 10
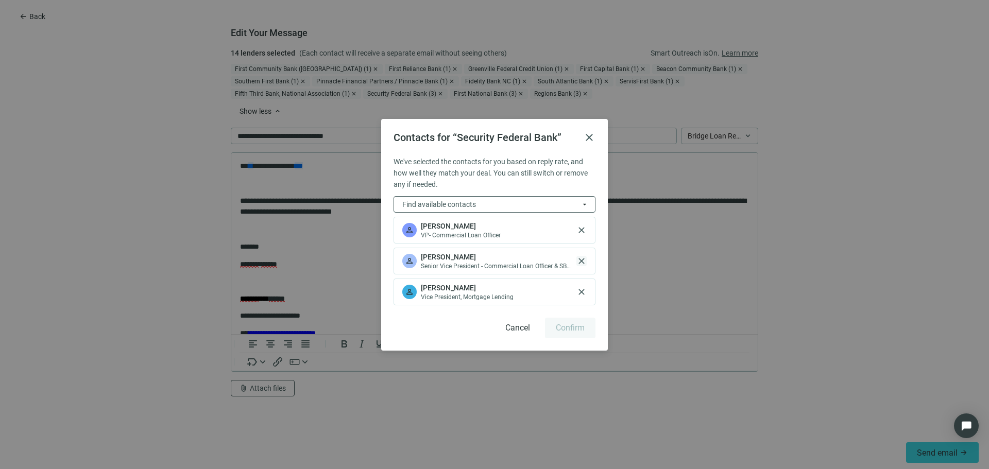
click at [579, 261] on span "close" at bounding box center [582, 261] width 10 height 10
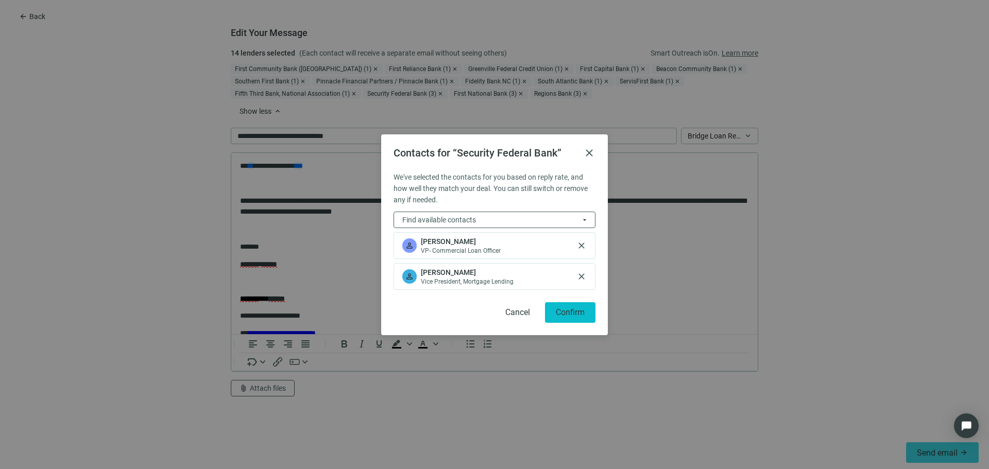
drag, startPoint x: 580, startPoint y: 271, endPoint x: 580, endPoint y: 292, distance: 21.6
click at [580, 272] on span "close" at bounding box center [582, 277] width 10 height 10
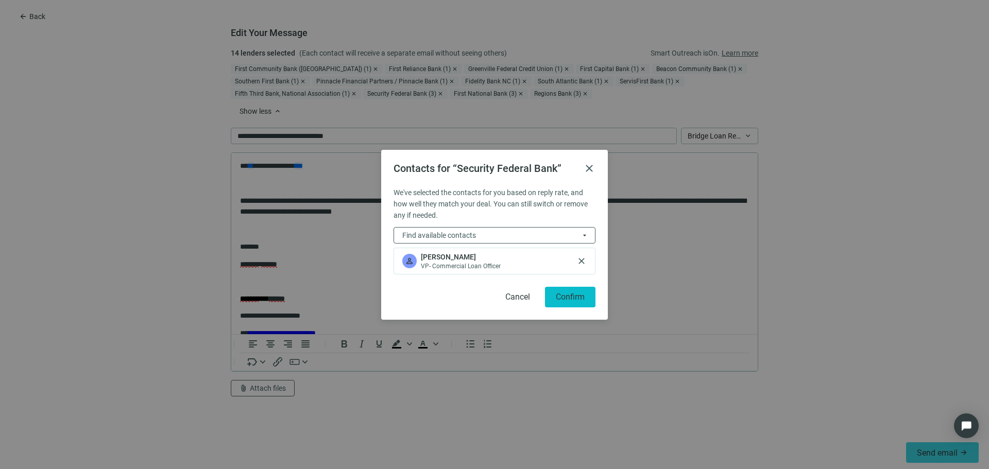
click at [579, 292] on span "Confirm" at bounding box center [570, 297] width 29 height 10
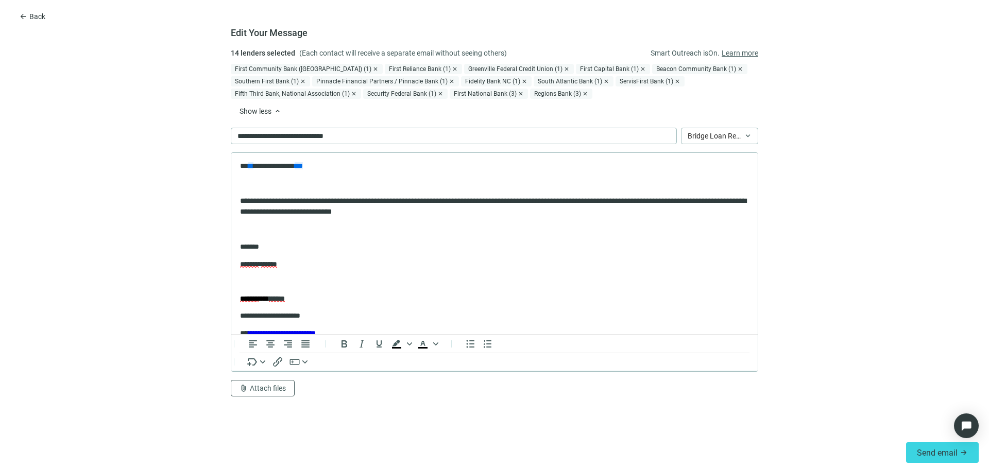
click at [486, 95] on div "First National Bank (3)" at bounding box center [489, 94] width 78 height 10
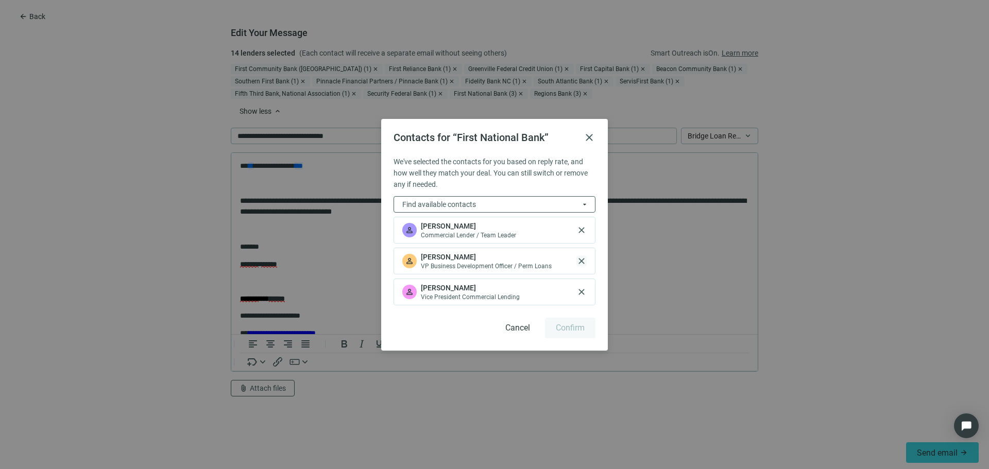
click at [584, 261] on span "close" at bounding box center [582, 261] width 10 height 10
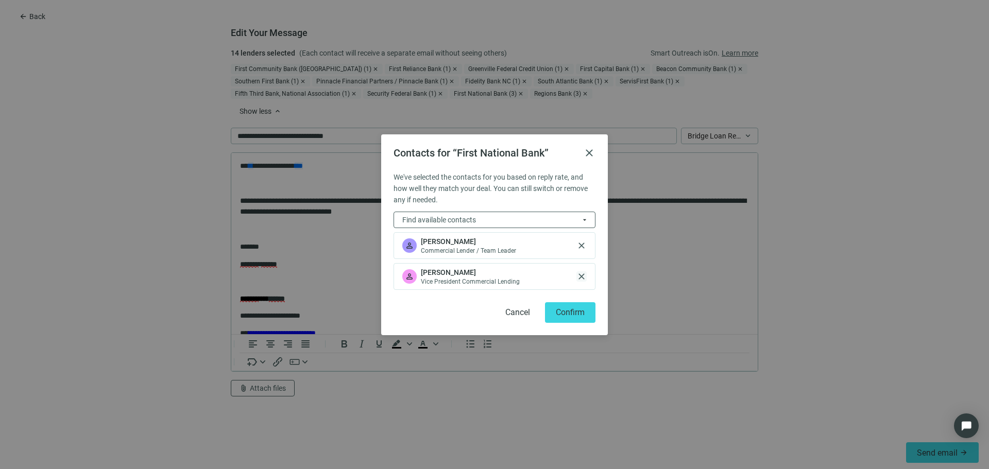
click at [584, 277] on span "close" at bounding box center [582, 277] width 10 height 10
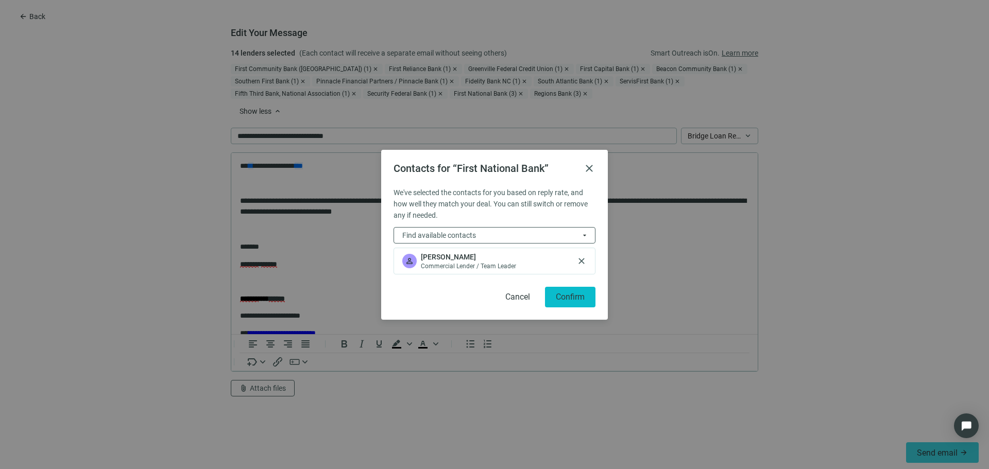
click at [578, 303] on button "Confirm" at bounding box center [570, 297] width 50 height 21
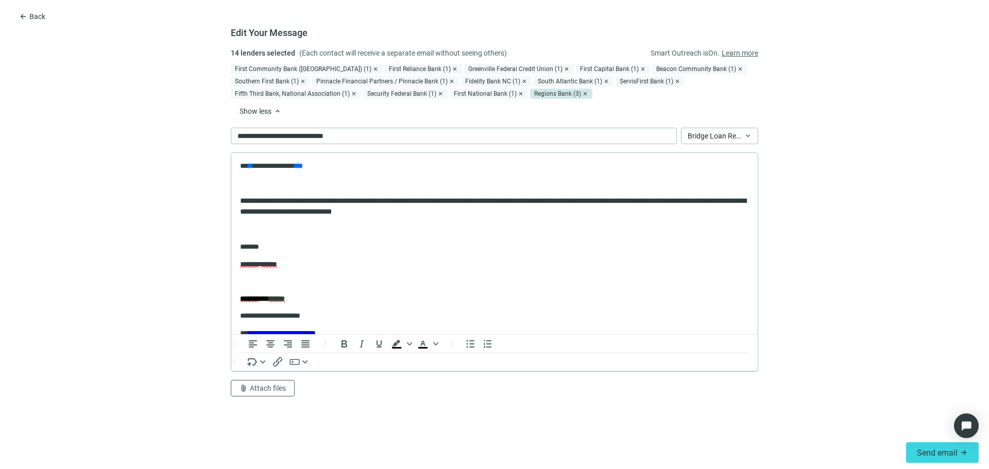
click at [557, 95] on div "Regions Bank (3)" at bounding box center [561, 94] width 62 height 10
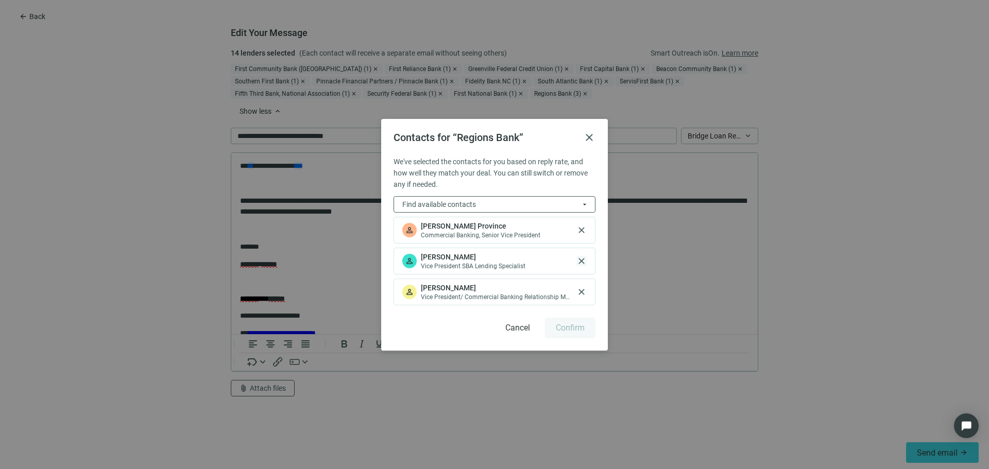
click at [584, 261] on span "close" at bounding box center [582, 261] width 10 height 10
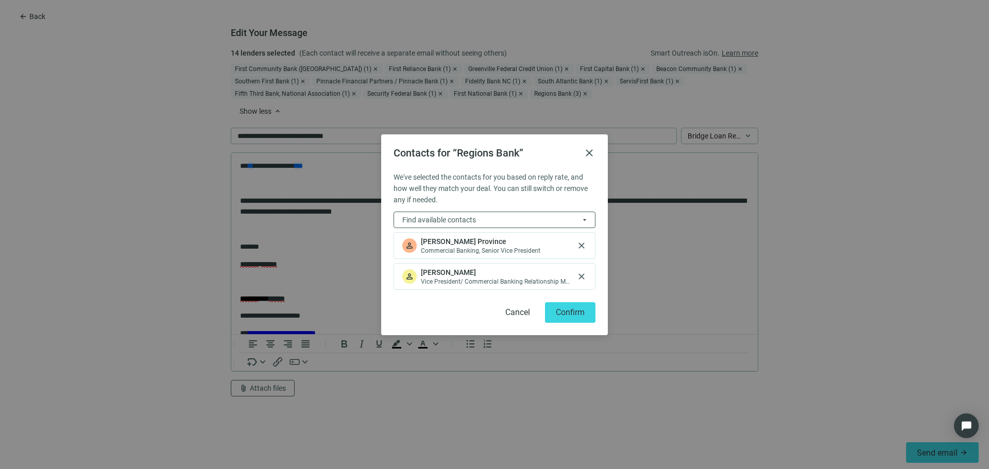
click at [583, 288] on div "person Jennifer Hill Vice President/ Commercial Banking Relationship Manager cl…" at bounding box center [495, 276] width 202 height 27
click at [583, 280] on span "close" at bounding box center [582, 277] width 10 height 10
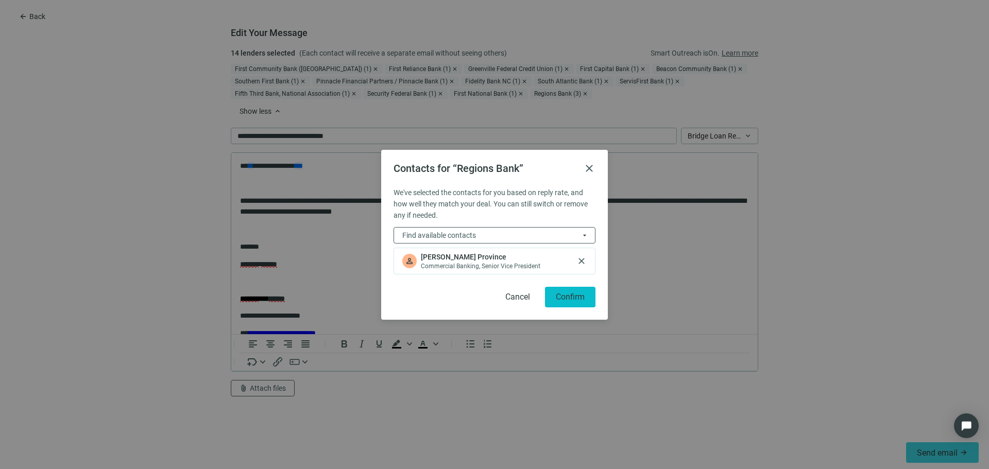
click at [575, 295] on span "Confirm" at bounding box center [570, 297] width 29 height 10
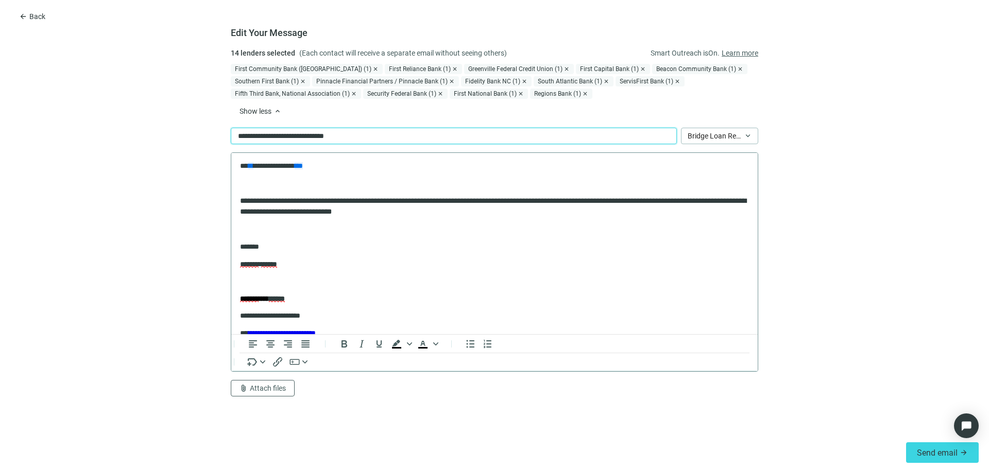
click at [303, 240] on body "**********" at bounding box center [495, 275] width 510 height 229
click at [302, 224] on p "Rich Text Area. Press ALT-0 for help." at bounding box center [494, 229] width 509 height 10
click at [439, 198] on span "**********" at bounding box center [493, 206] width 507 height 18
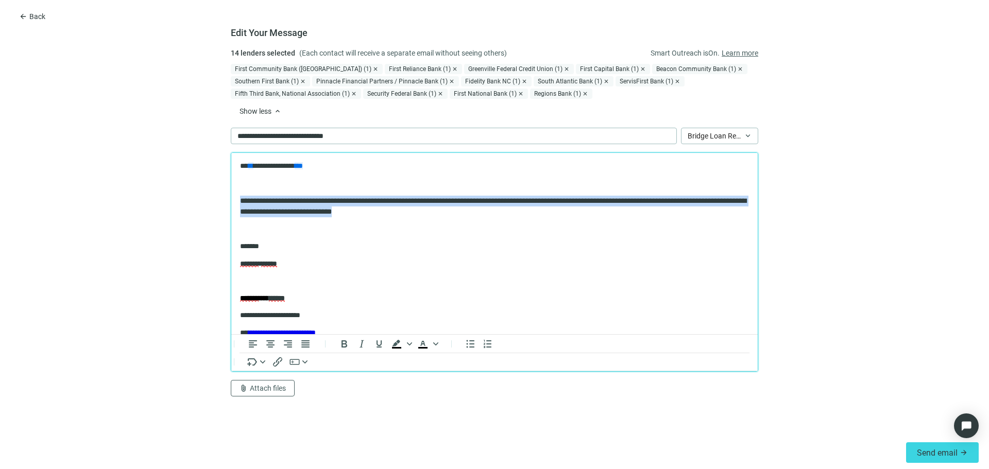
drag, startPoint x: 439, startPoint y: 198, endPoint x: 451, endPoint y: 224, distance: 28.6
click at [451, 224] on body "**********" at bounding box center [495, 275] width 510 height 229
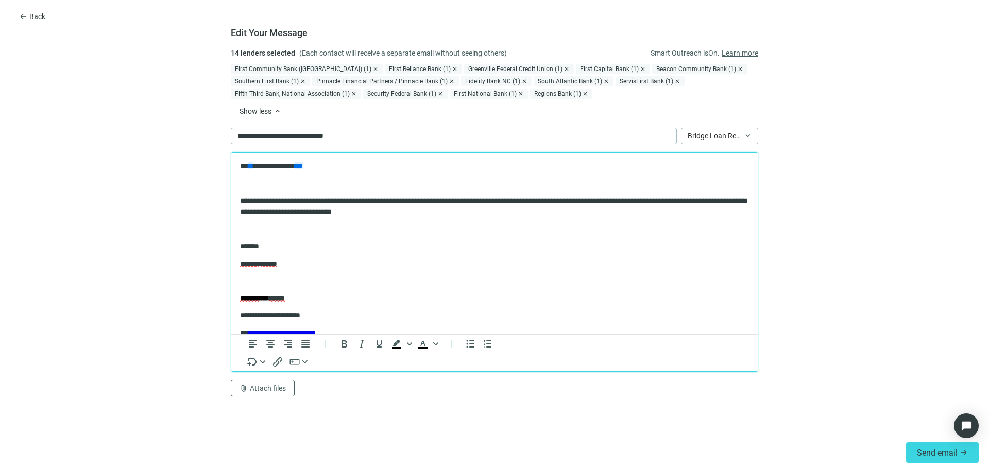
click at [451, 224] on body "**********" at bounding box center [495, 275] width 510 height 229
click at [420, 212] on p "**********" at bounding box center [494, 206] width 509 height 21
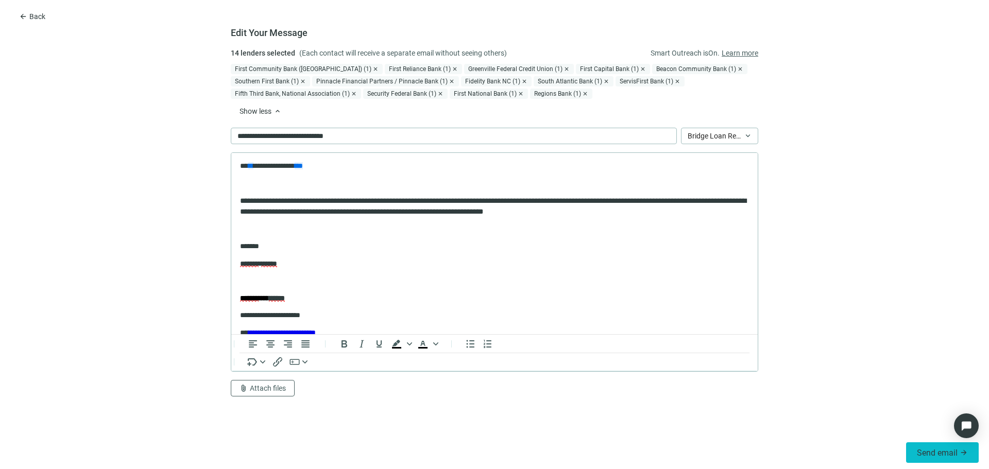
click at [923, 448] on span "Send email" at bounding box center [937, 453] width 41 height 10
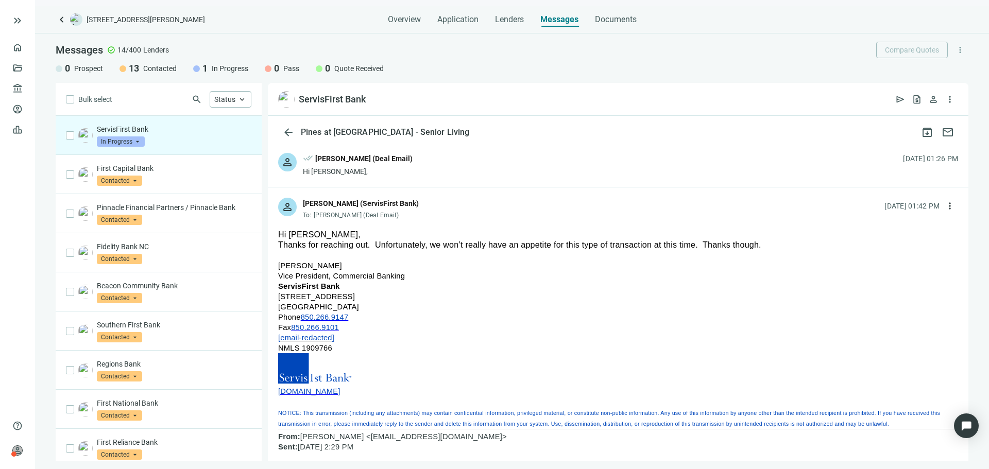
click at [357, 250] on p at bounding box center [618, 255] width 680 height 10
drag, startPoint x: 357, startPoint y: 250, endPoint x: 387, endPoint y: 223, distance: 41.6
click at [530, 252] on p at bounding box center [618, 255] width 680 height 10
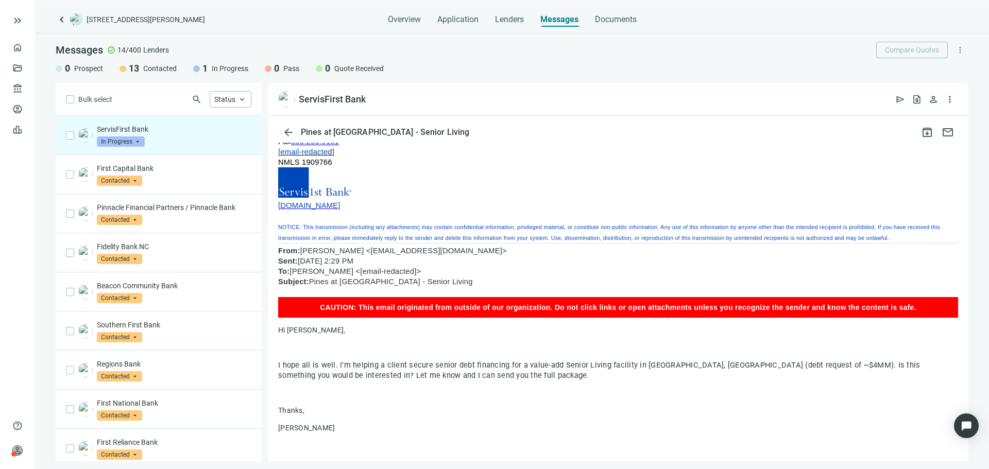
scroll to position [395, 0]
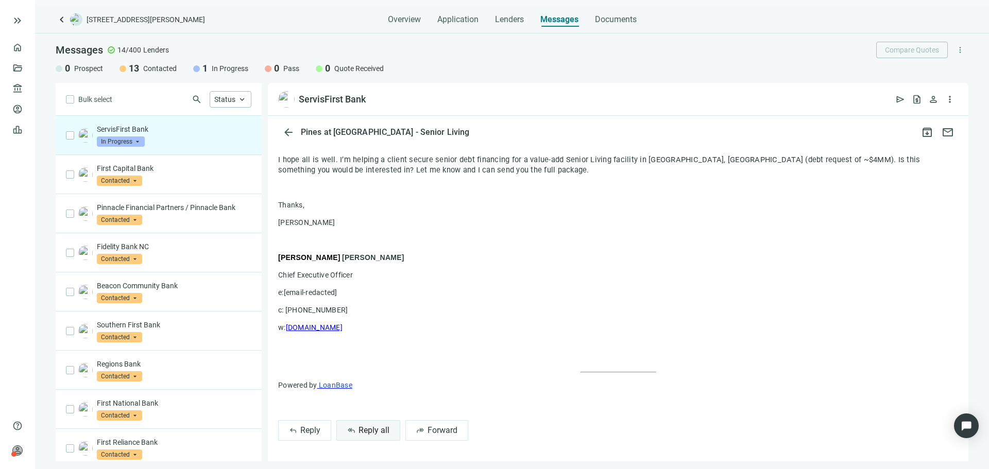
click at [384, 424] on button "reply_all Reply all" at bounding box center [368, 430] width 64 height 21
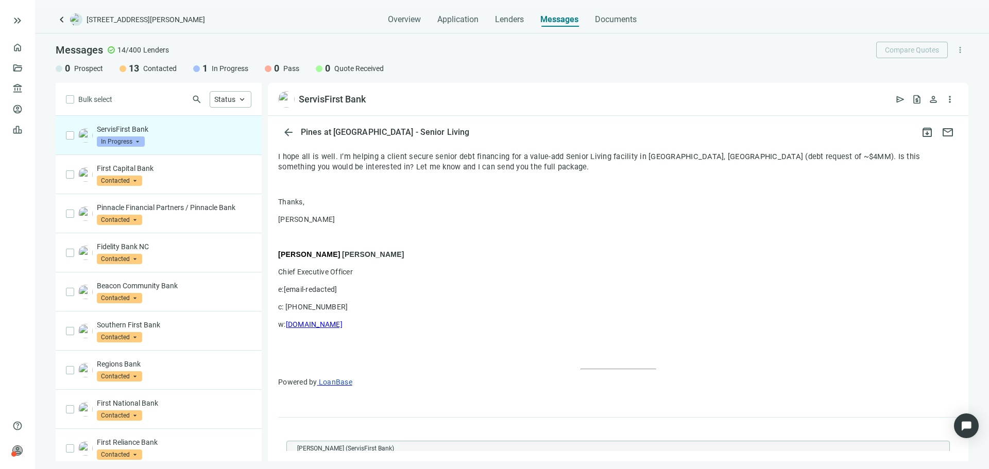
type textarea "**********"
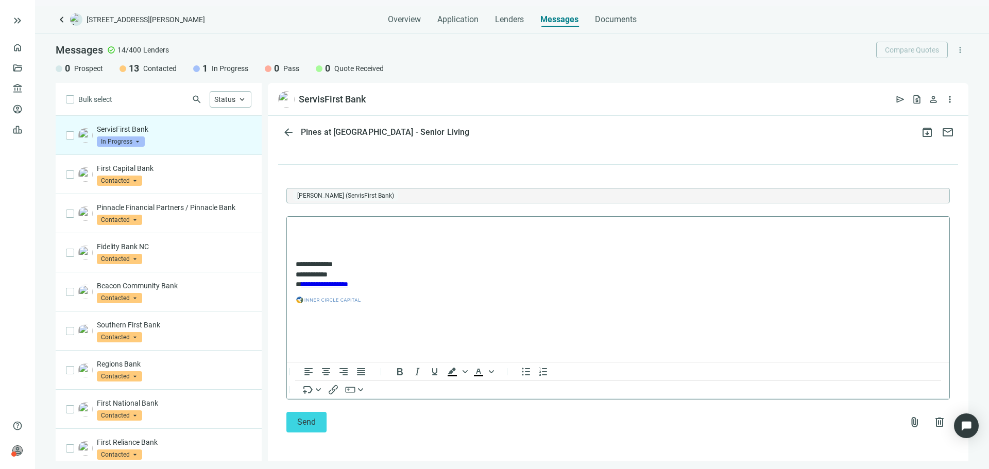
scroll to position [0, 0]
drag, startPoint x: 437, startPoint y: 326, endPoint x: 324, endPoint y: 233, distance: 146.5
click at [324, 233] on html "**********" at bounding box center [618, 268] width 663 height 105
click at [320, 225] on p "Rich Text Area. Press ALT-0 for help." at bounding box center [618, 230] width 645 height 10
drag, startPoint x: 320, startPoint y: 225, endPoint x: 429, endPoint y: 325, distance: 147.7
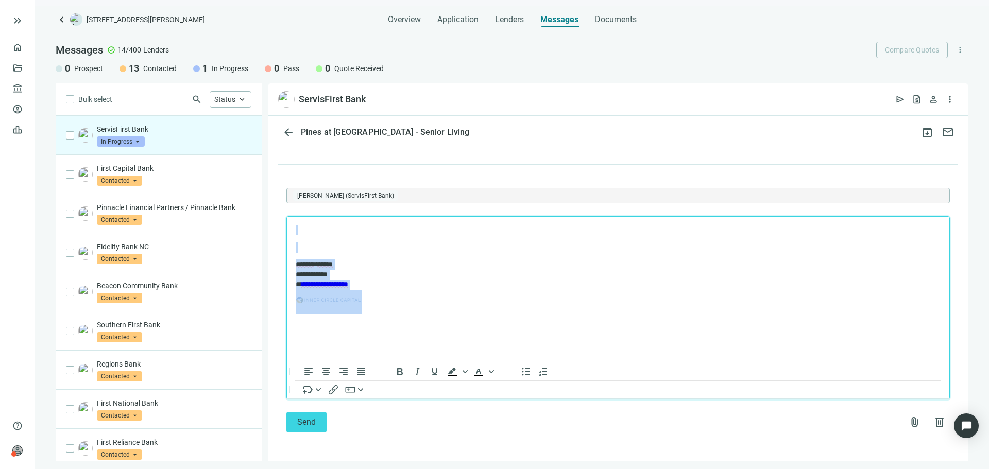
click at [429, 322] on html "**********" at bounding box center [618, 268] width 663 height 105
click button "Send" at bounding box center [306, 422] width 40 height 21
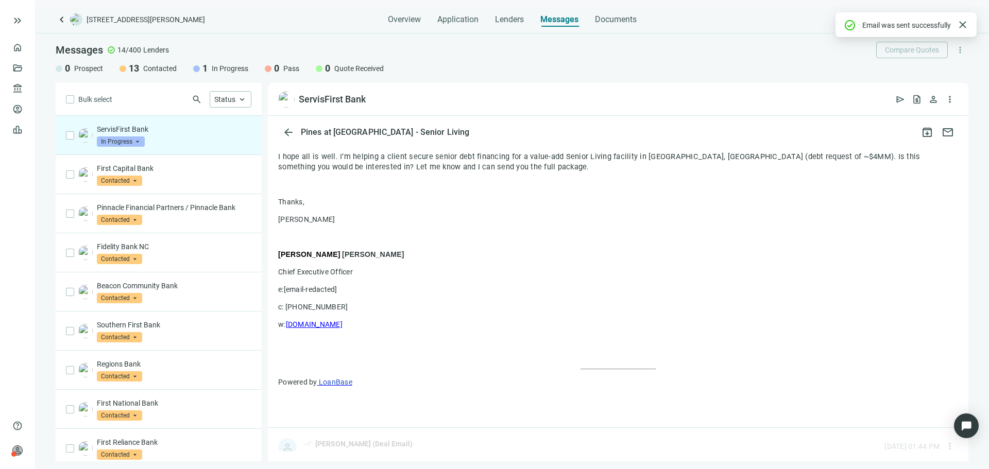
scroll to position [538, 0]
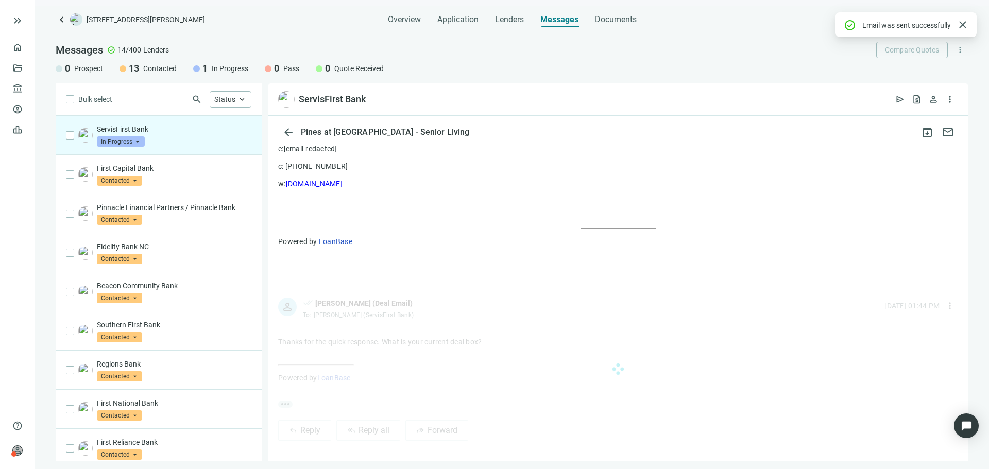
click at [121, 142] on span "In Progress" at bounding box center [121, 142] width 48 height 10
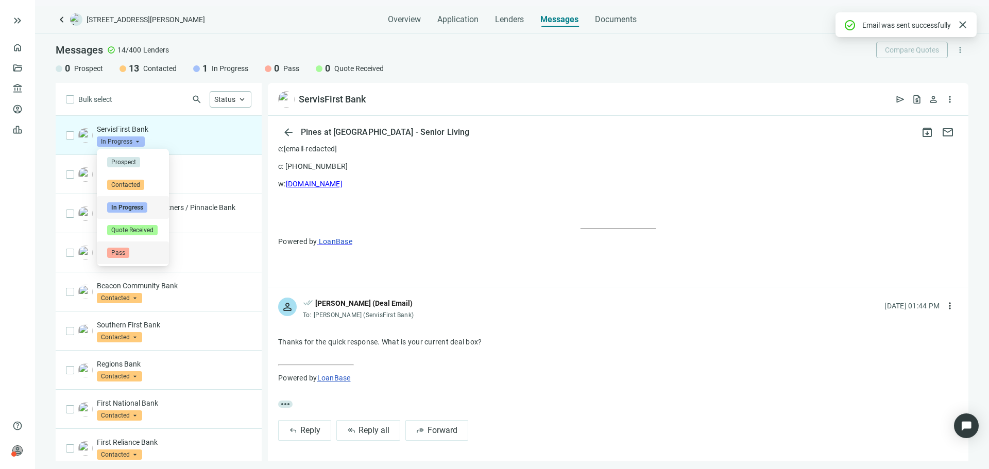
click at [127, 255] on span "Pass" at bounding box center [118, 253] width 22 height 10
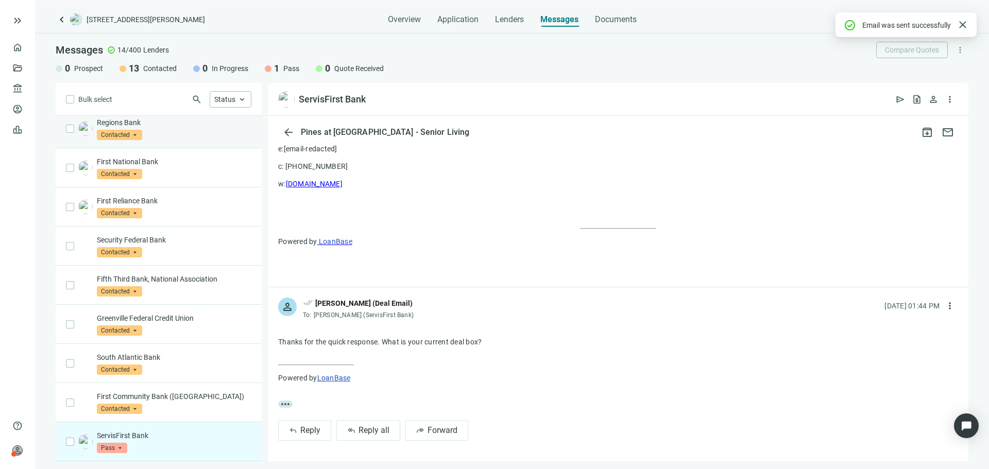
scroll to position [0, 0]
